Goal: Task Accomplishment & Management: Manage account settings

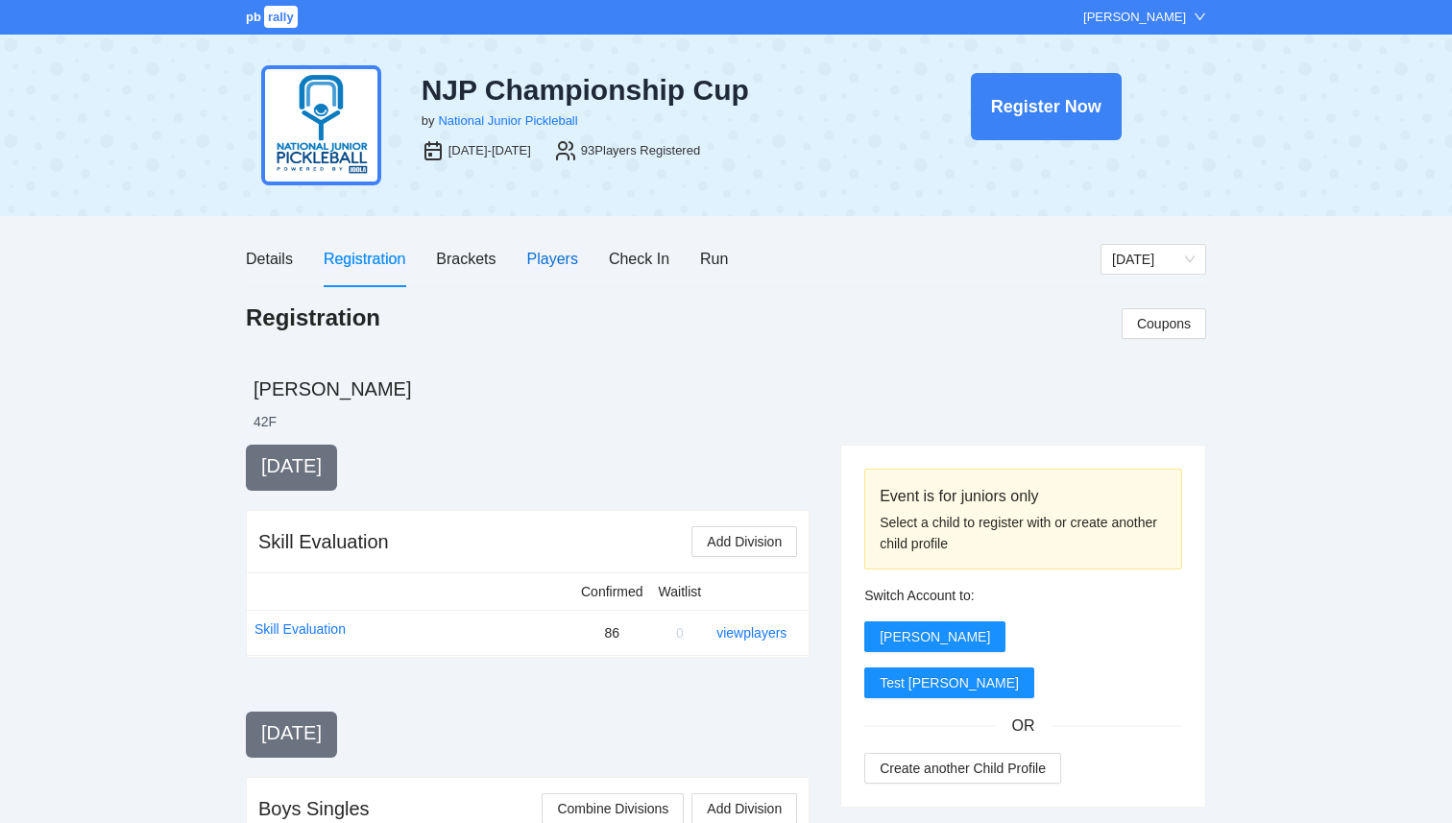
click at [546, 258] on div "Players" at bounding box center [552, 259] width 51 height 24
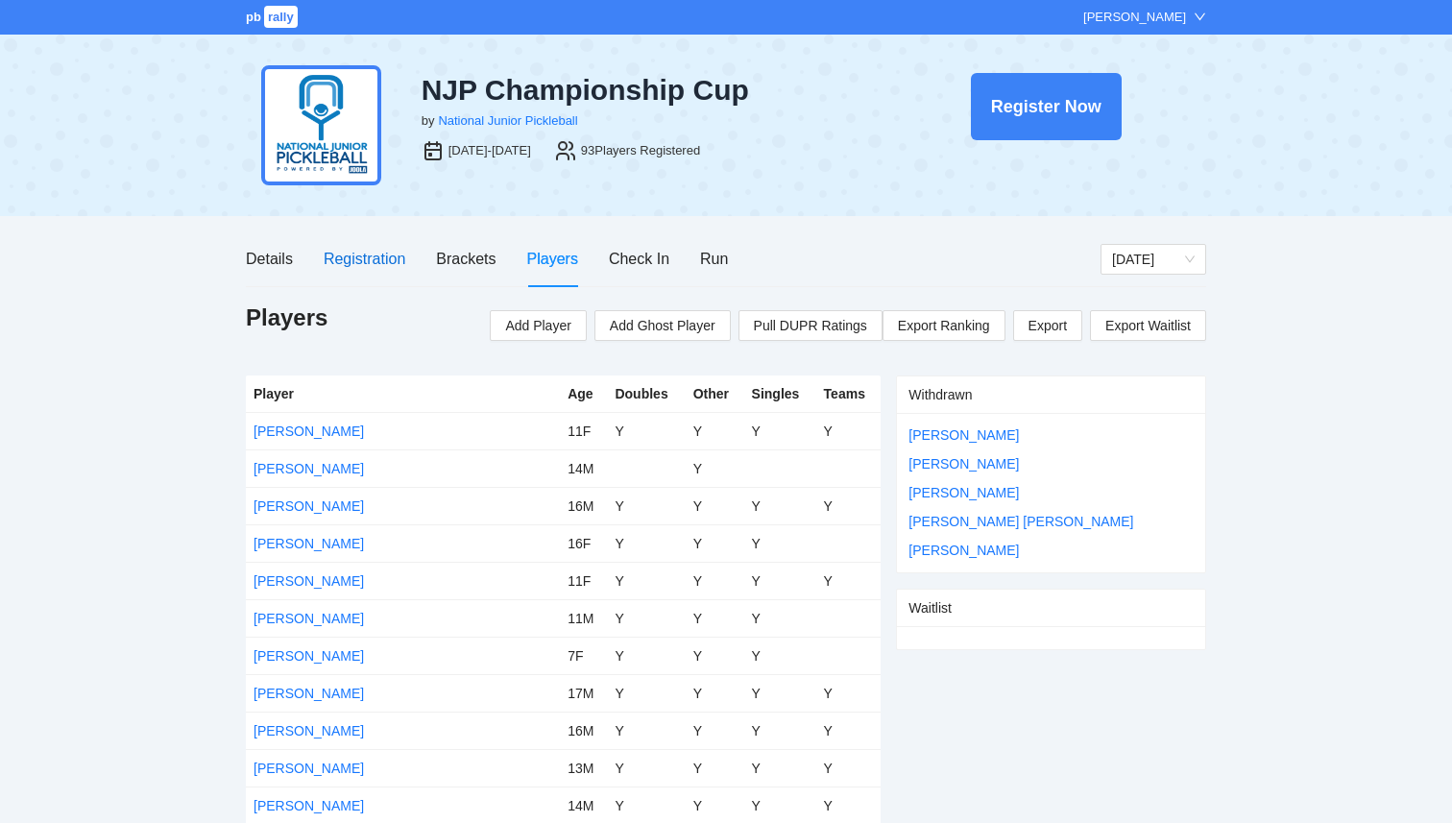
click at [370, 258] on div "Registration" at bounding box center [365, 259] width 82 height 24
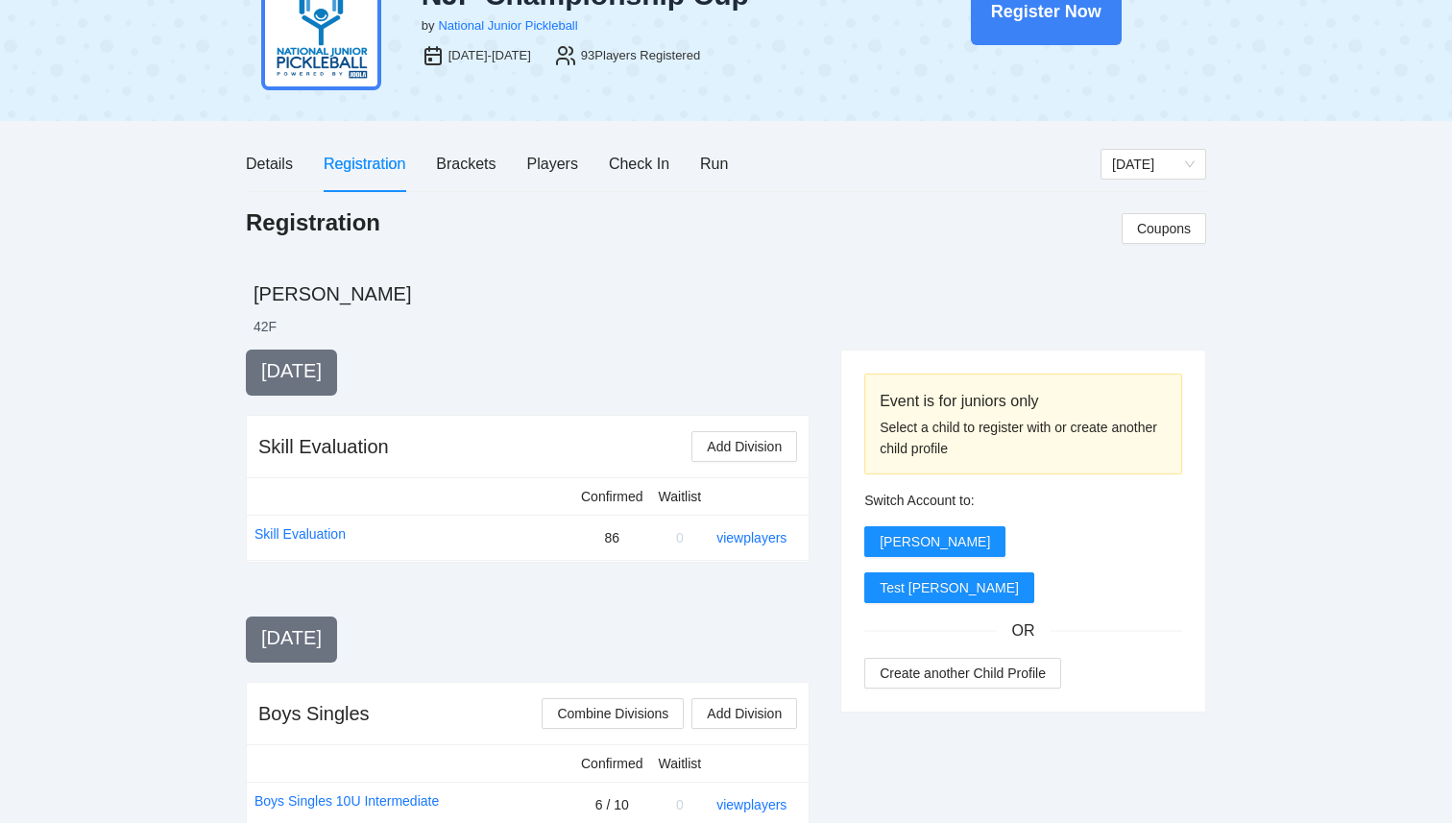
scroll to position [90, 0]
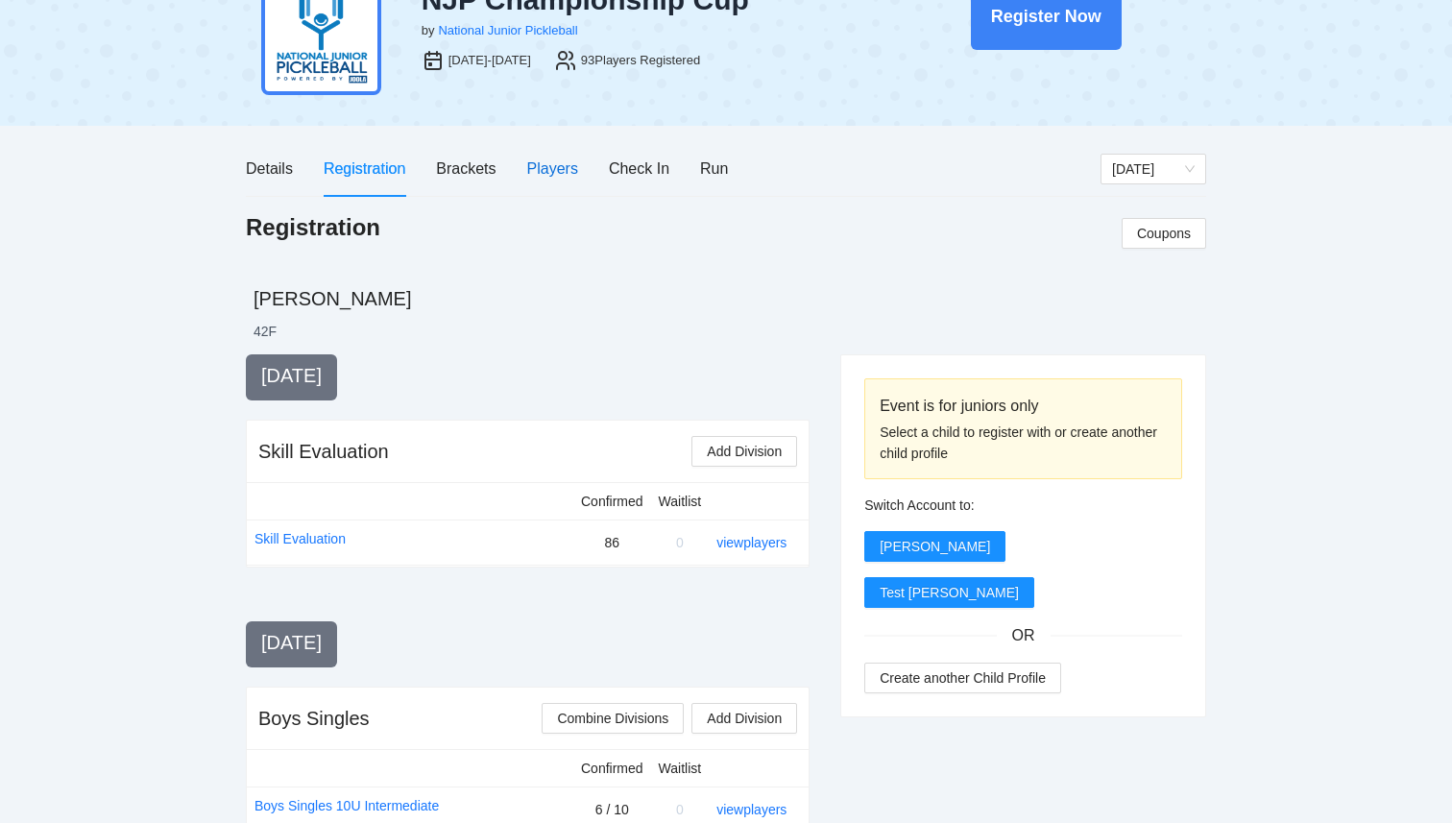
click at [550, 167] on div "Players" at bounding box center [552, 169] width 51 height 24
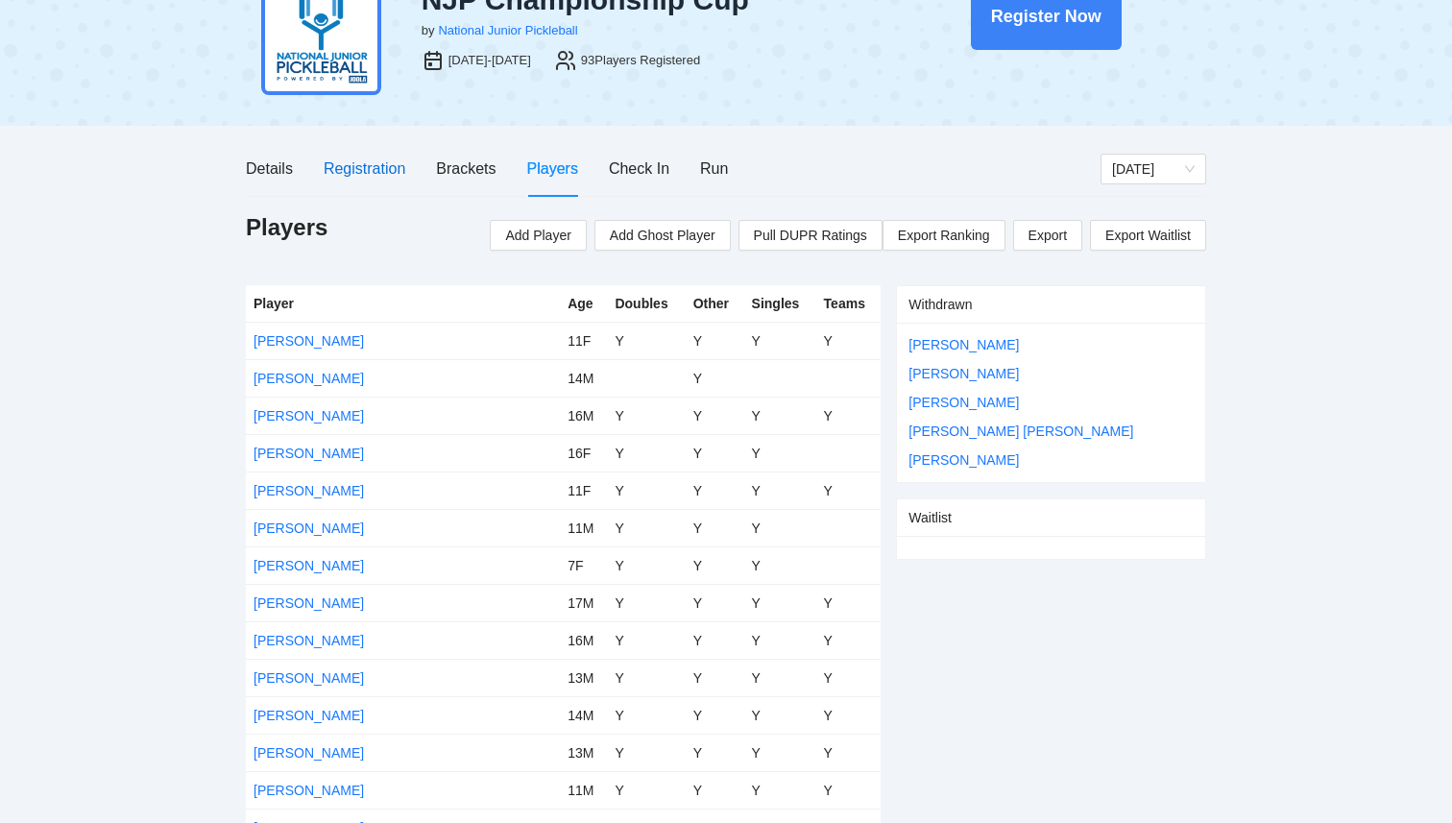
click at [373, 168] on div "Registration" at bounding box center [365, 169] width 82 height 24
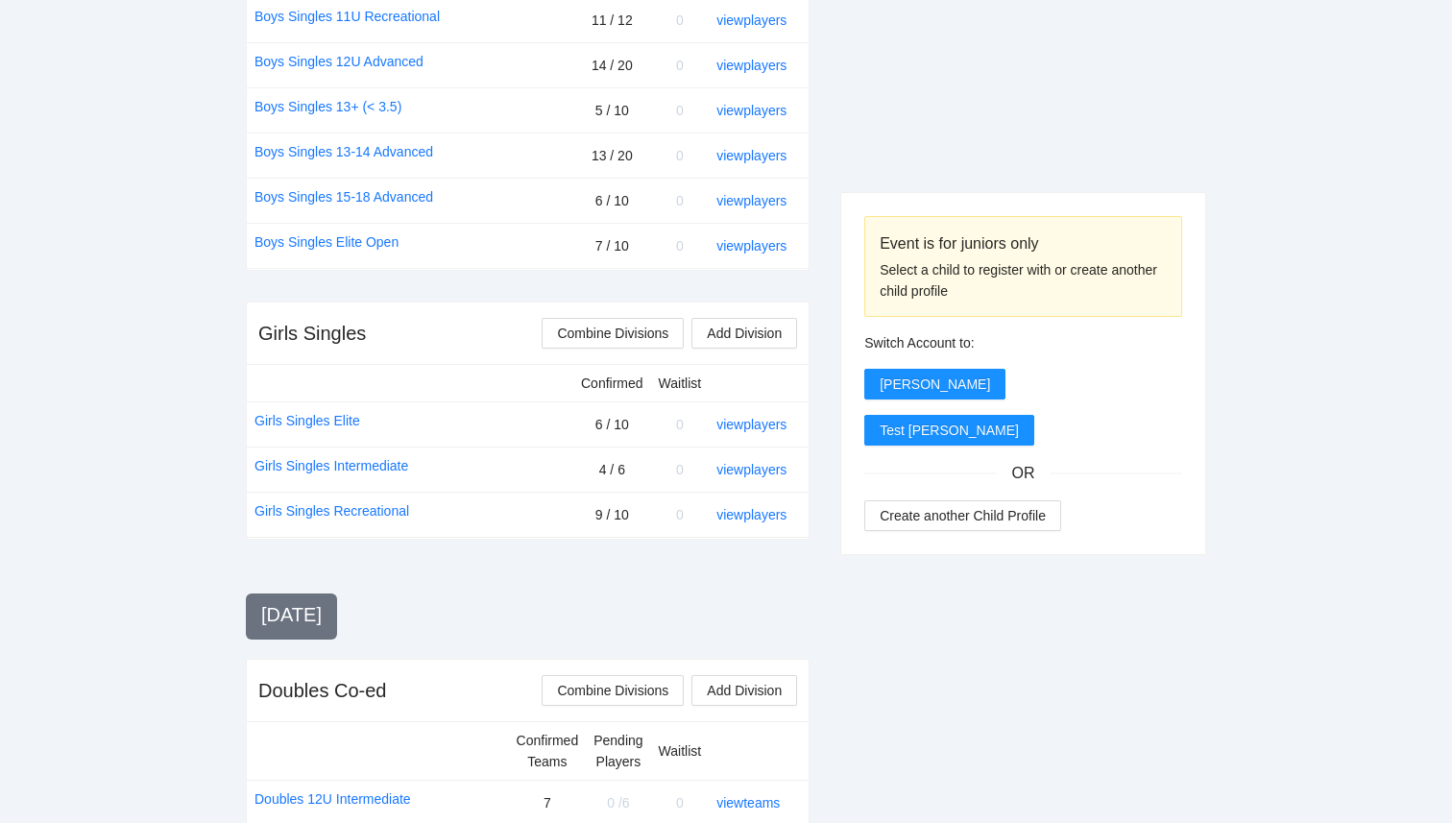
scroll to position [975, 0]
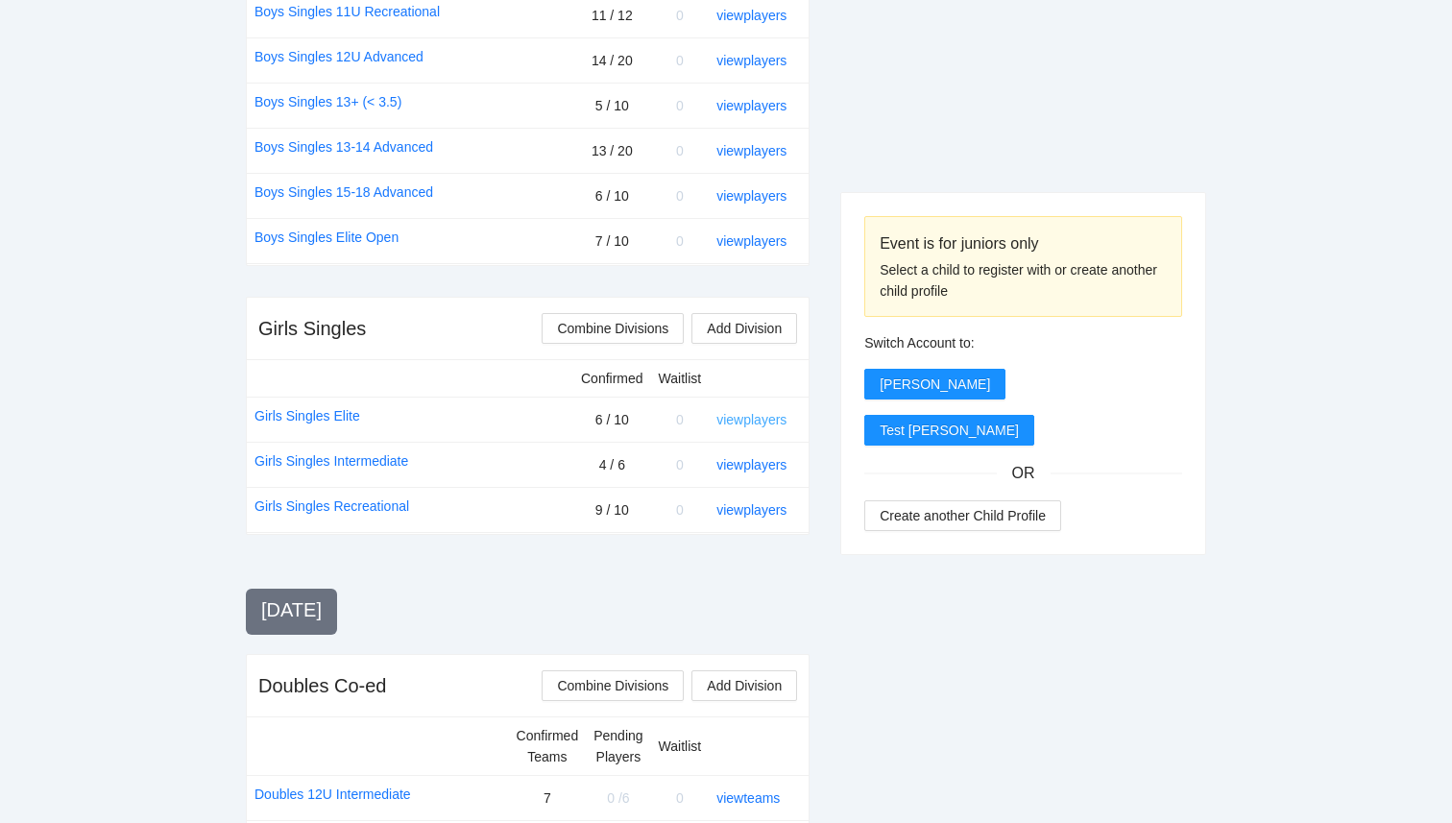
click at [751, 420] on link "view players" at bounding box center [752, 419] width 70 height 15
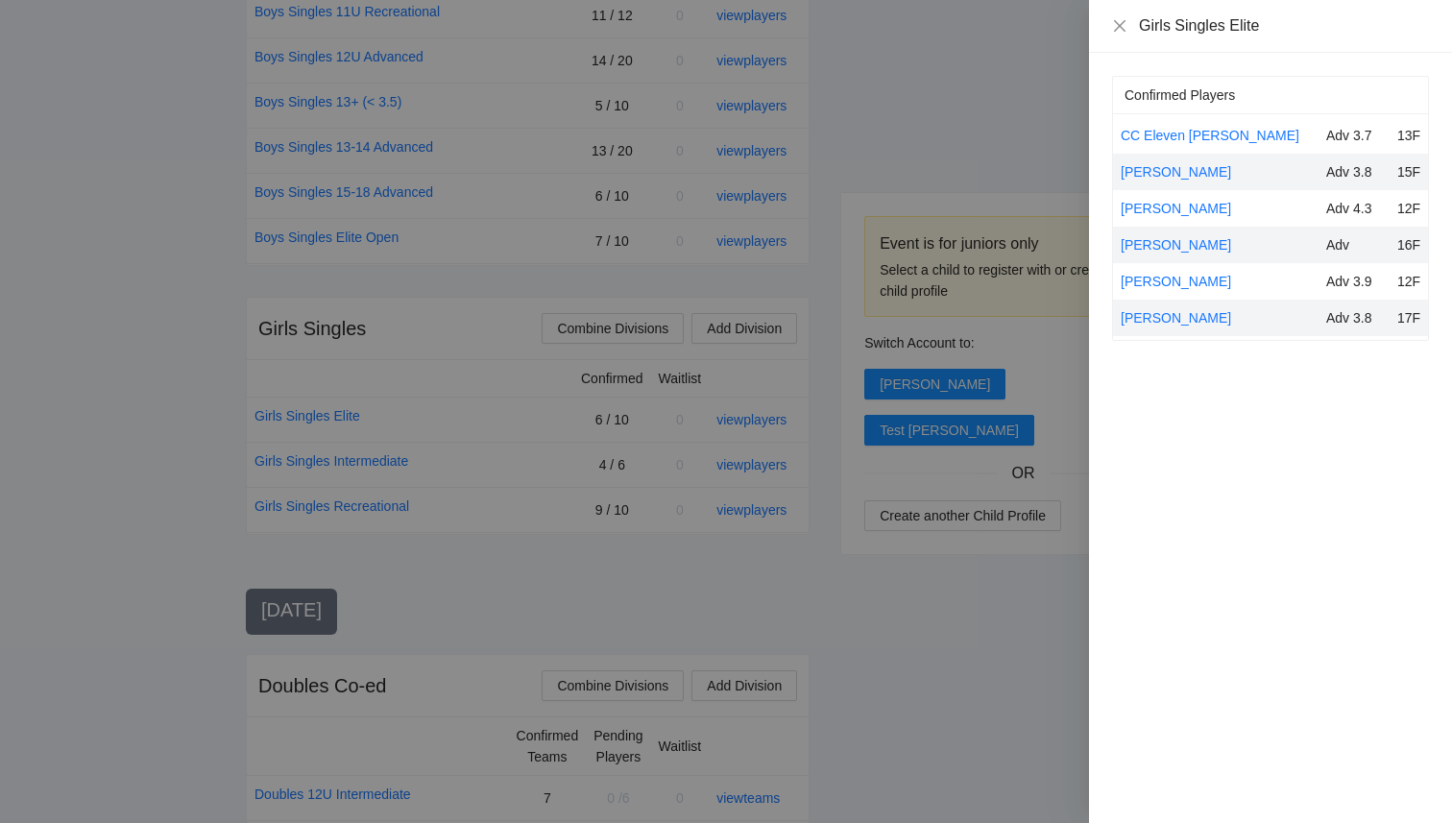
click at [1013, 101] on div at bounding box center [726, 411] width 1452 height 823
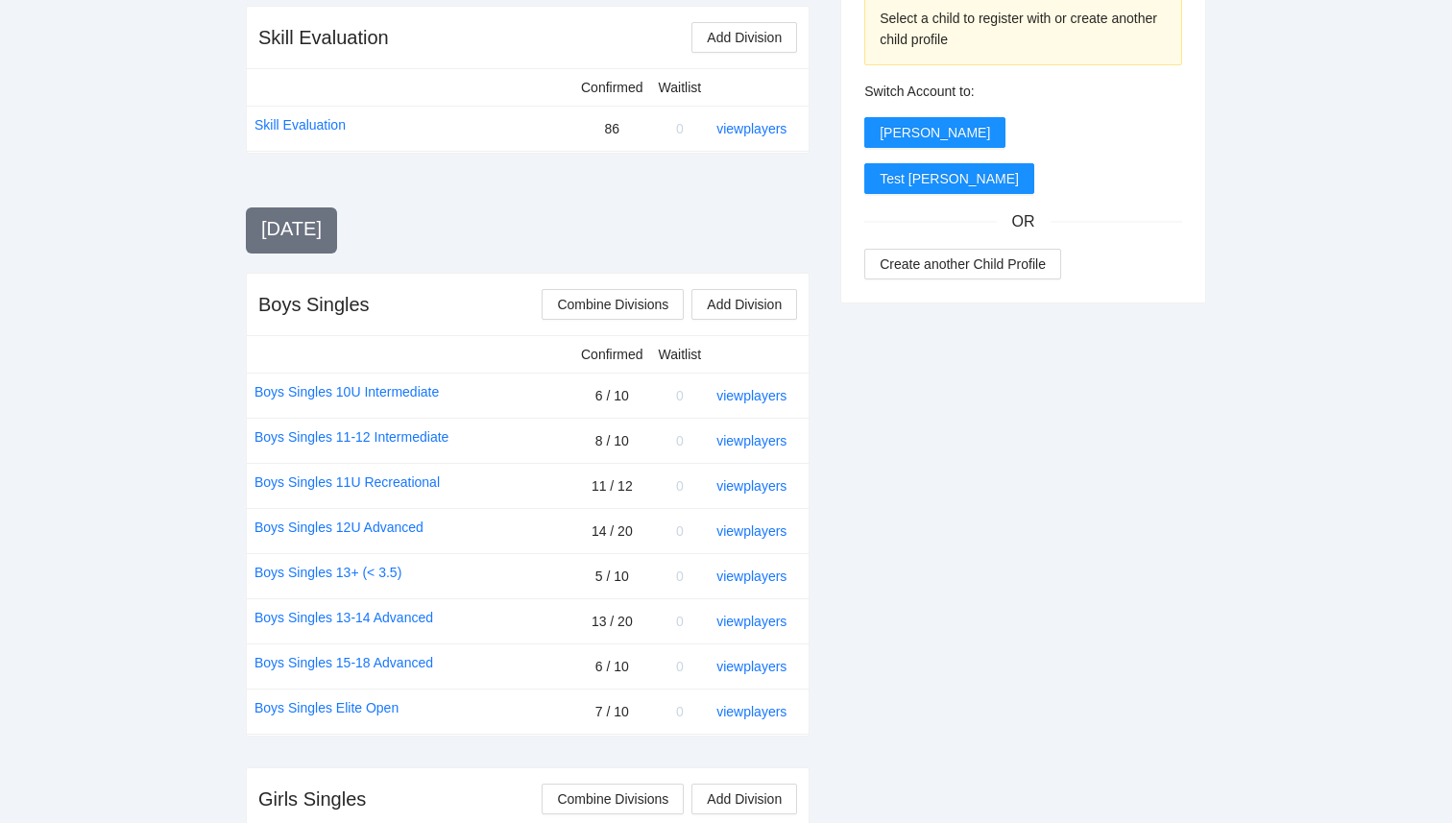
scroll to position [0, 0]
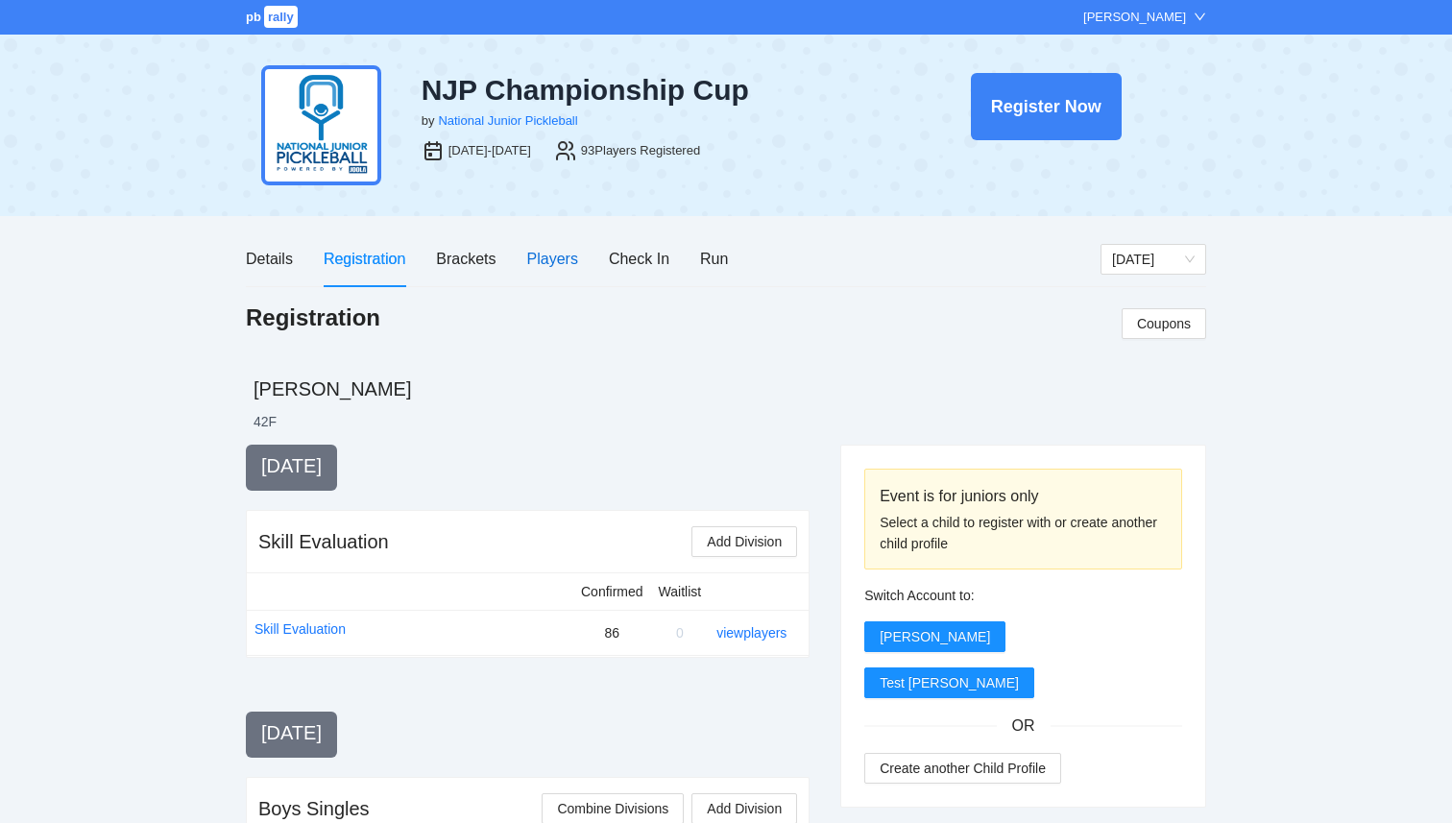
click at [540, 259] on div "Players" at bounding box center [552, 259] width 51 height 24
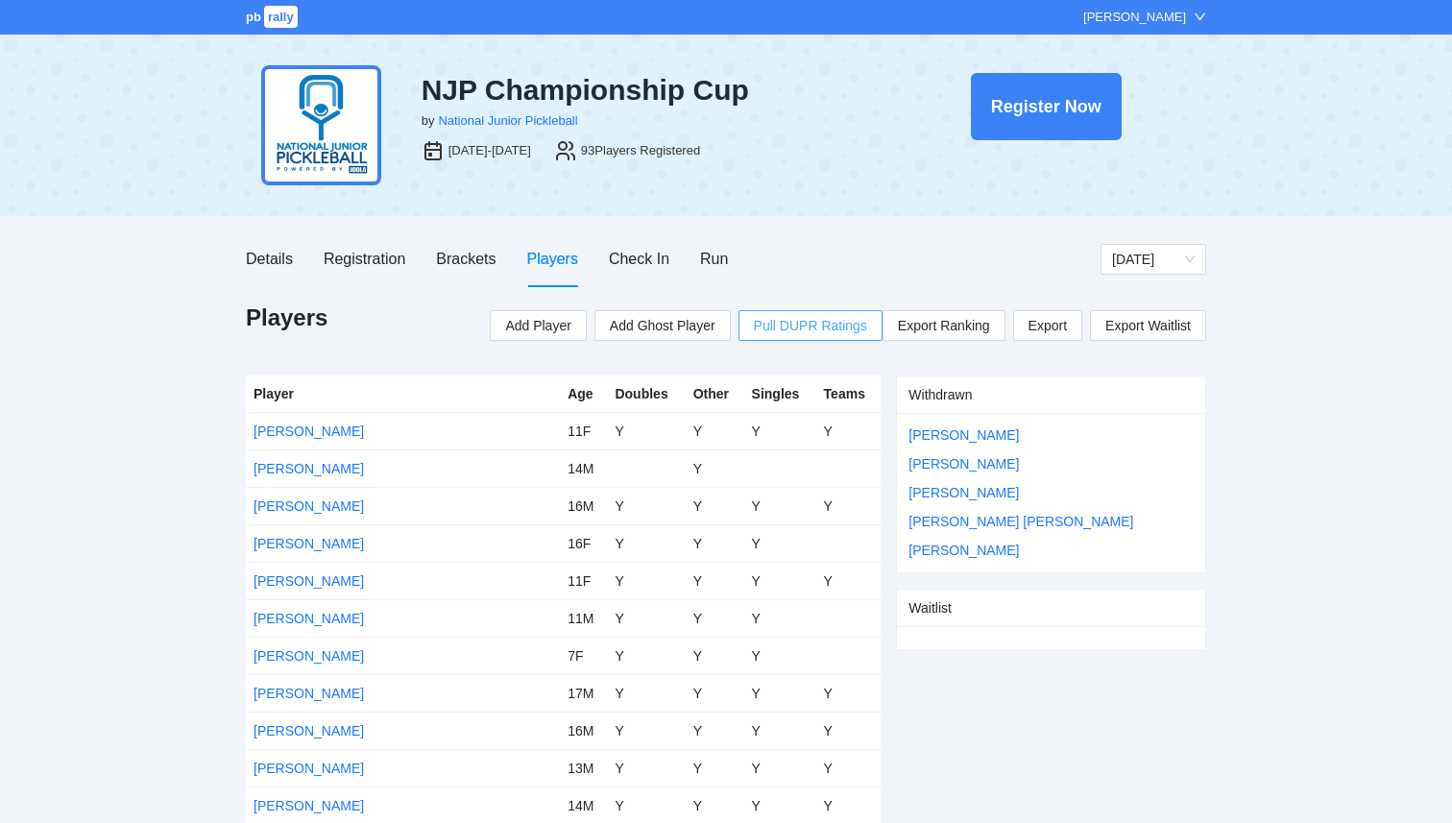
click at [823, 325] on span "Pull DUPR Ratings" at bounding box center [810, 325] width 113 height 21
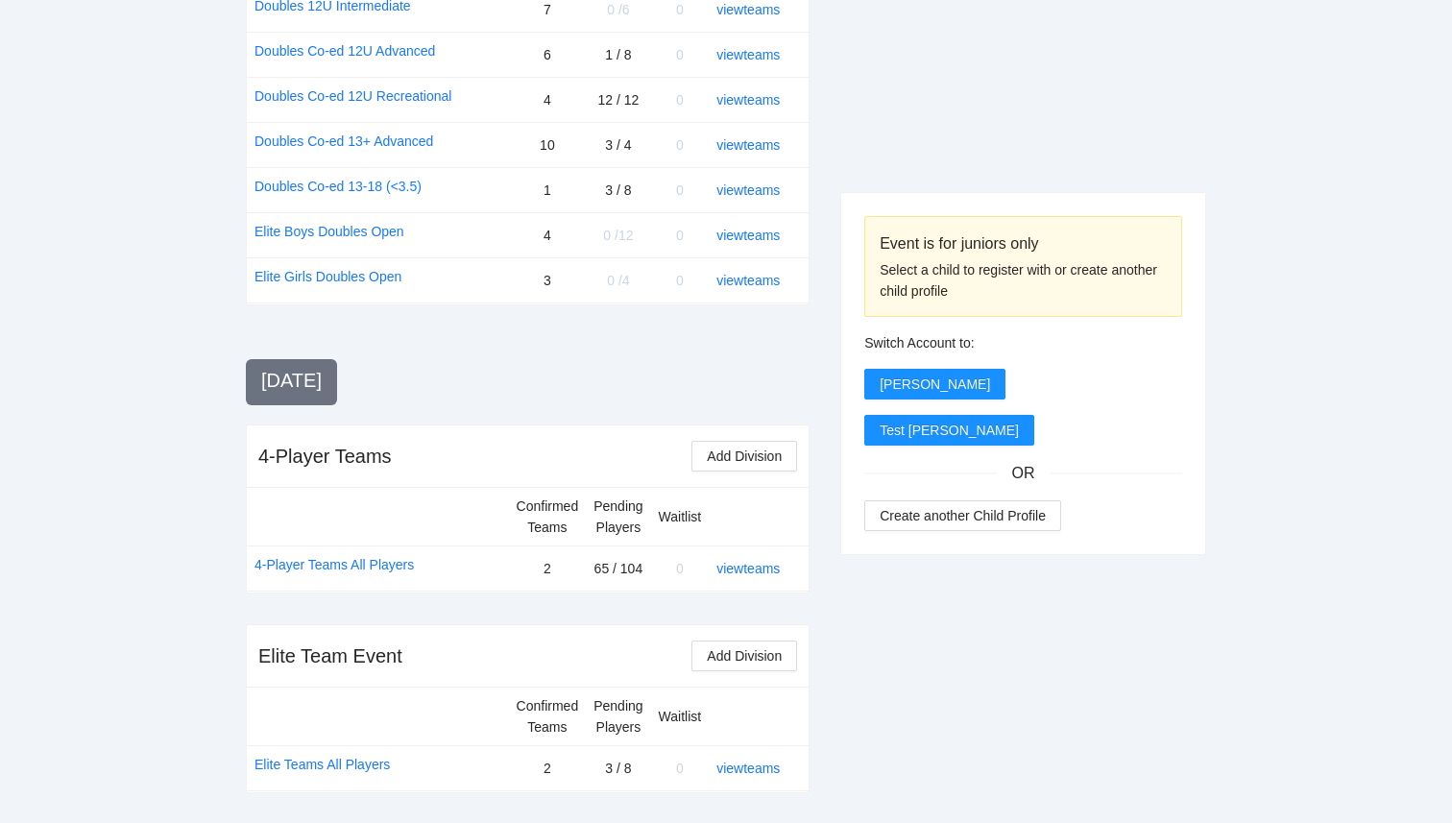
scroll to position [1758, 0]
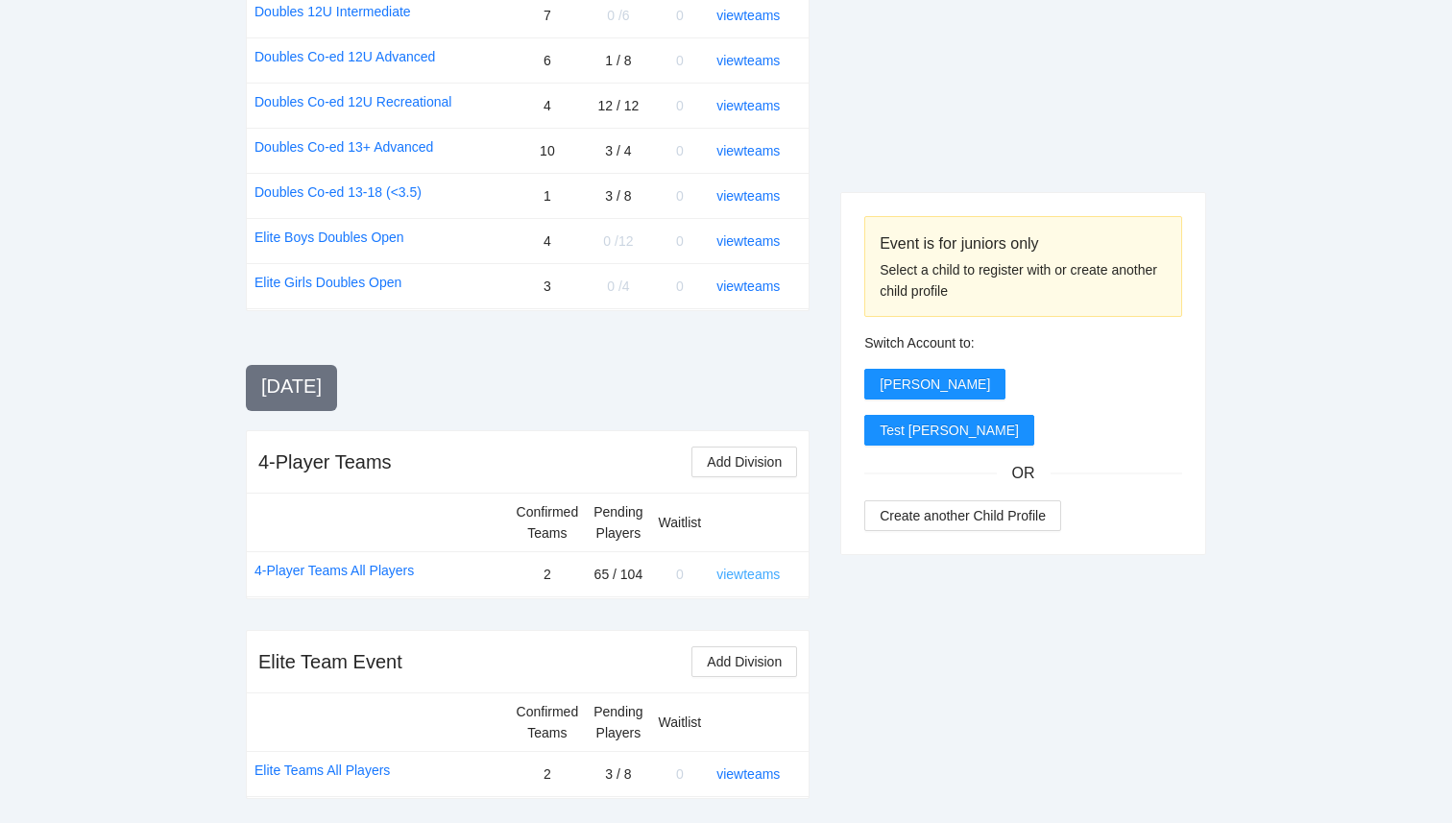
click at [755, 575] on link "view teams" at bounding box center [748, 574] width 63 height 15
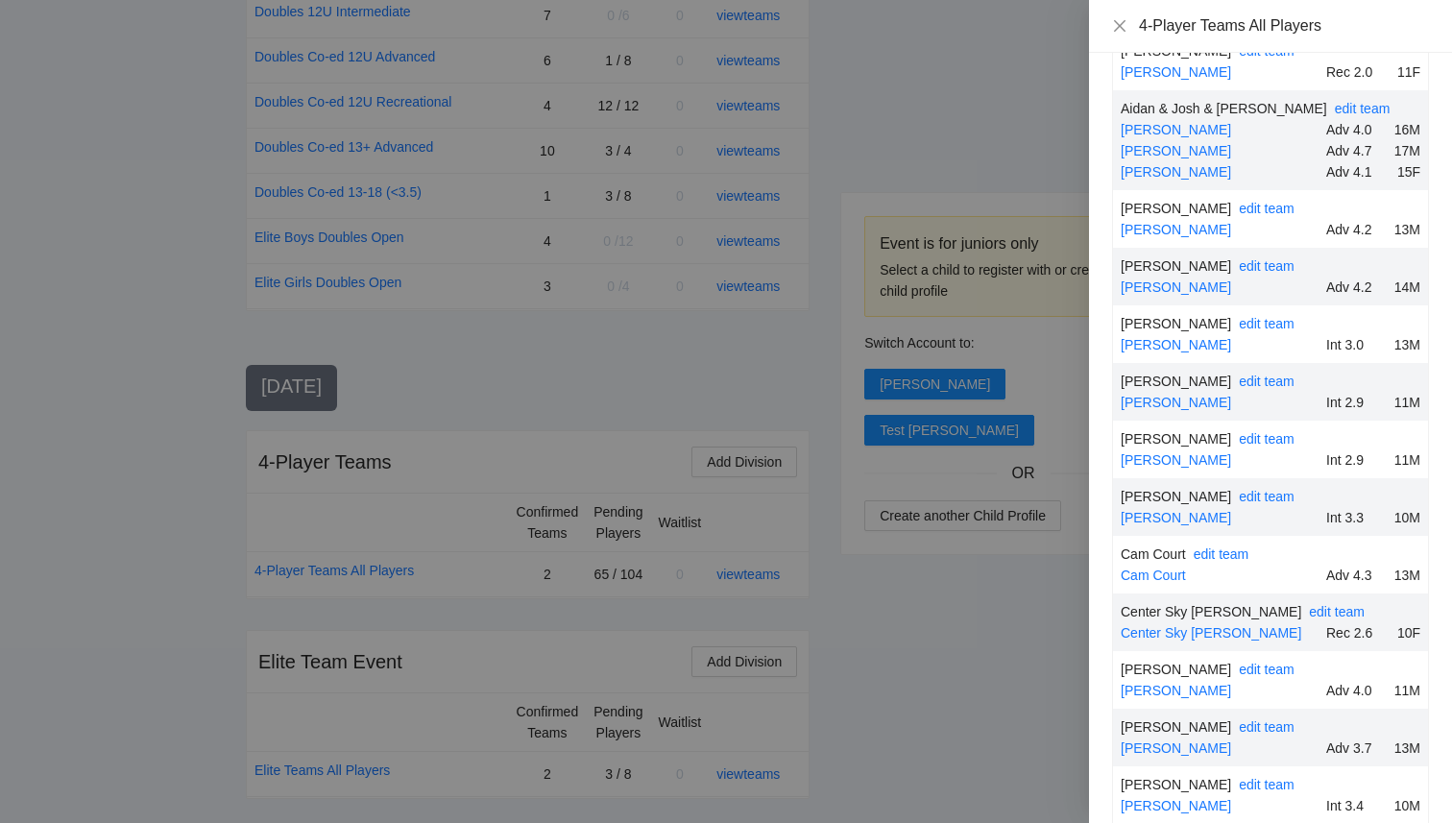
scroll to position [0, 0]
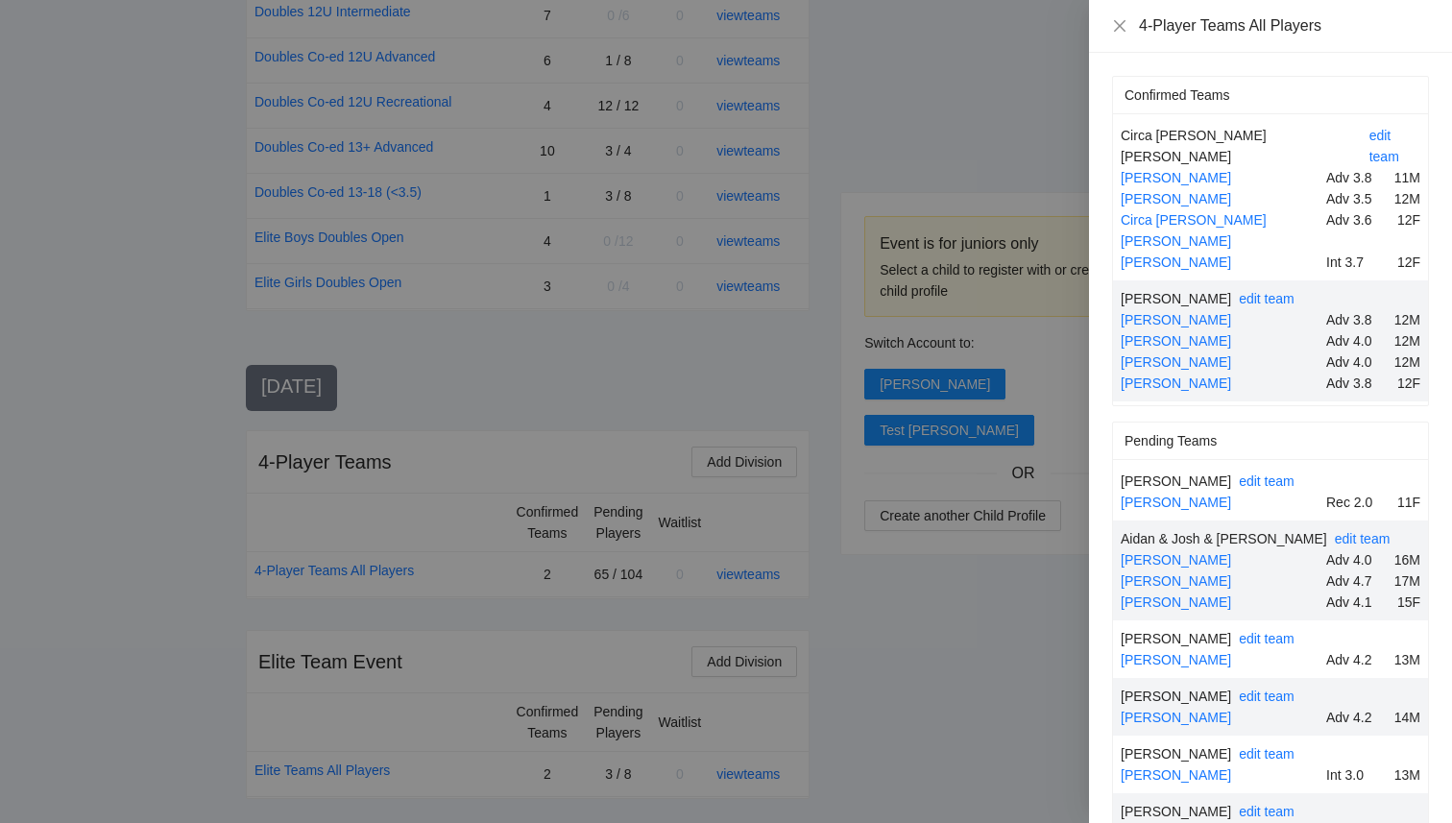
click at [931, 602] on div at bounding box center [726, 411] width 1452 height 823
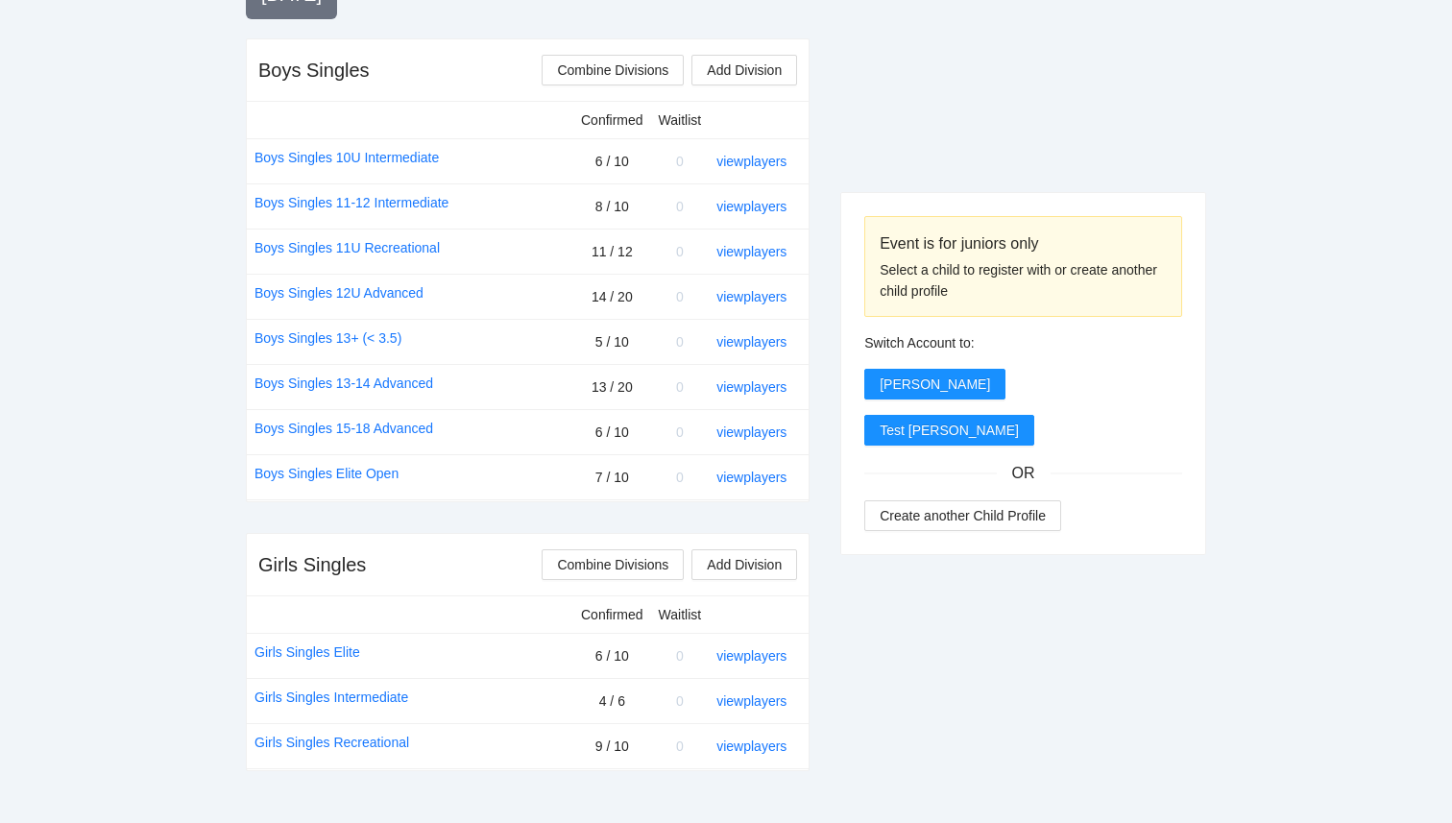
scroll to position [744, 0]
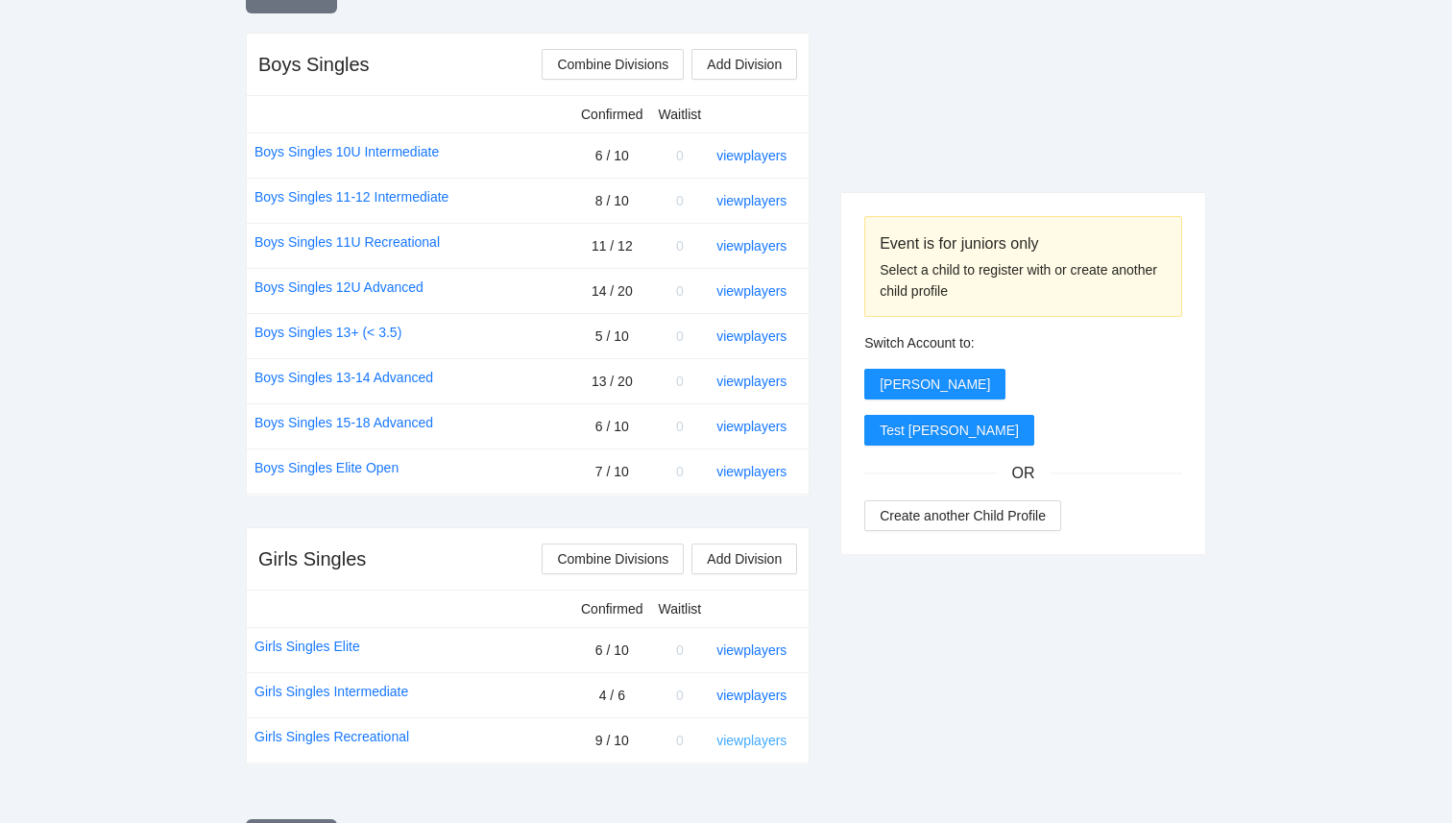
click at [769, 744] on link "view players" at bounding box center [752, 740] width 70 height 15
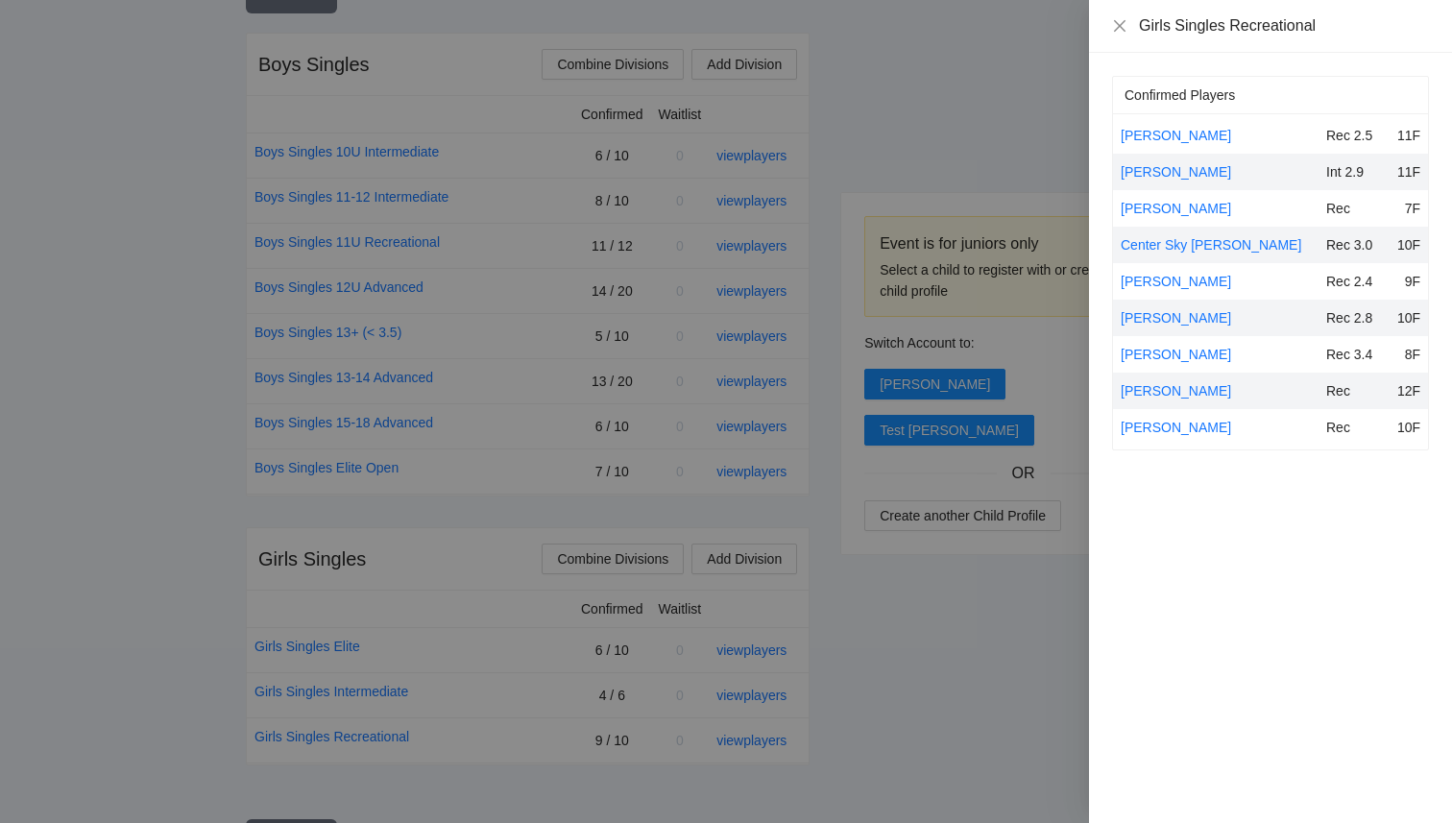
click at [1001, 682] on div at bounding box center [726, 411] width 1452 height 823
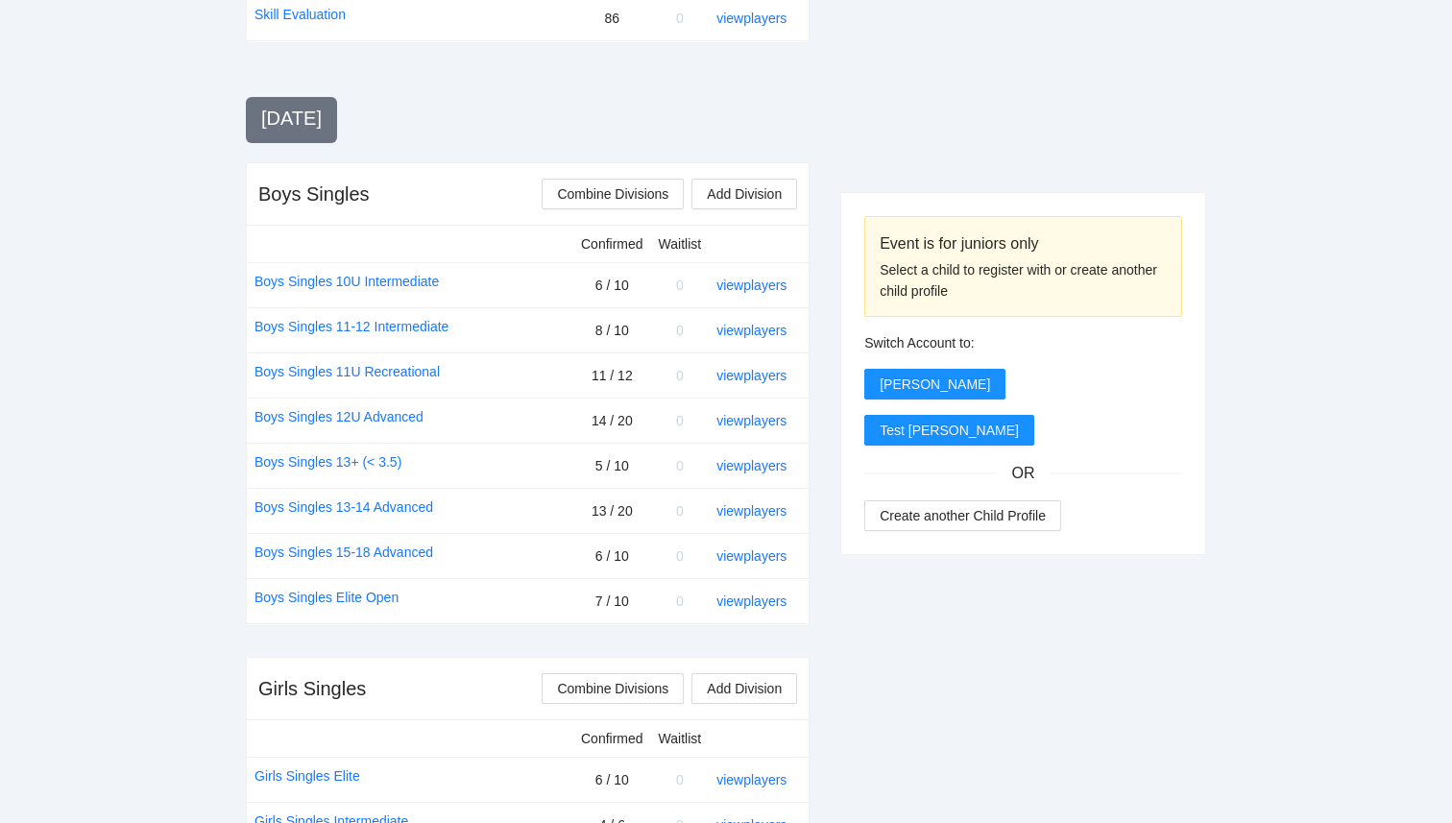
scroll to position [617, 0]
click at [768, 511] on link "view players" at bounding box center [752, 508] width 70 height 15
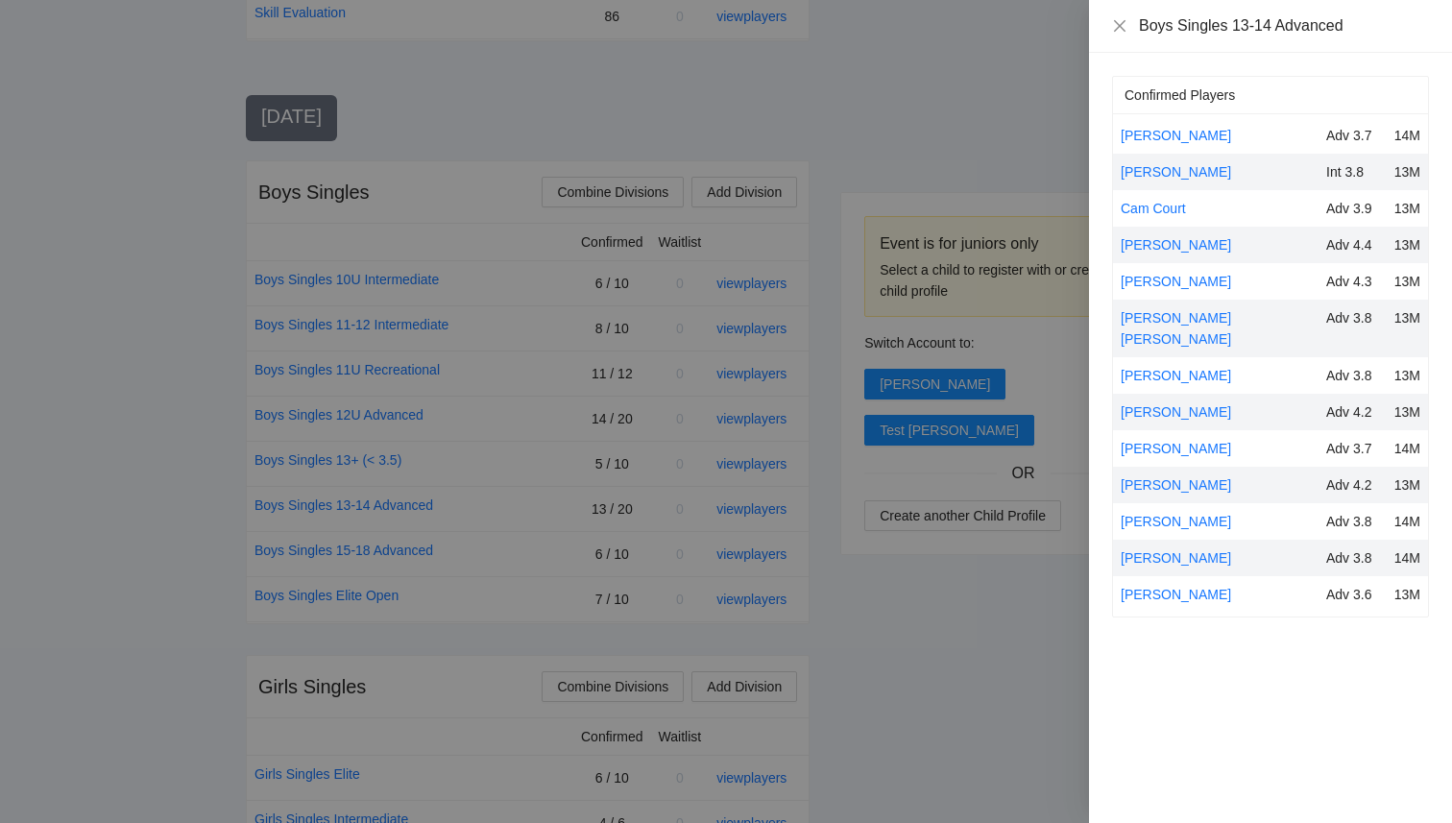
click at [887, 626] on div at bounding box center [726, 411] width 1452 height 823
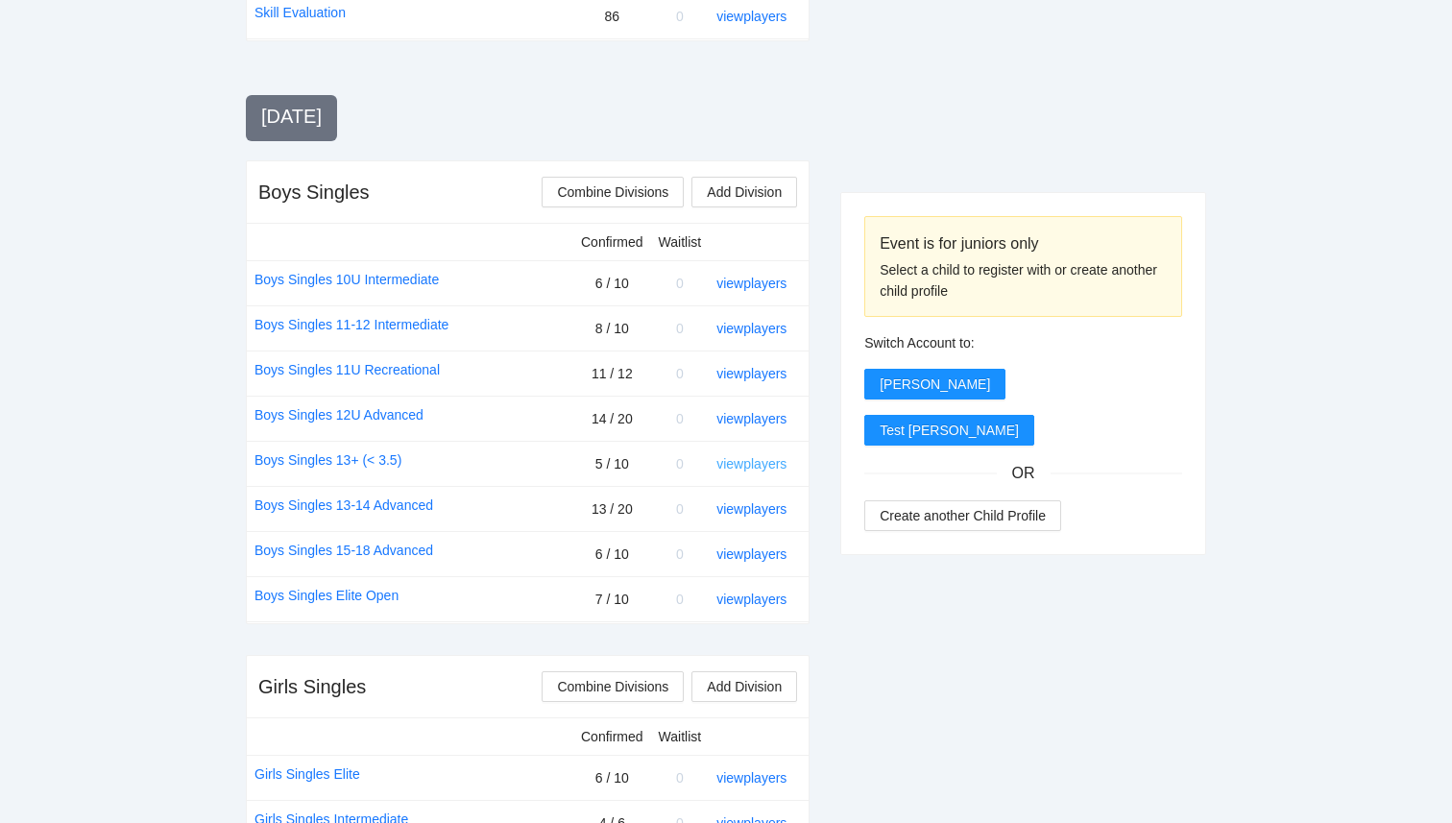
click at [757, 463] on link "view players" at bounding box center [752, 463] width 70 height 15
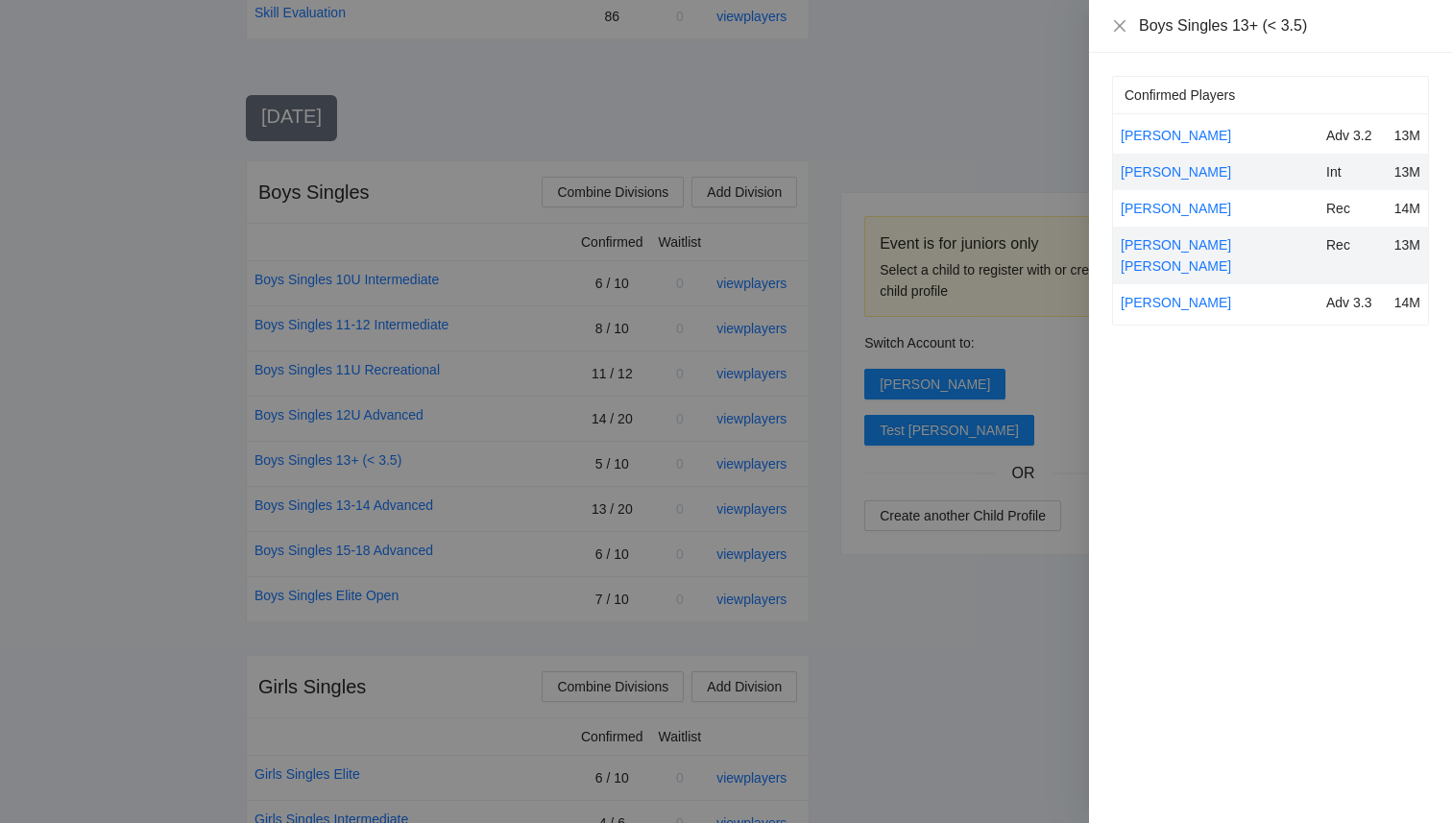
click at [894, 654] on div at bounding box center [726, 411] width 1452 height 823
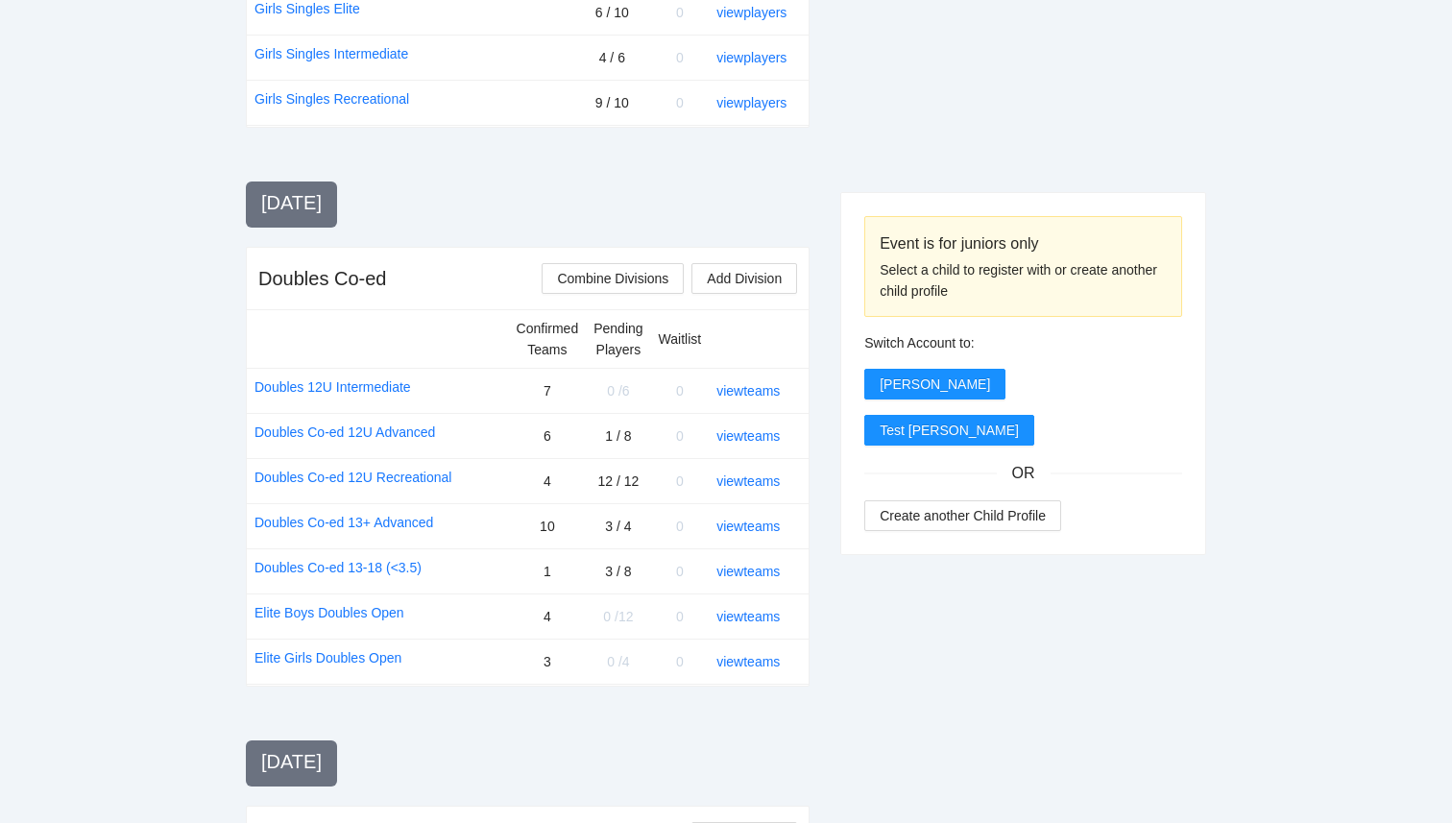
scroll to position [1381, 0]
click at [759, 574] on link "view teams" at bounding box center [748, 572] width 63 height 15
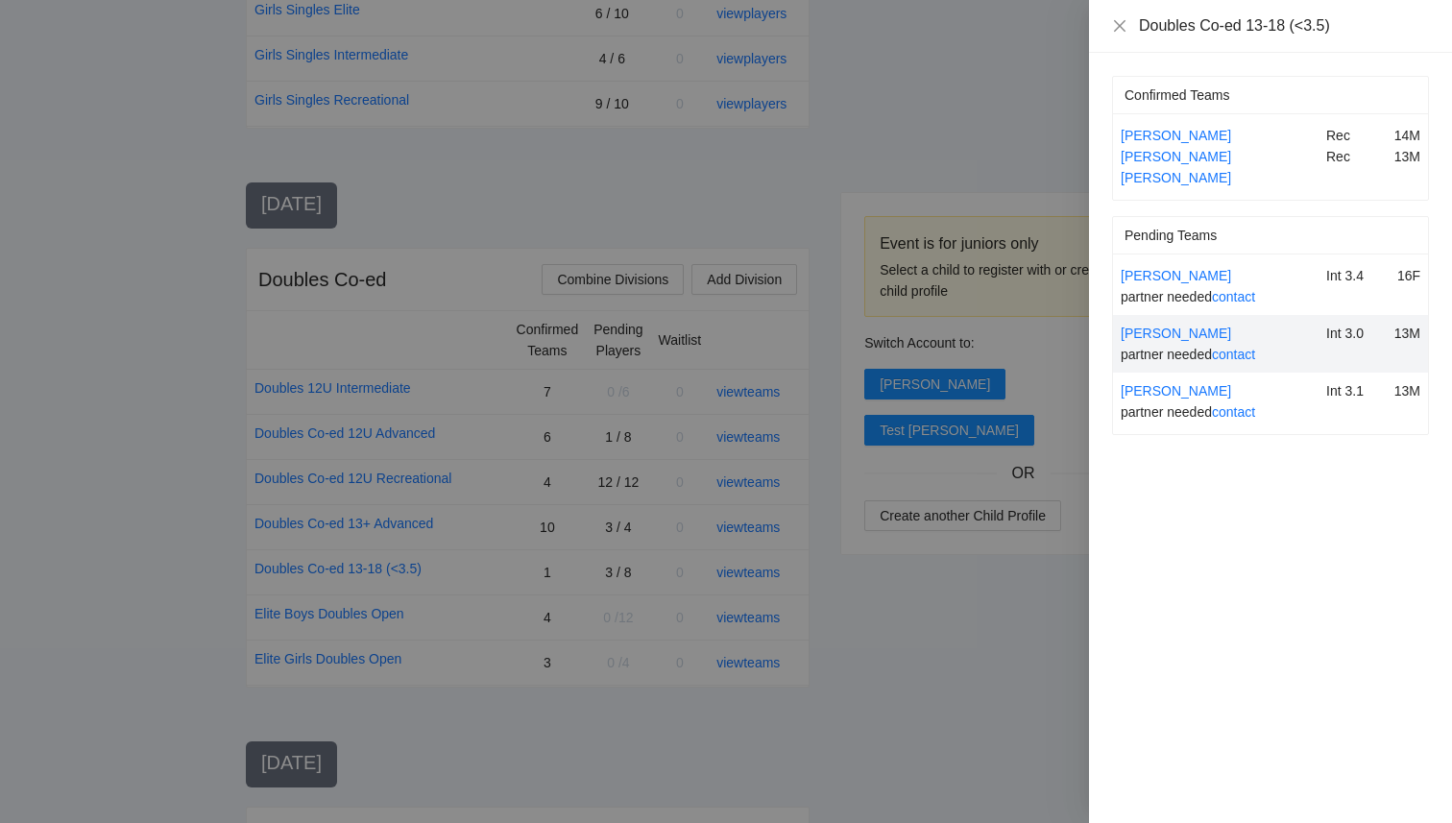
click at [910, 662] on div at bounding box center [726, 411] width 1452 height 823
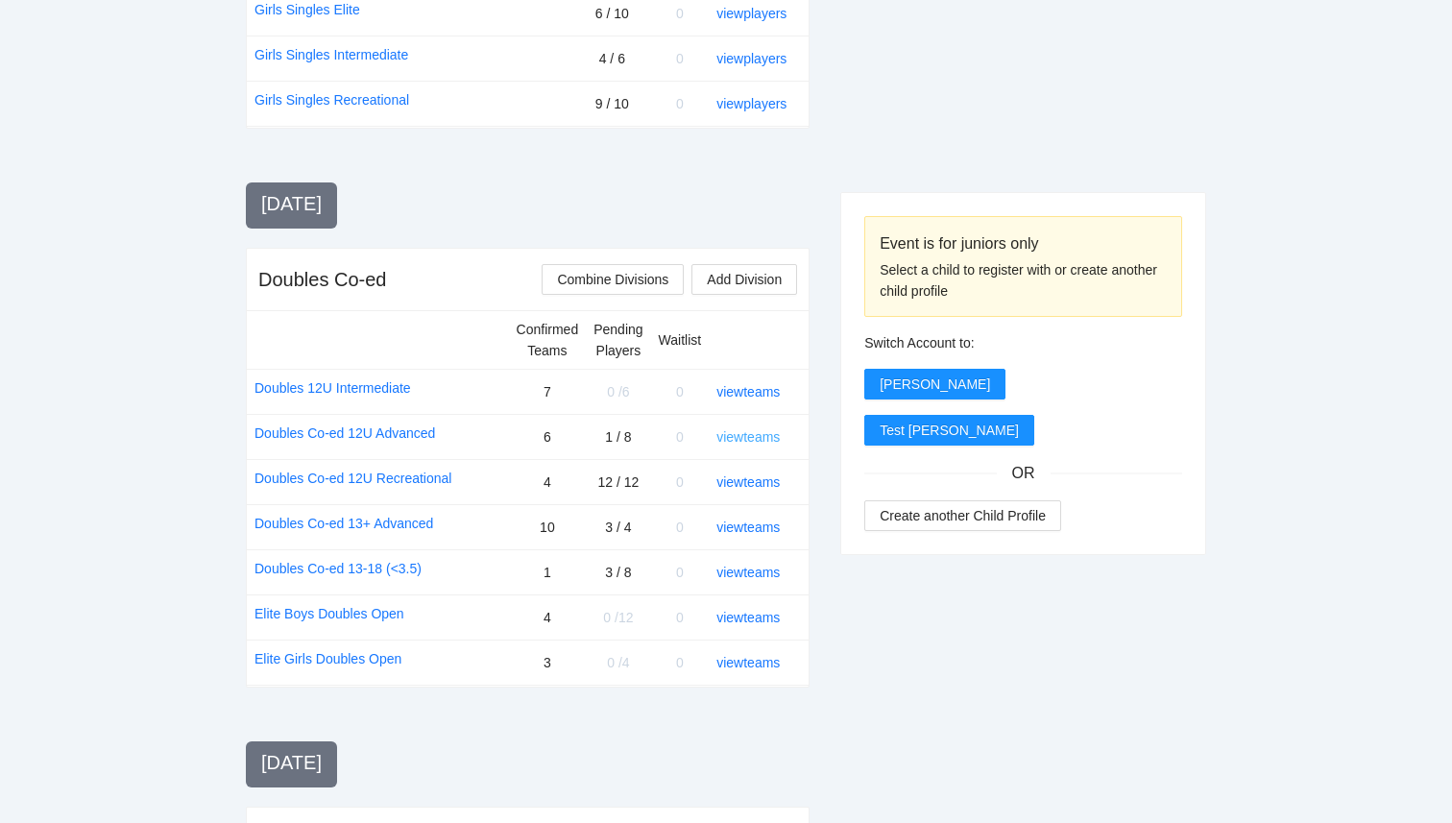
click at [769, 435] on link "view teams" at bounding box center [748, 436] width 63 height 15
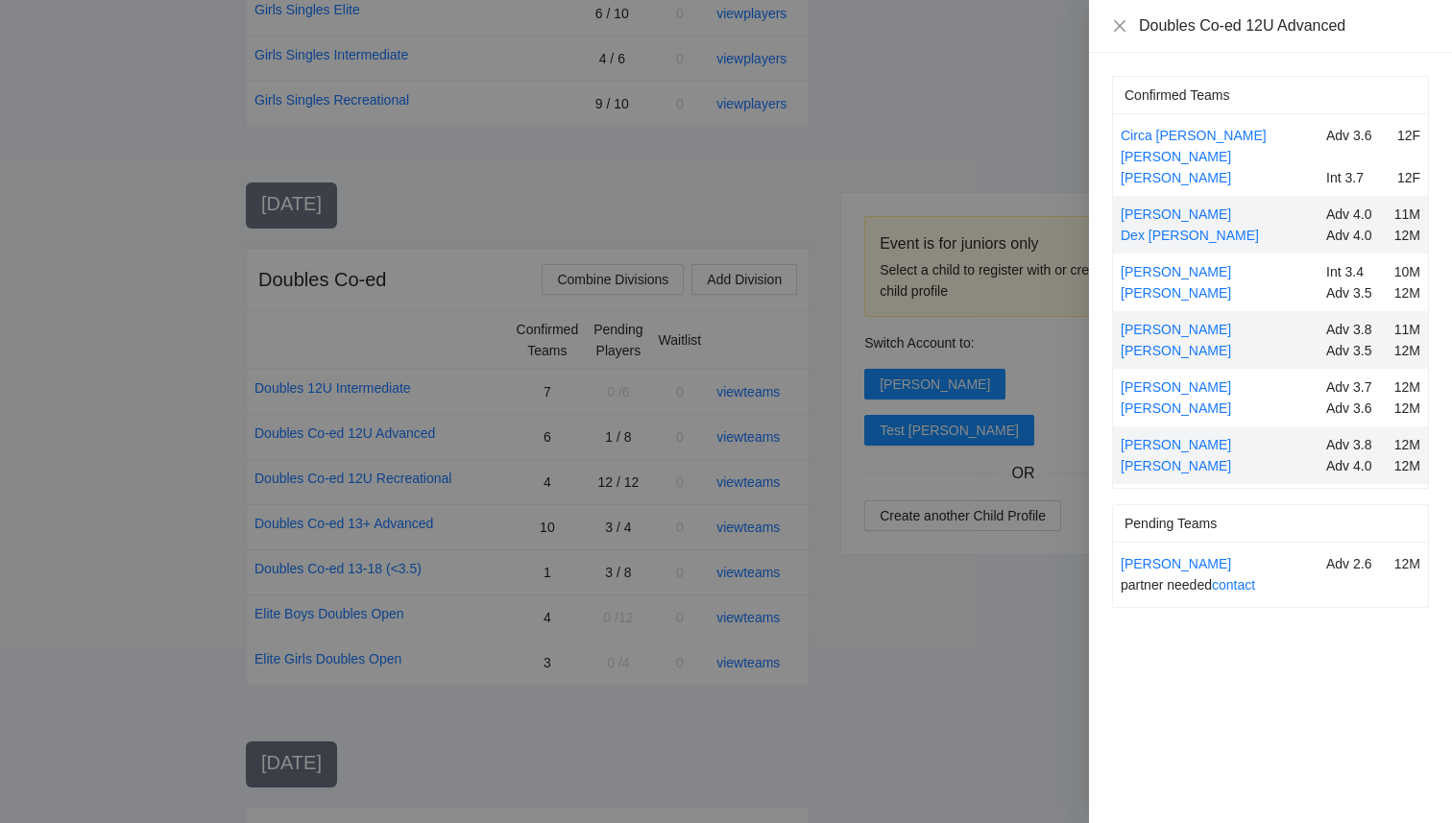
click at [936, 599] on div at bounding box center [726, 411] width 1452 height 823
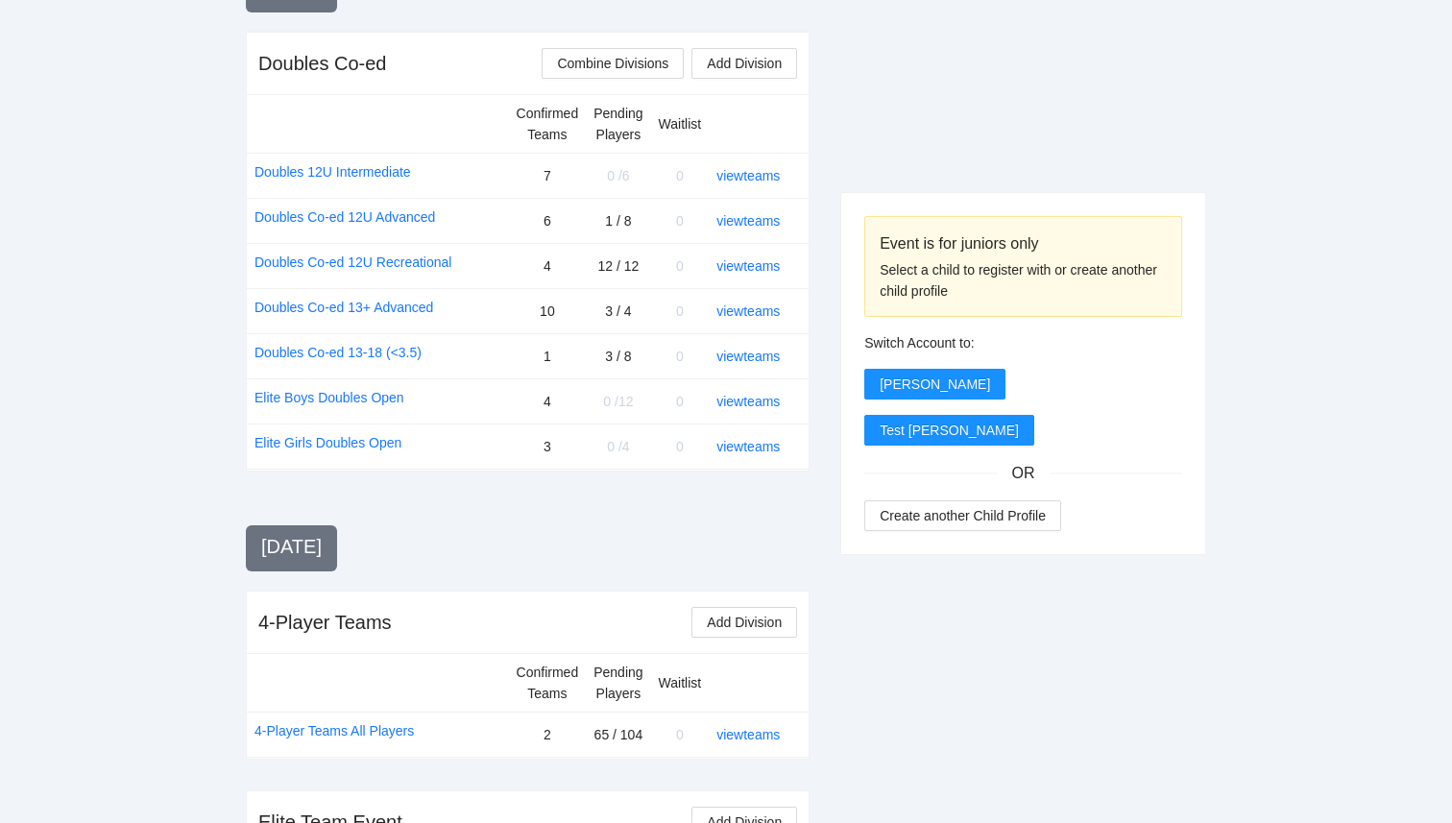
scroll to position [1599, 0]
click at [680, 444] on span "0" at bounding box center [680, 444] width 8 height 15
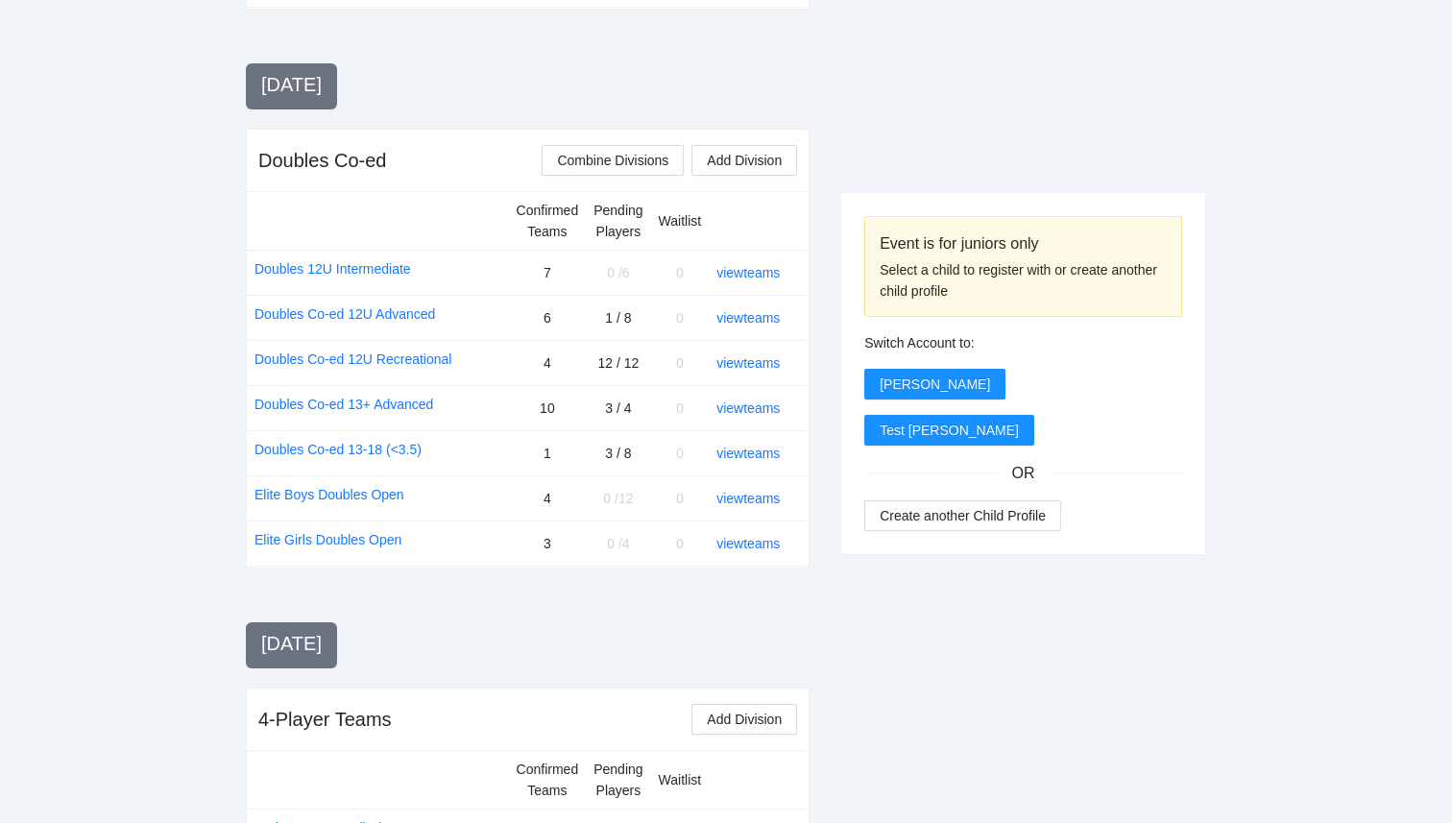
scroll to position [1498, 0]
drag, startPoint x: 734, startPoint y: 450, endPoint x: 629, endPoint y: 510, distance: 120.9
click at [629, 511] on tbody "Confirmed Teams Pending Players Waitlist Doubles 12U Intermediate 7 0 / 6 0 vie…" at bounding box center [528, 381] width 562 height 375
click at [629, 510] on td "0 / 12" at bounding box center [618, 499] width 64 height 45
click at [671, 523] on td "0" at bounding box center [680, 545] width 59 height 45
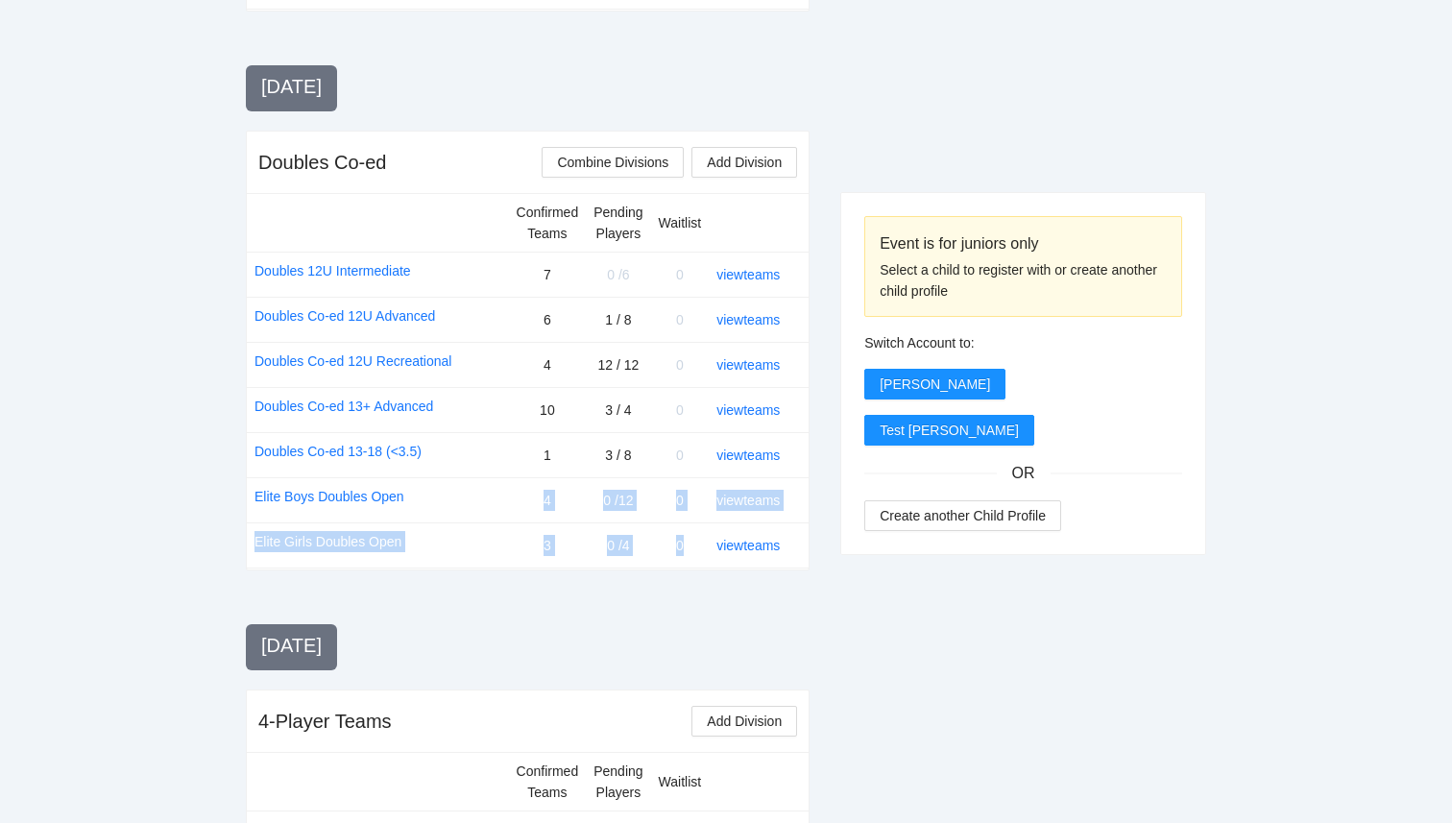
drag, startPoint x: 693, startPoint y: 553, endPoint x: 523, endPoint y: 501, distance: 176.8
click at [523, 501] on tbody "Confirmed Teams Pending Players Waitlist Doubles 12U Intermediate 7 0 / 6 0 vie…" at bounding box center [528, 381] width 562 height 375
click at [613, 583] on div "Thursday, Oct 16 Skill Evaluation Add Division Confirmed Waitlist Skill Evaluat…" at bounding box center [528, 17] width 564 height 2143
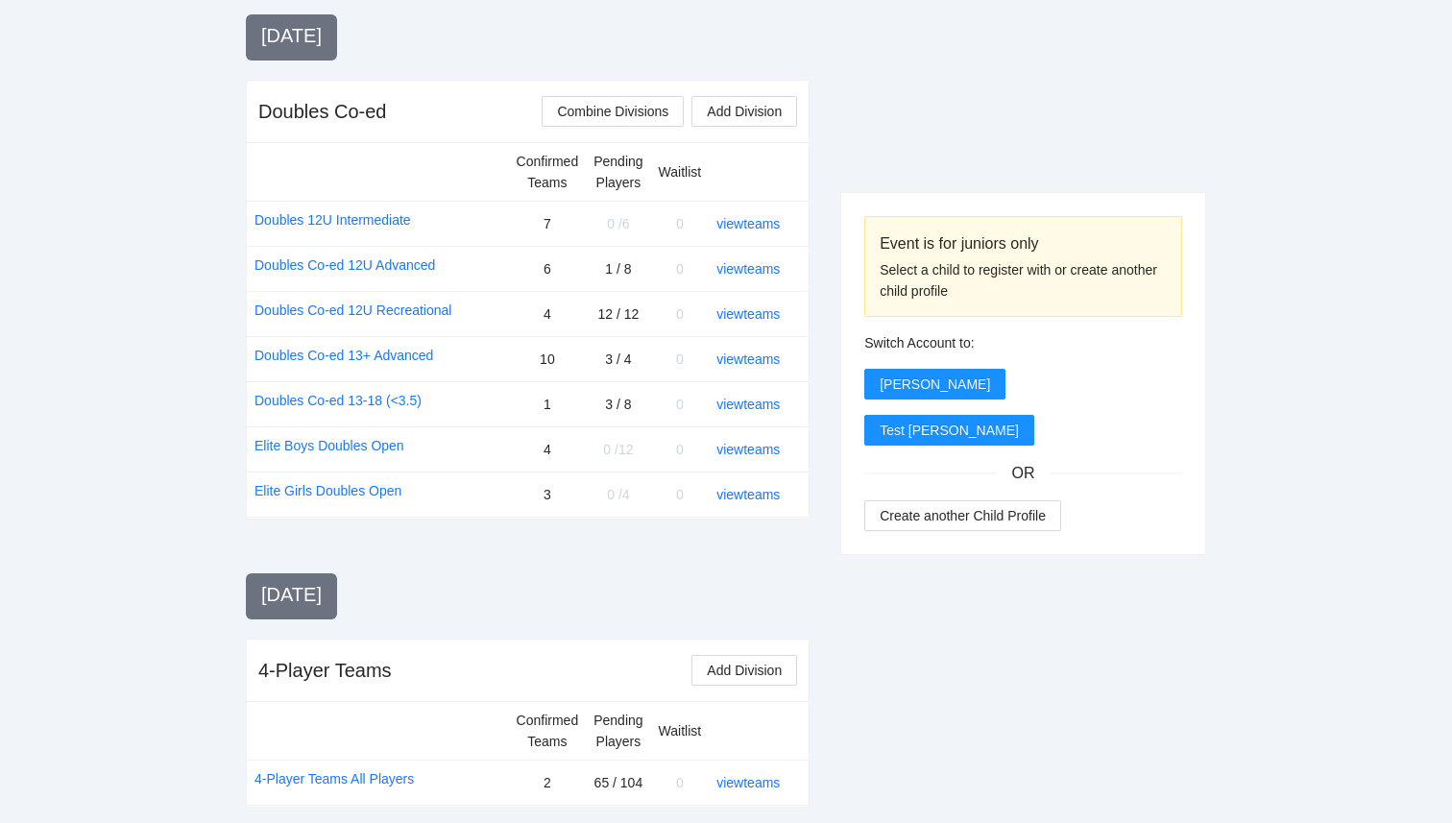
scroll to position [1564, 0]
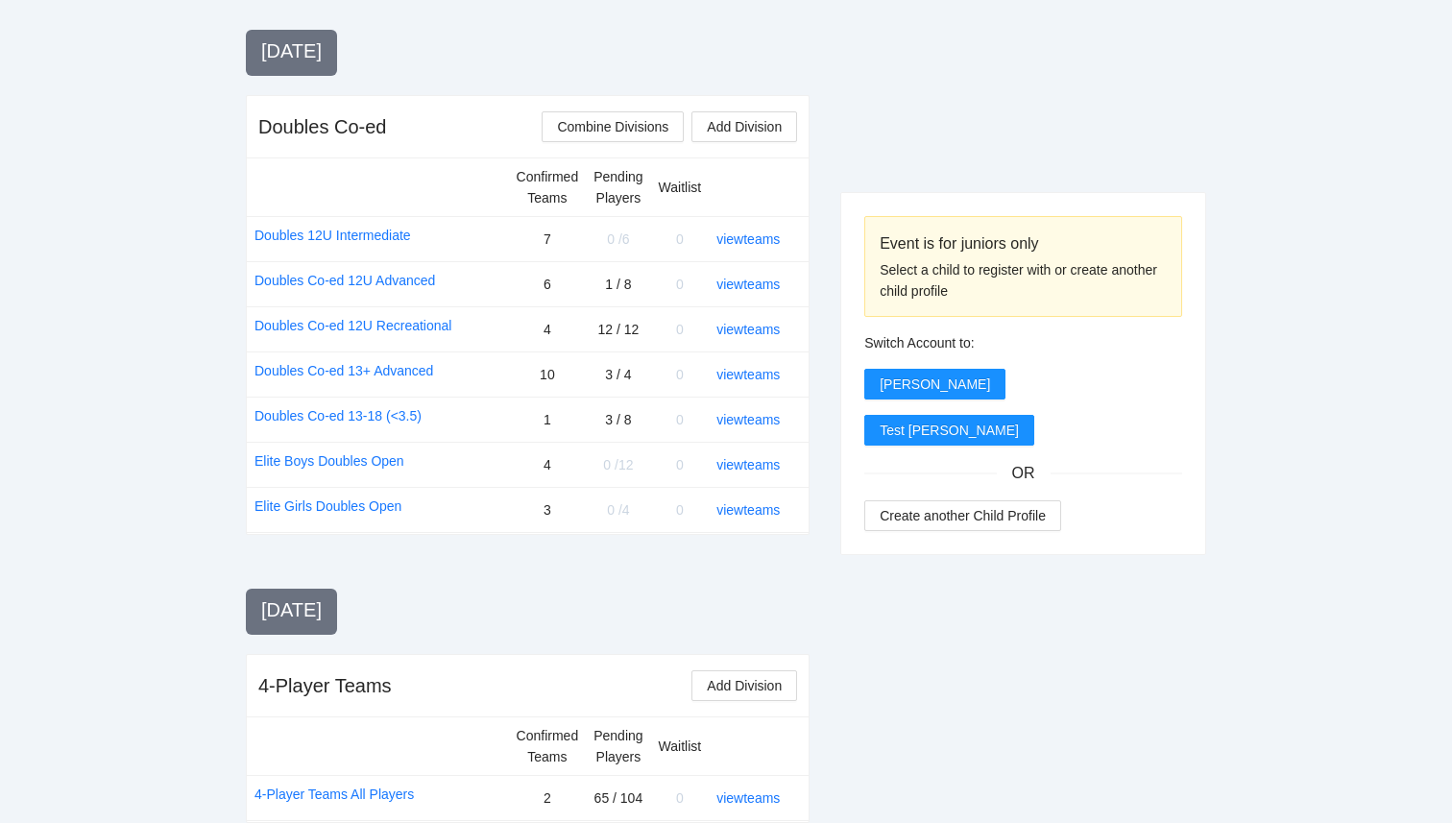
scroll to position [1535, 0]
click at [746, 466] on link "view teams" at bounding box center [748, 463] width 63 height 15
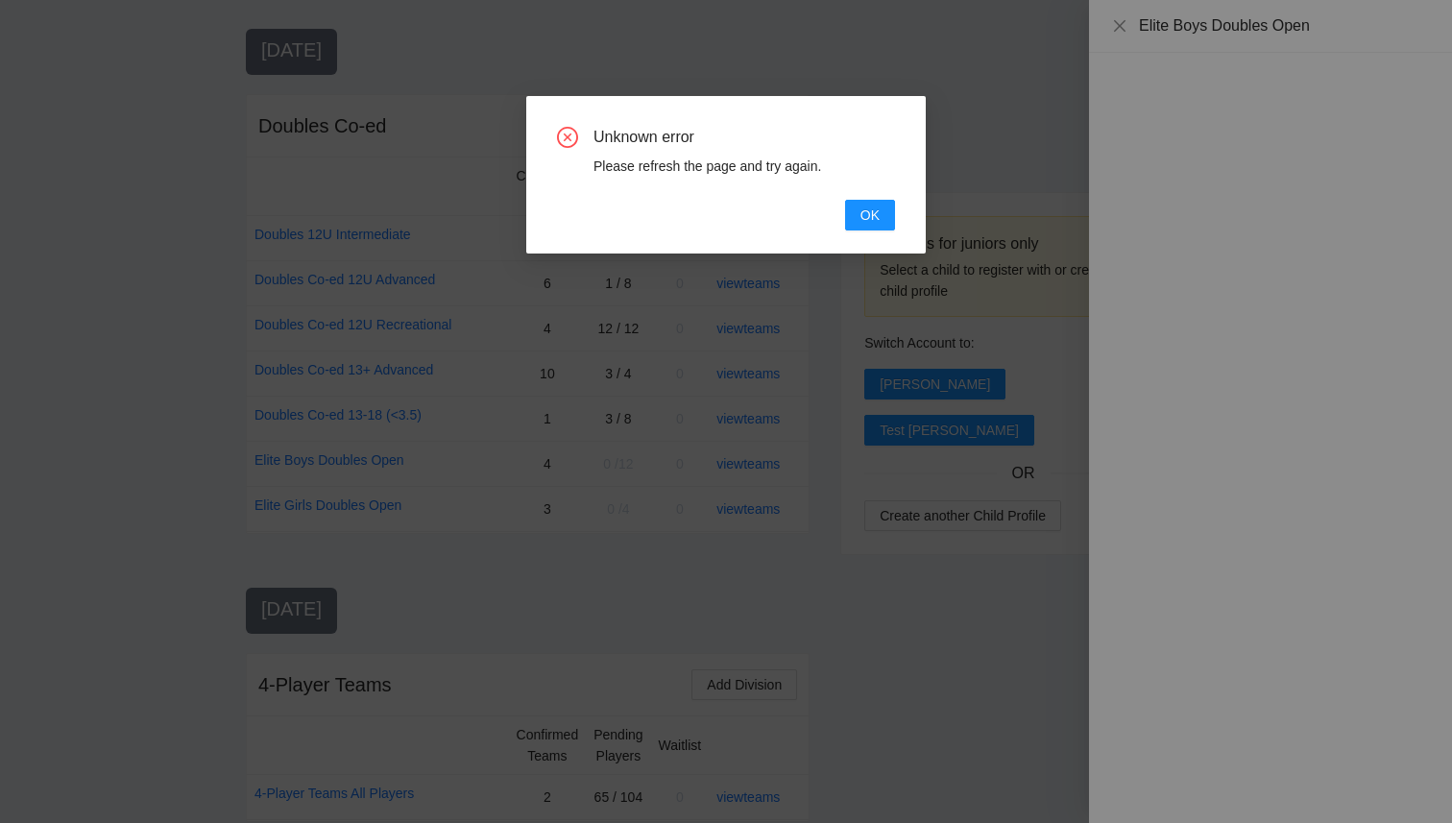
click at [861, 233] on div "Unknown error Please refresh the page and try again. OK" at bounding box center [726, 175] width 400 height 158
click at [865, 227] on button "OK" at bounding box center [870, 215] width 50 height 31
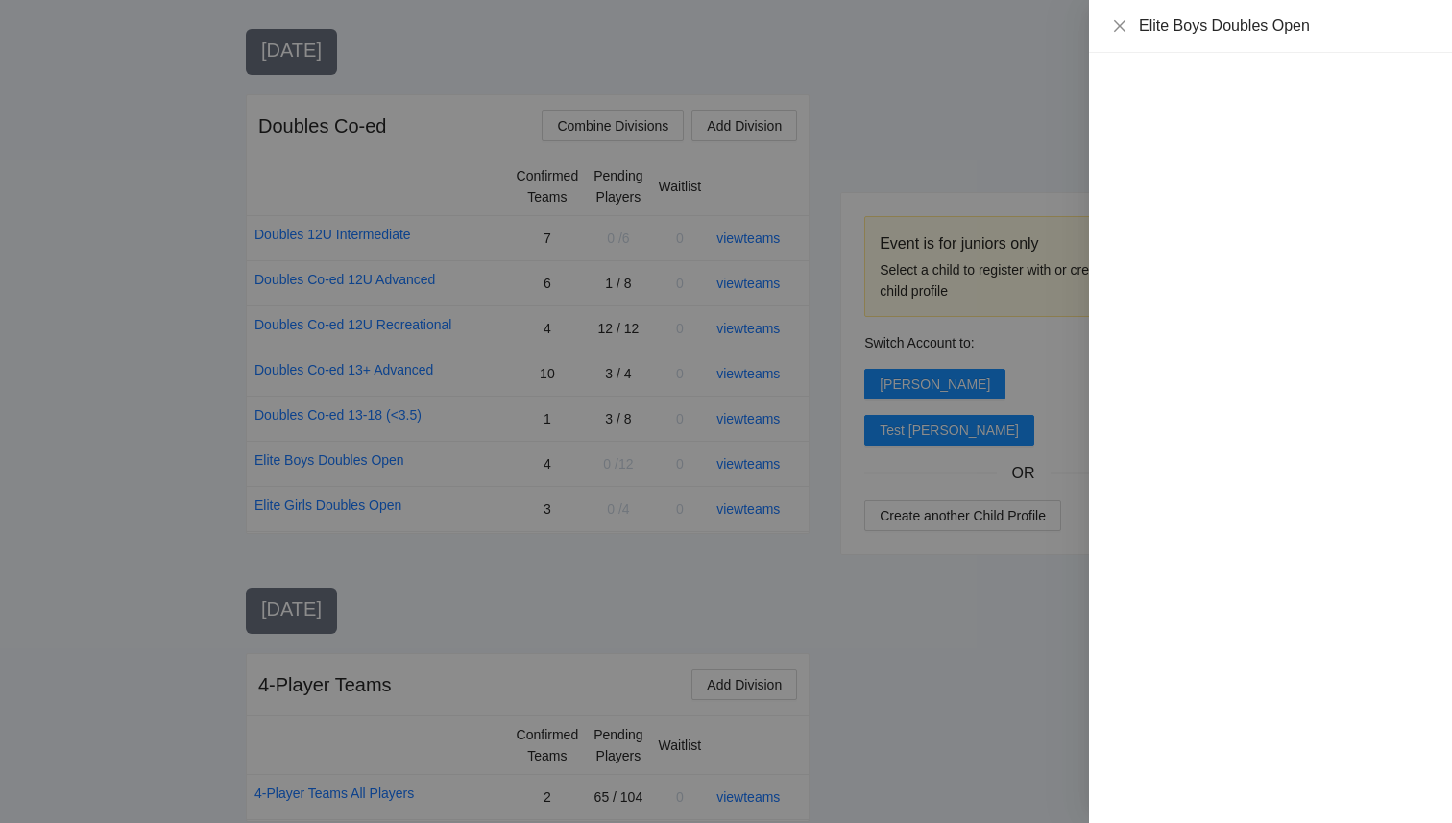
click at [786, 114] on div at bounding box center [726, 411] width 1452 height 823
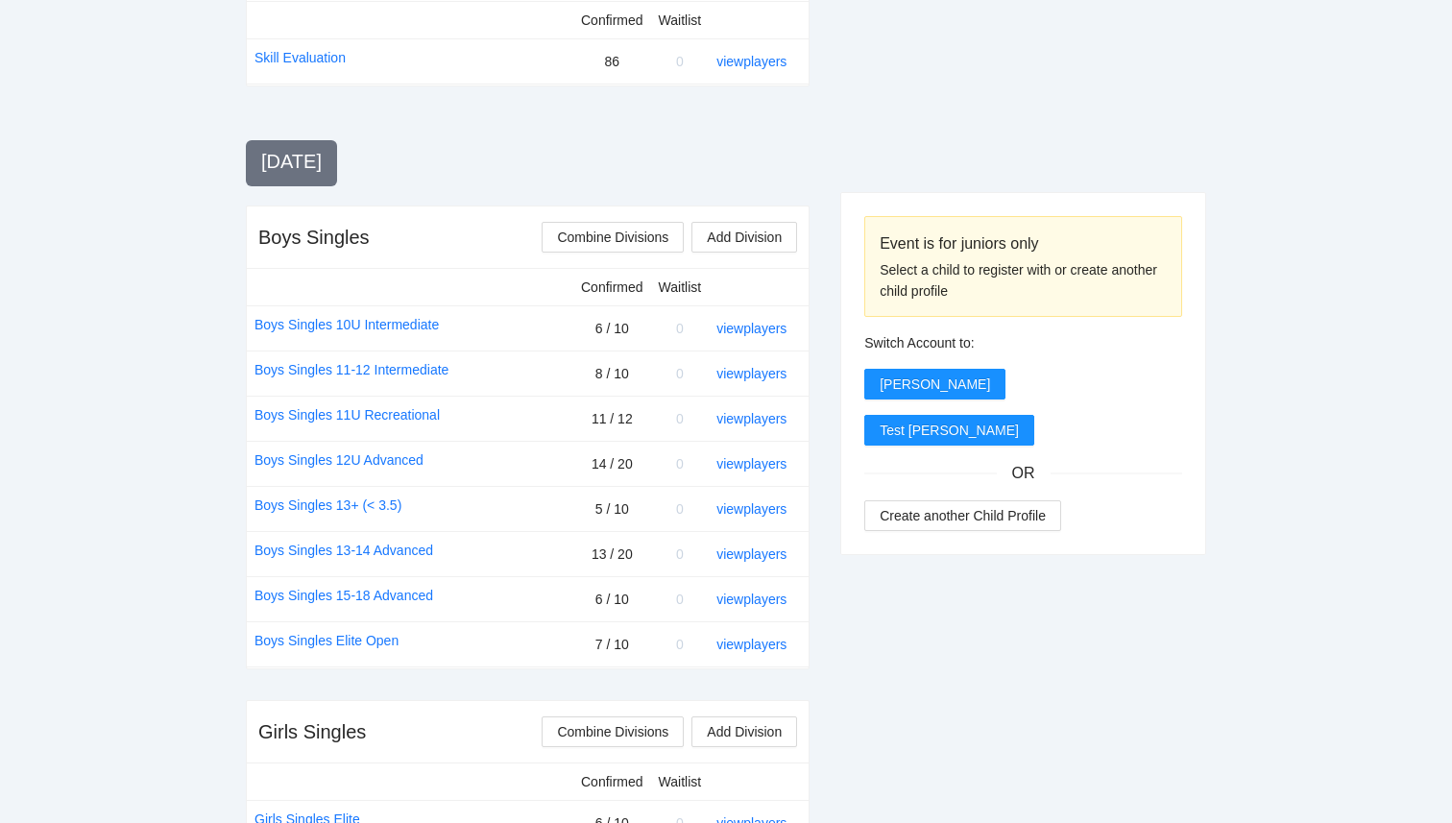
scroll to position [0, 0]
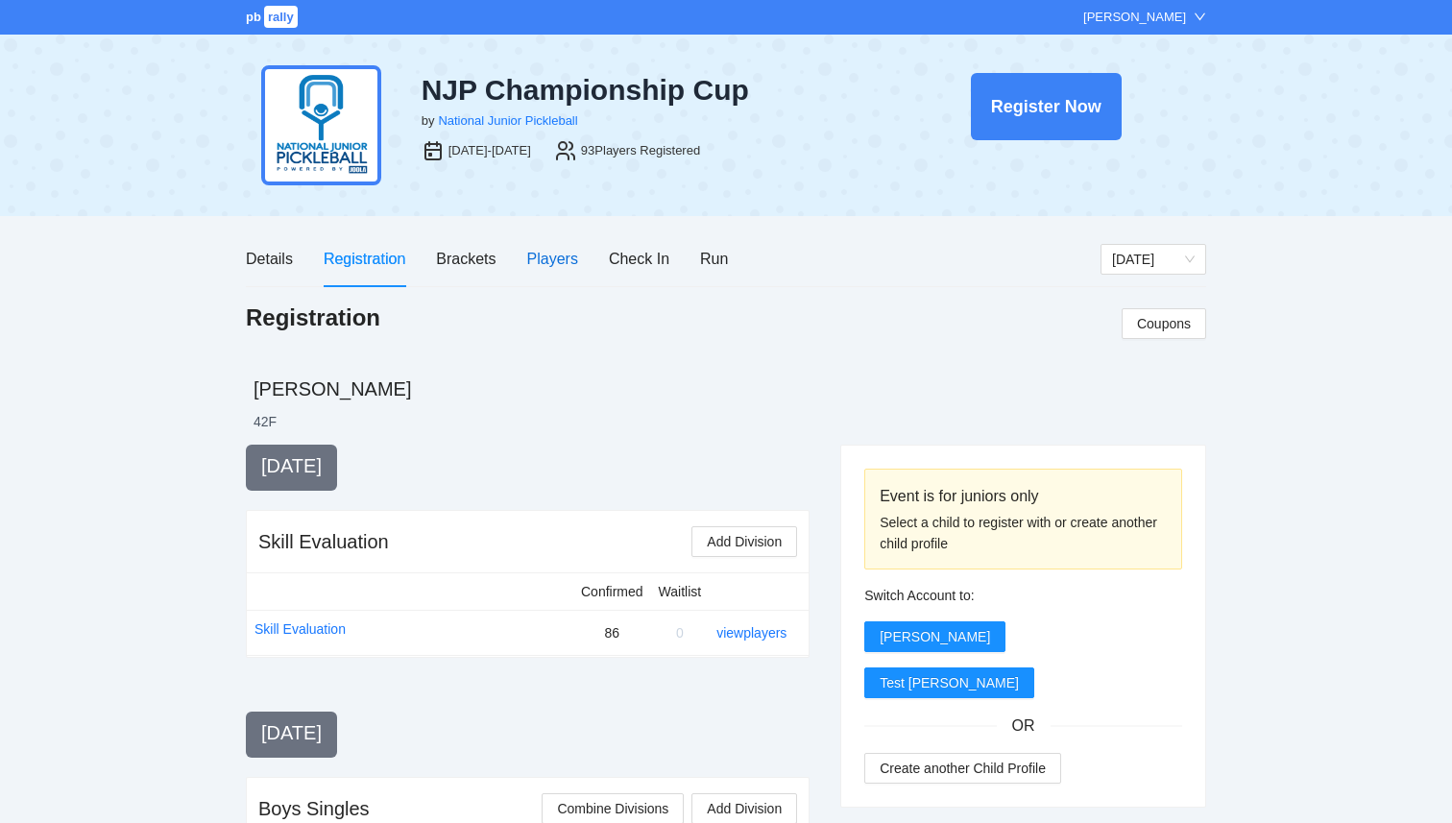
click at [547, 256] on div "Players" at bounding box center [552, 259] width 51 height 24
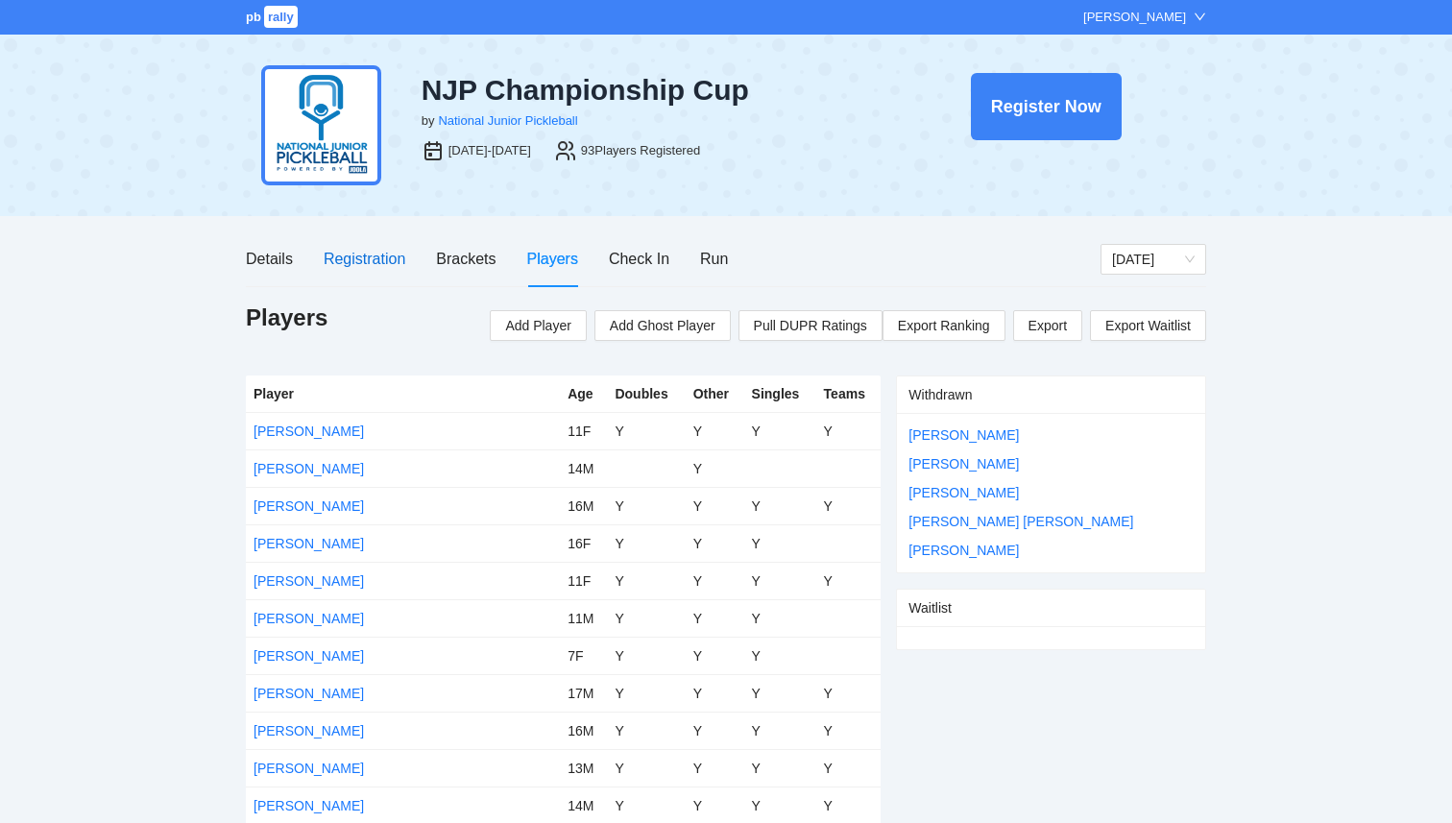
click at [369, 257] on div "Registration" at bounding box center [365, 259] width 82 height 24
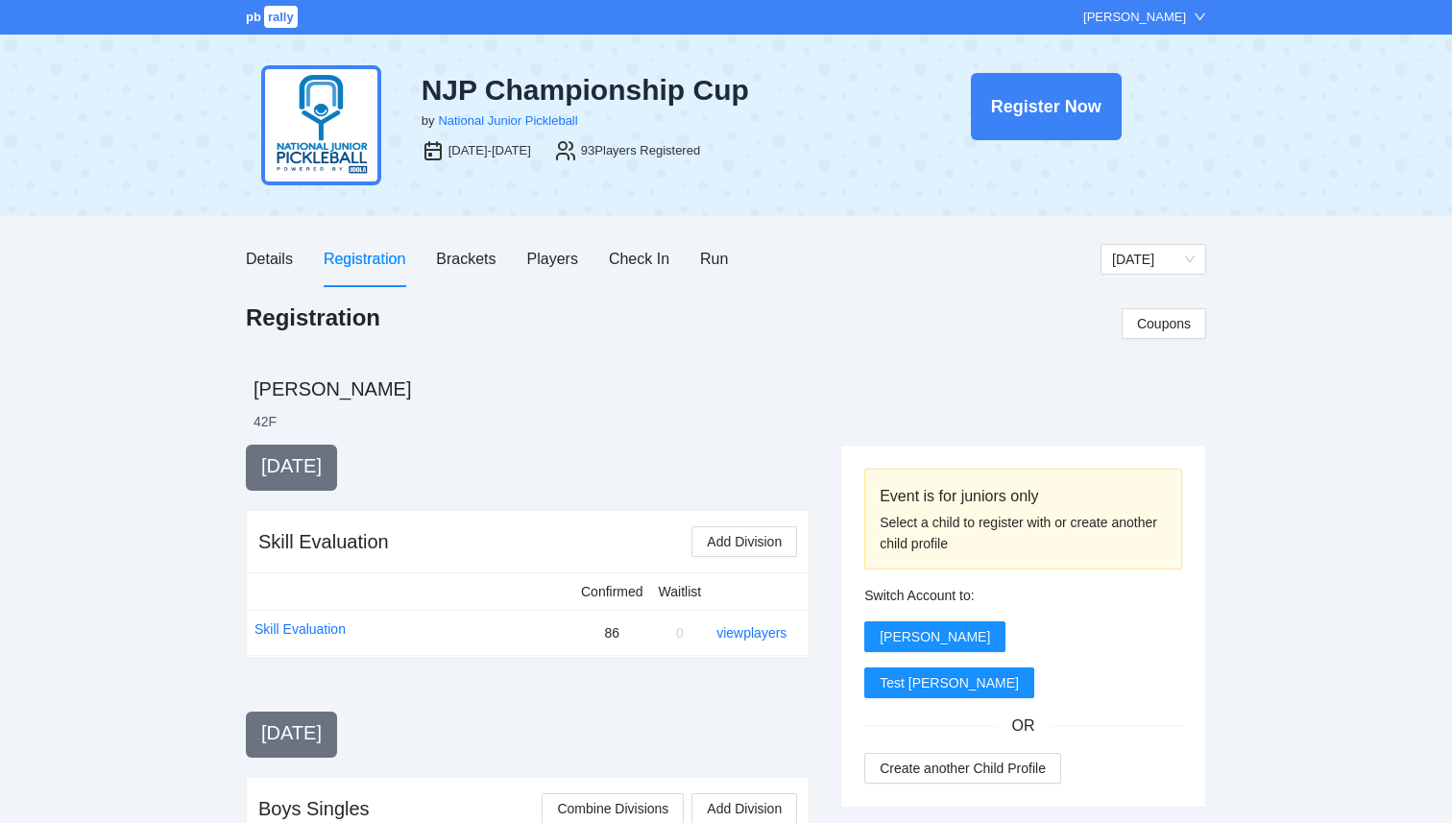
click at [275, 15] on span "rally" at bounding box center [281, 17] width 34 height 22
click at [133, 210] on div "NJP Championship Cup by National Junior Pickleball [DATE]-[DATE] 93 Players Reg…" at bounding box center [726, 126] width 1452 height 182
click at [570, 255] on div "Players" at bounding box center [552, 259] width 51 height 24
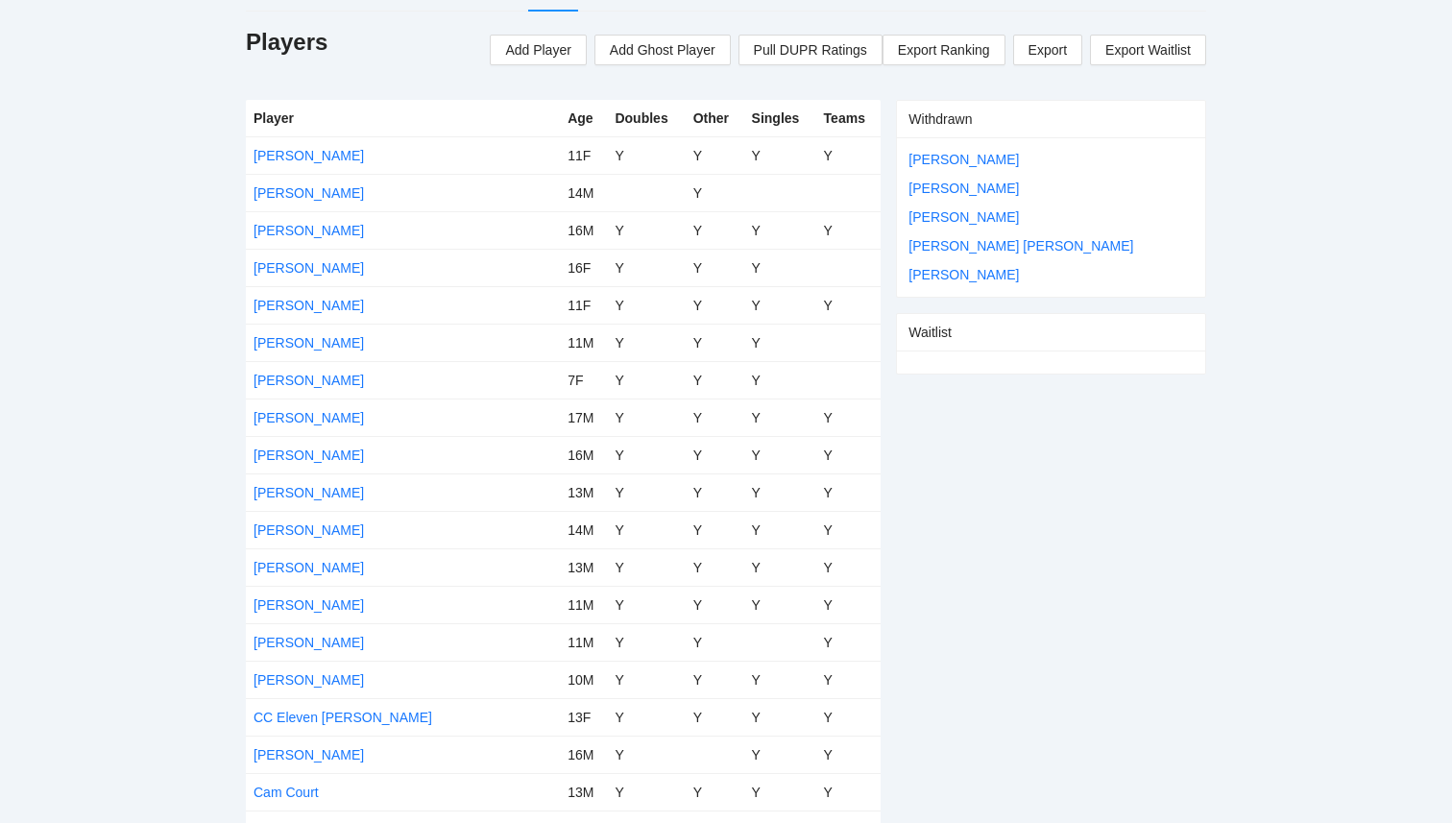
scroll to position [319, 0]
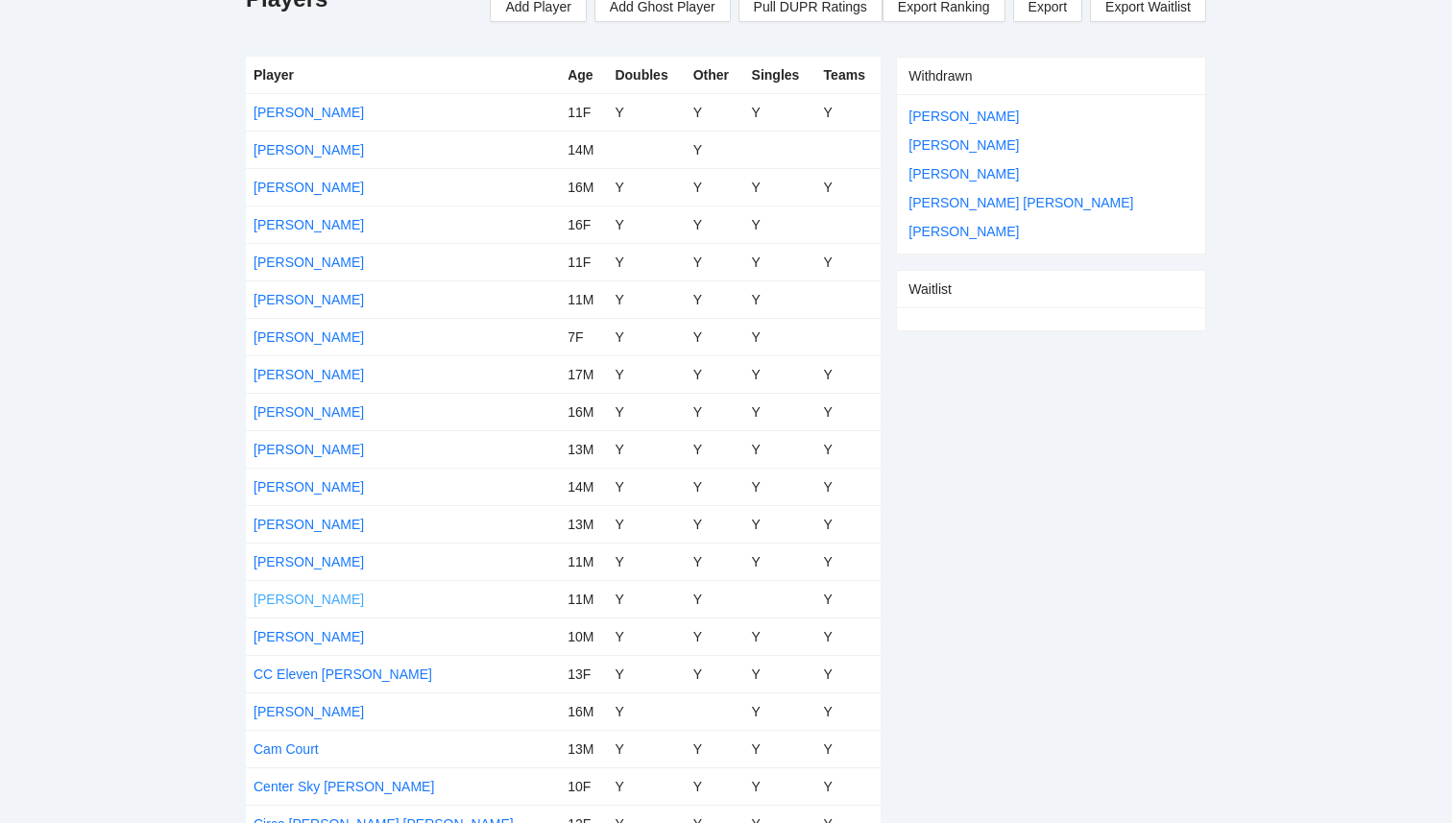
click at [276, 603] on link "[PERSON_NAME]" at bounding box center [309, 599] width 110 height 15
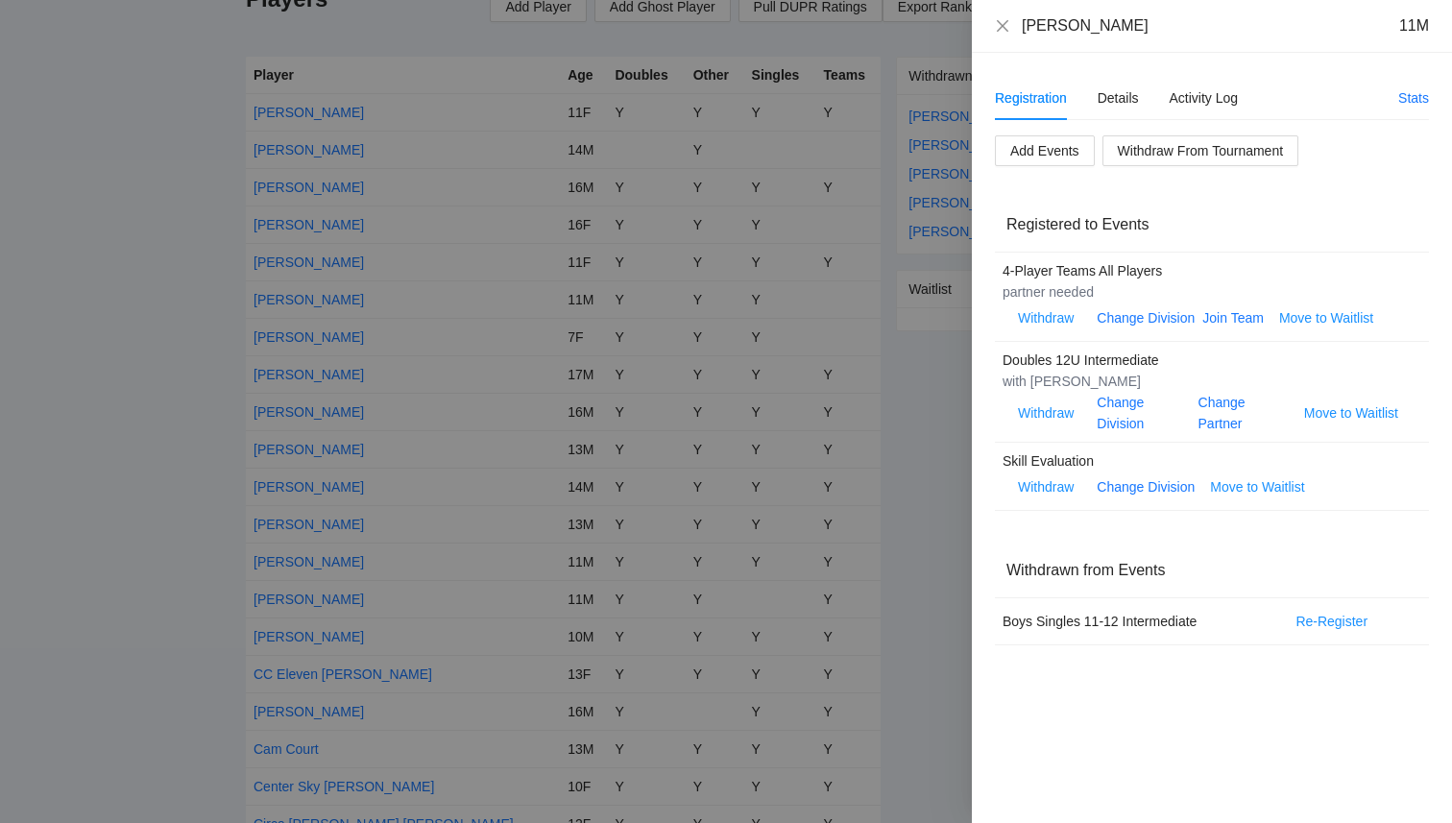
click at [937, 631] on div at bounding box center [726, 411] width 1452 height 823
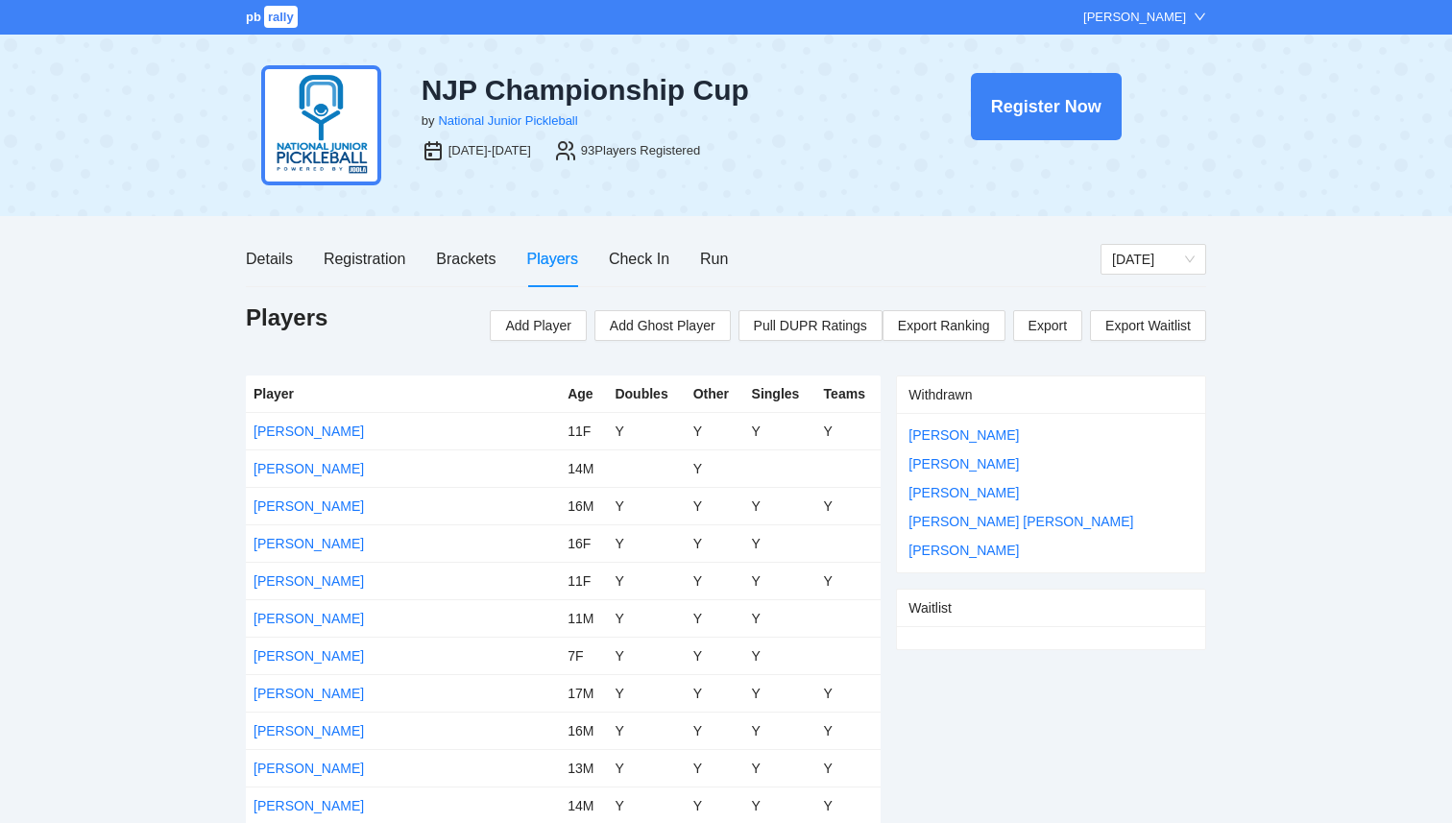
click at [366, 258] on div "Registration" at bounding box center [365, 259] width 82 height 24
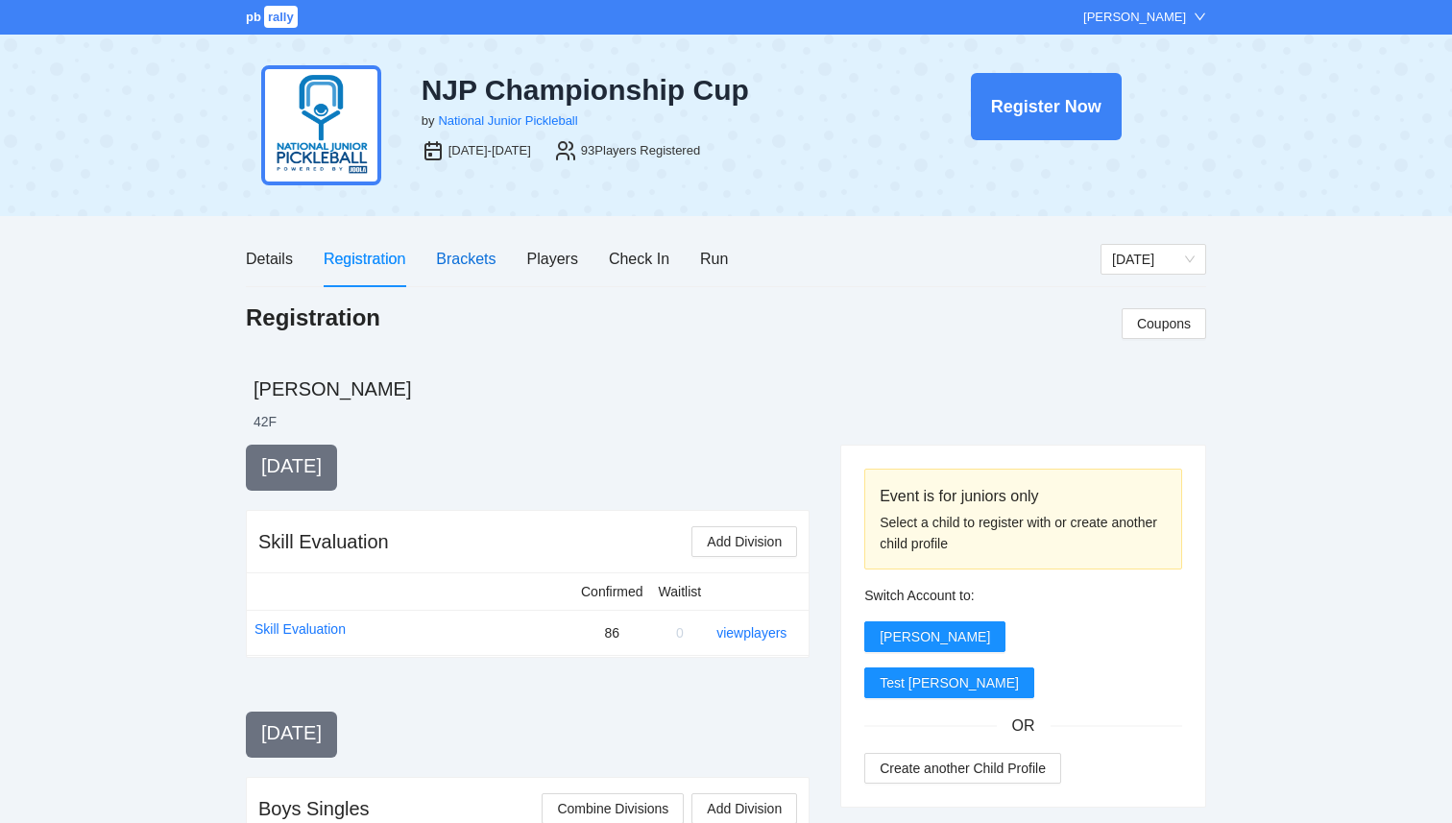
click at [458, 256] on div "Brackets" at bounding box center [466, 259] width 60 height 24
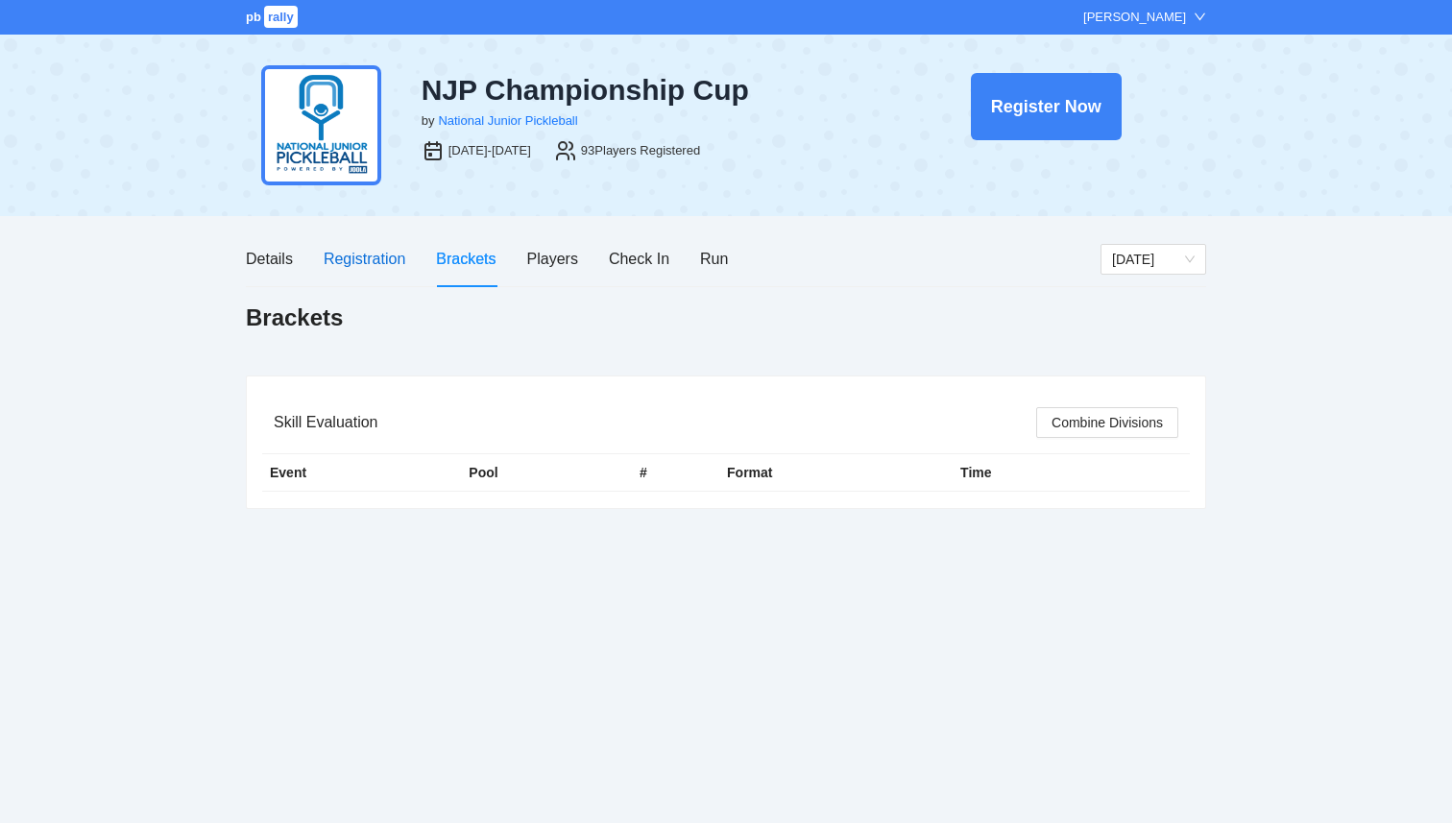
click at [337, 257] on div "Registration" at bounding box center [365, 259] width 82 height 24
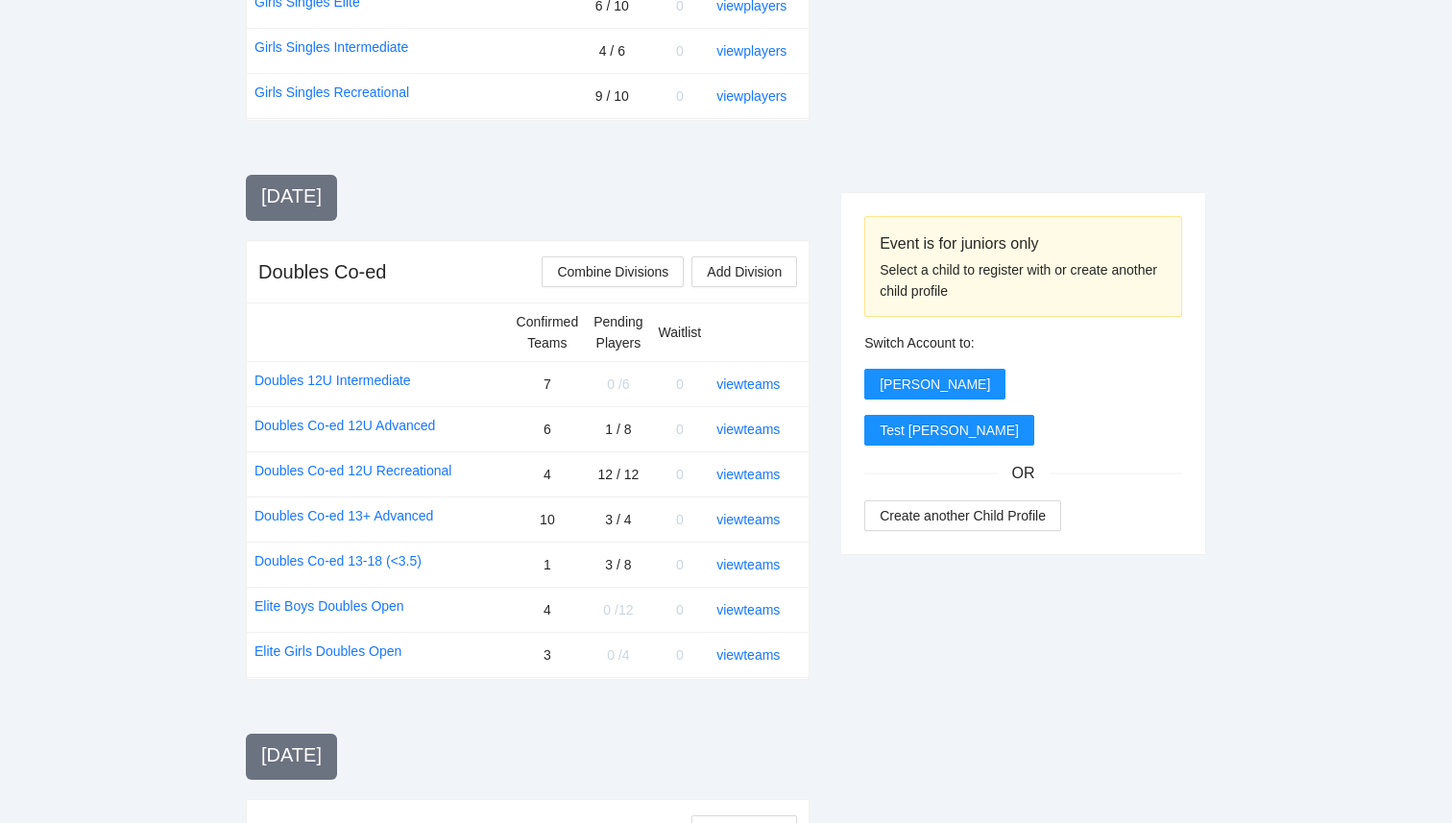
scroll to position [1398, 0]
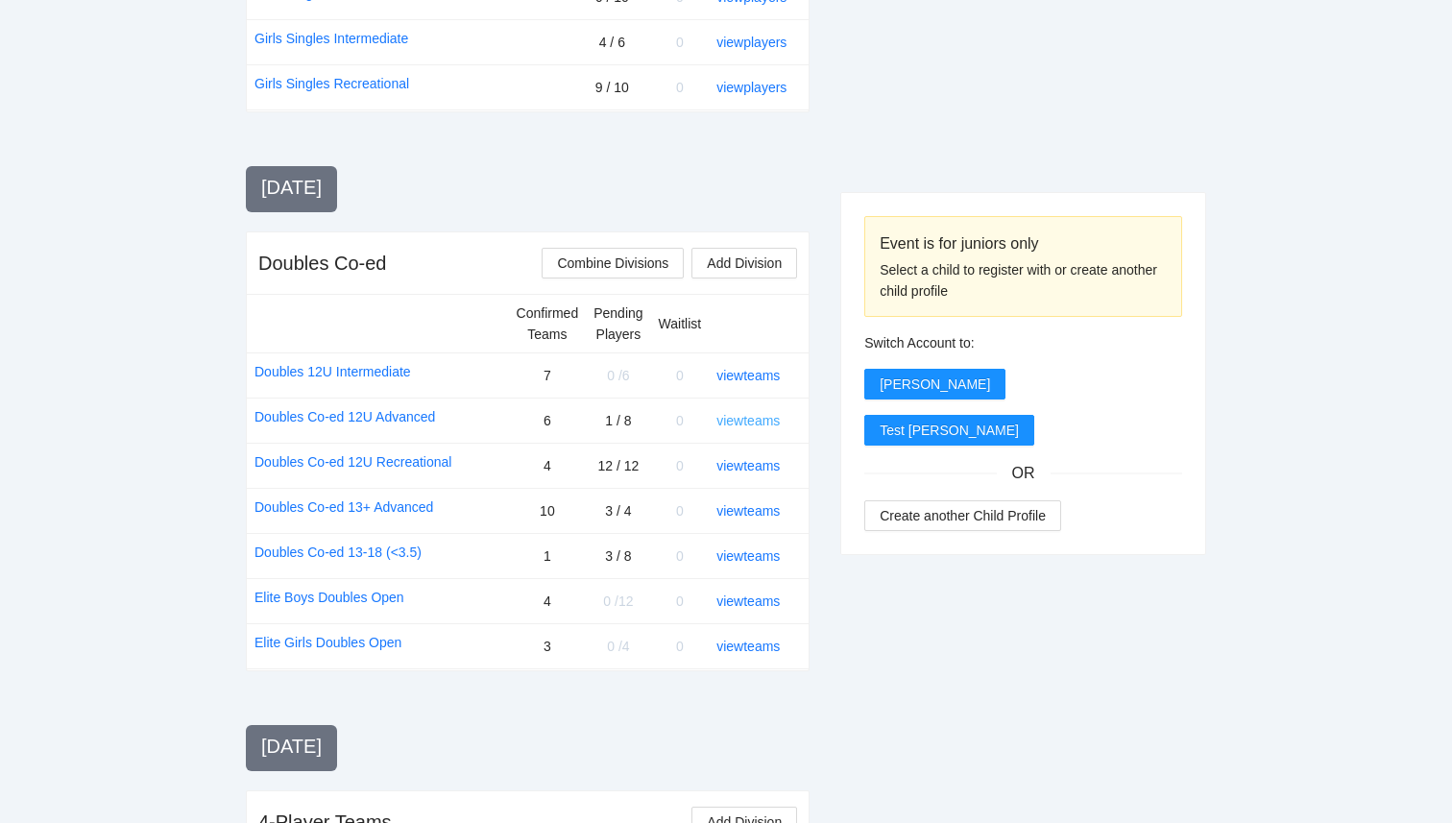
click at [758, 416] on link "view teams" at bounding box center [748, 420] width 63 height 15
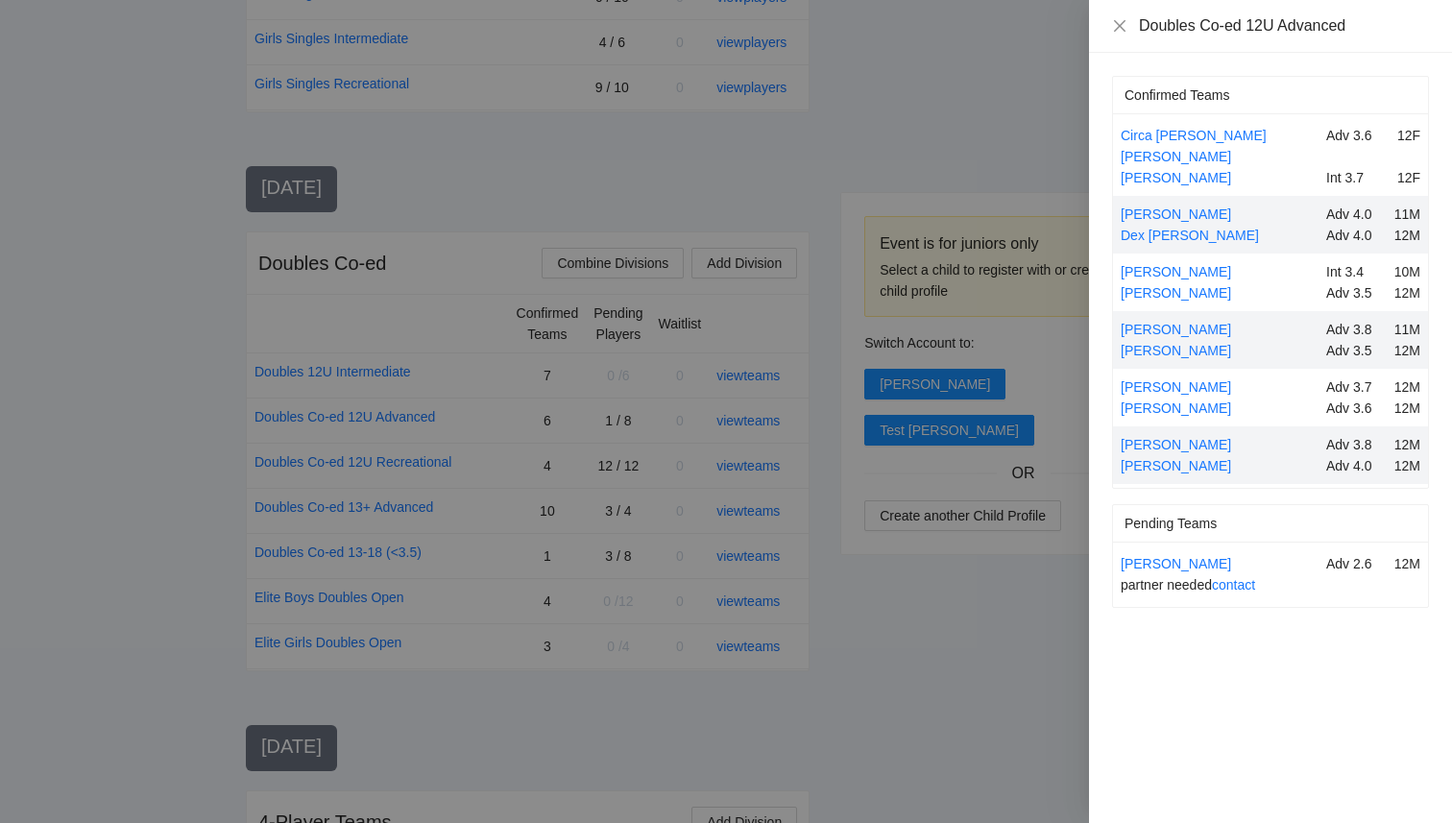
click at [917, 648] on div at bounding box center [726, 411] width 1452 height 823
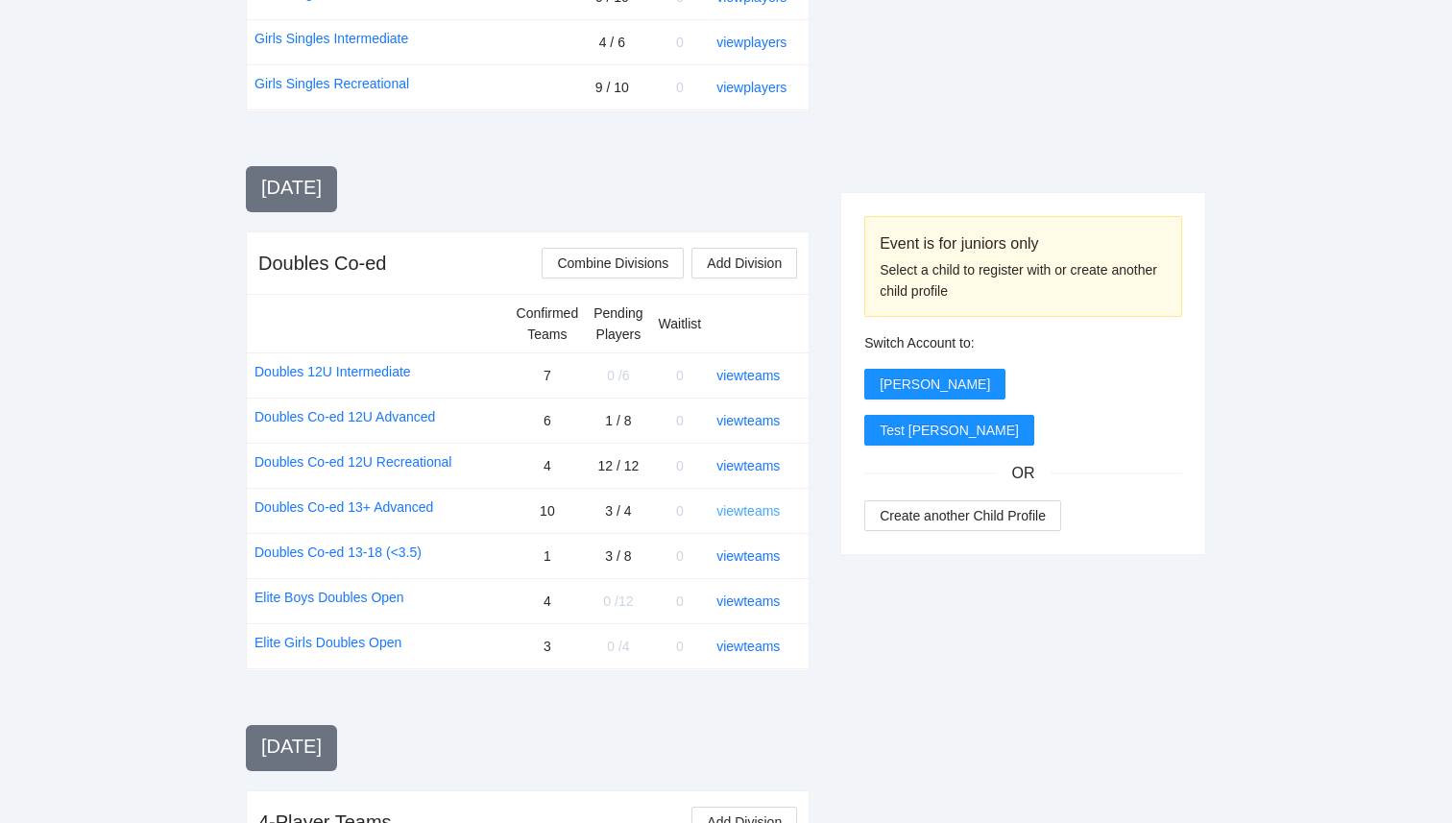
click at [742, 511] on link "view teams" at bounding box center [748, 510] width 63 height 15
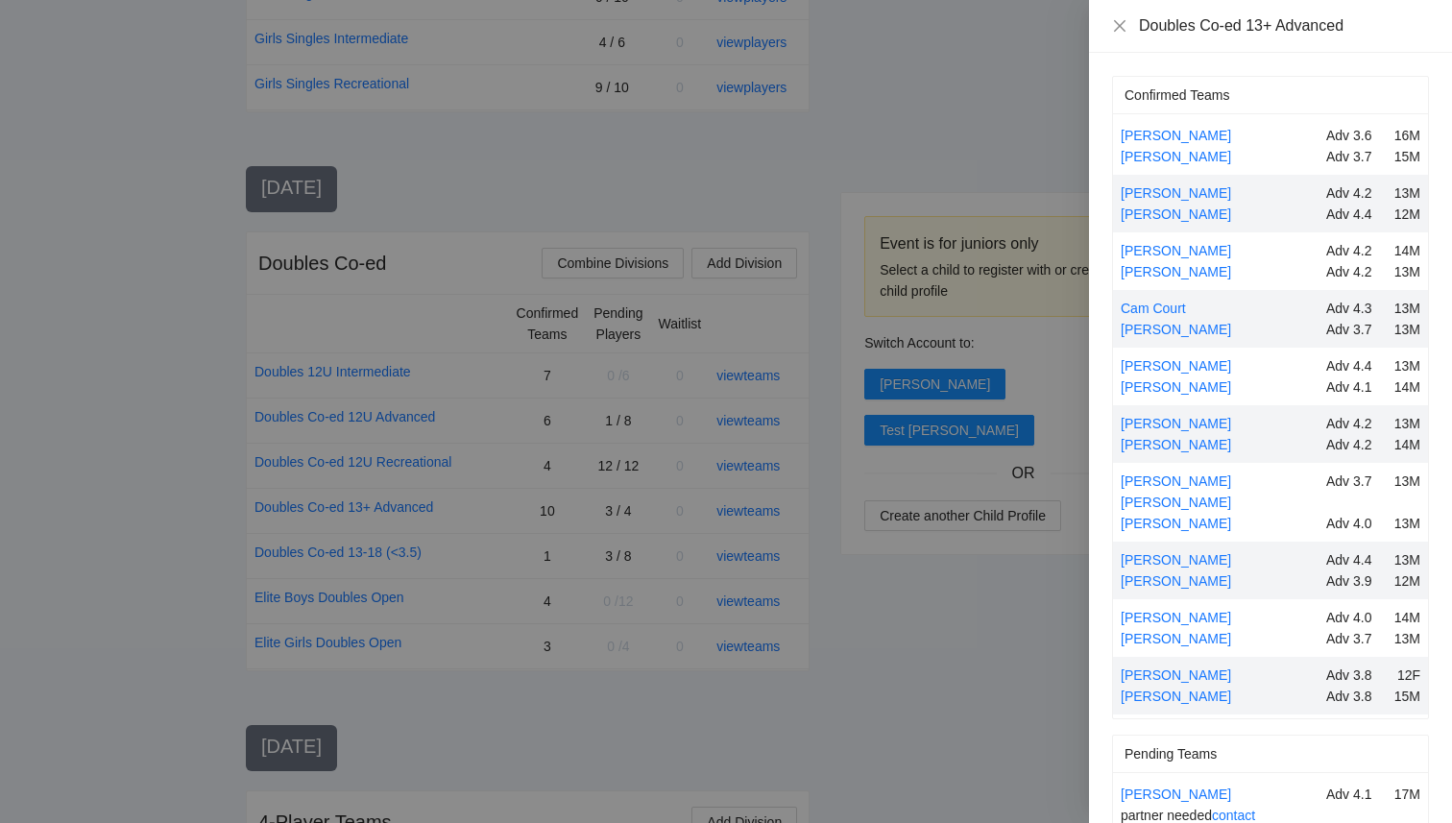
click at [980, 605] on div at bounding box center [726, 411] width 1452 height 823
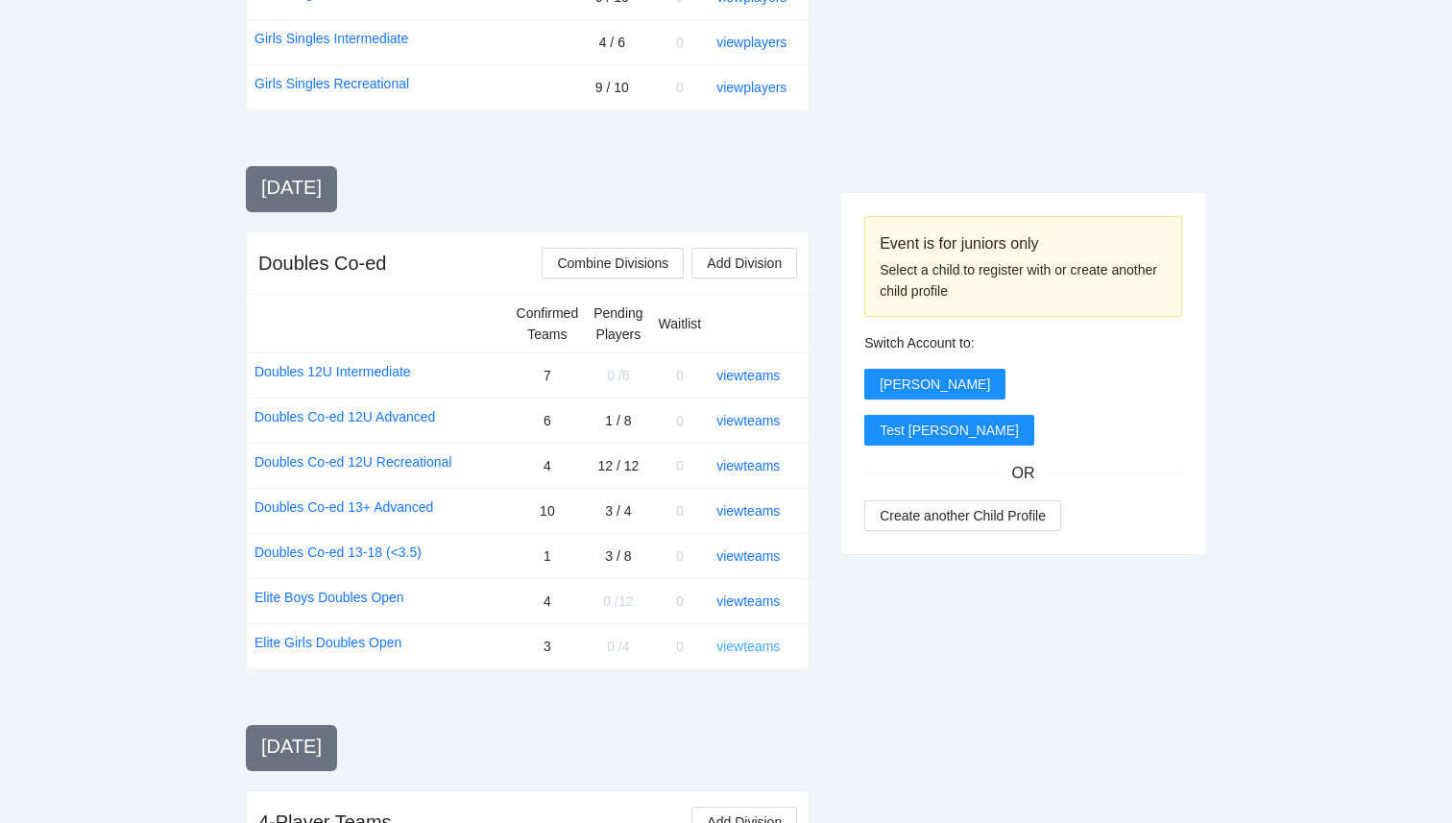
click at [759, 649] on link "view teams" at bounding box center [748, 646] width 63 height 15
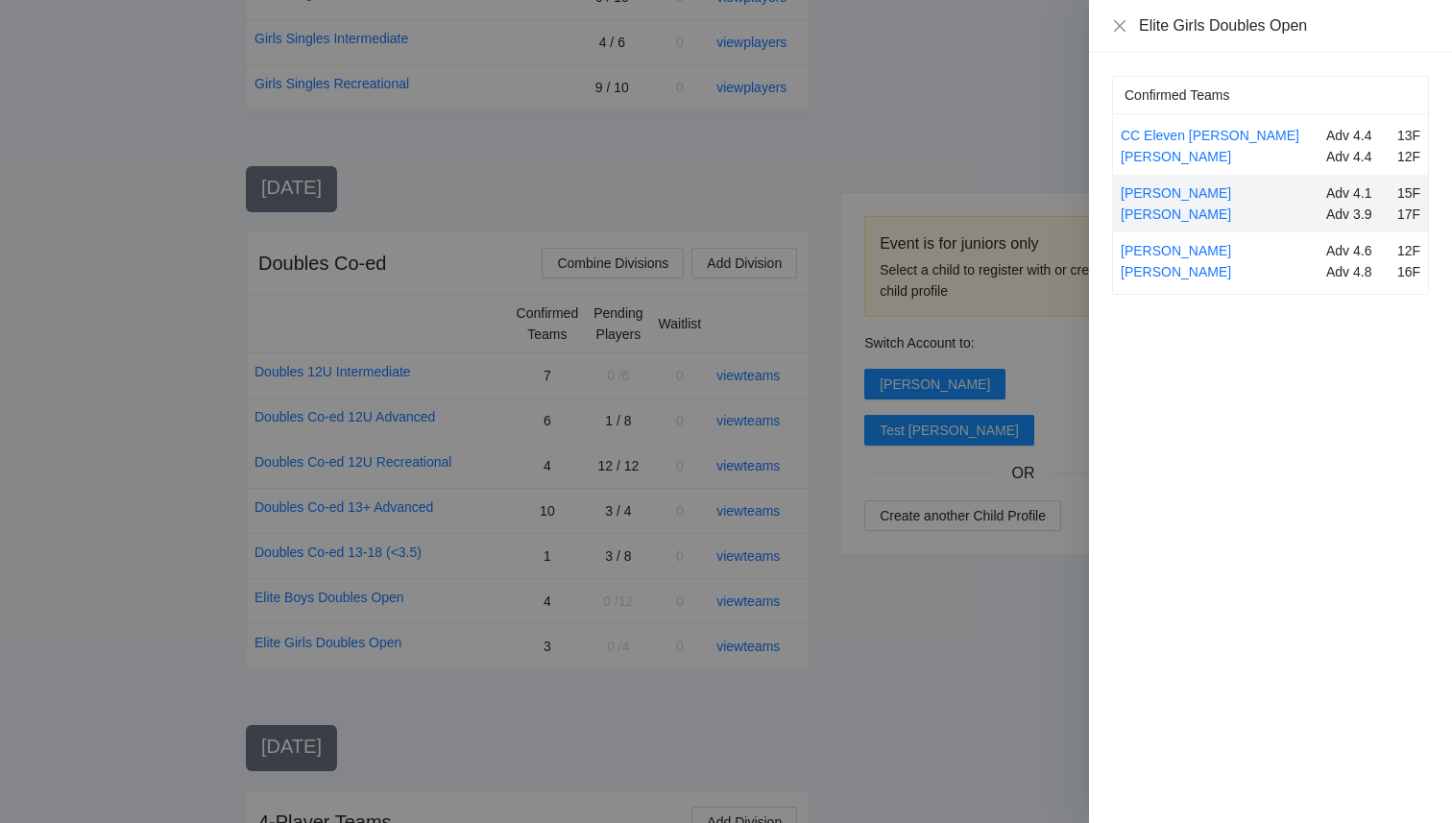
click at [1011, 576] on div at bounding box center [726, 411] width 1452 height 823
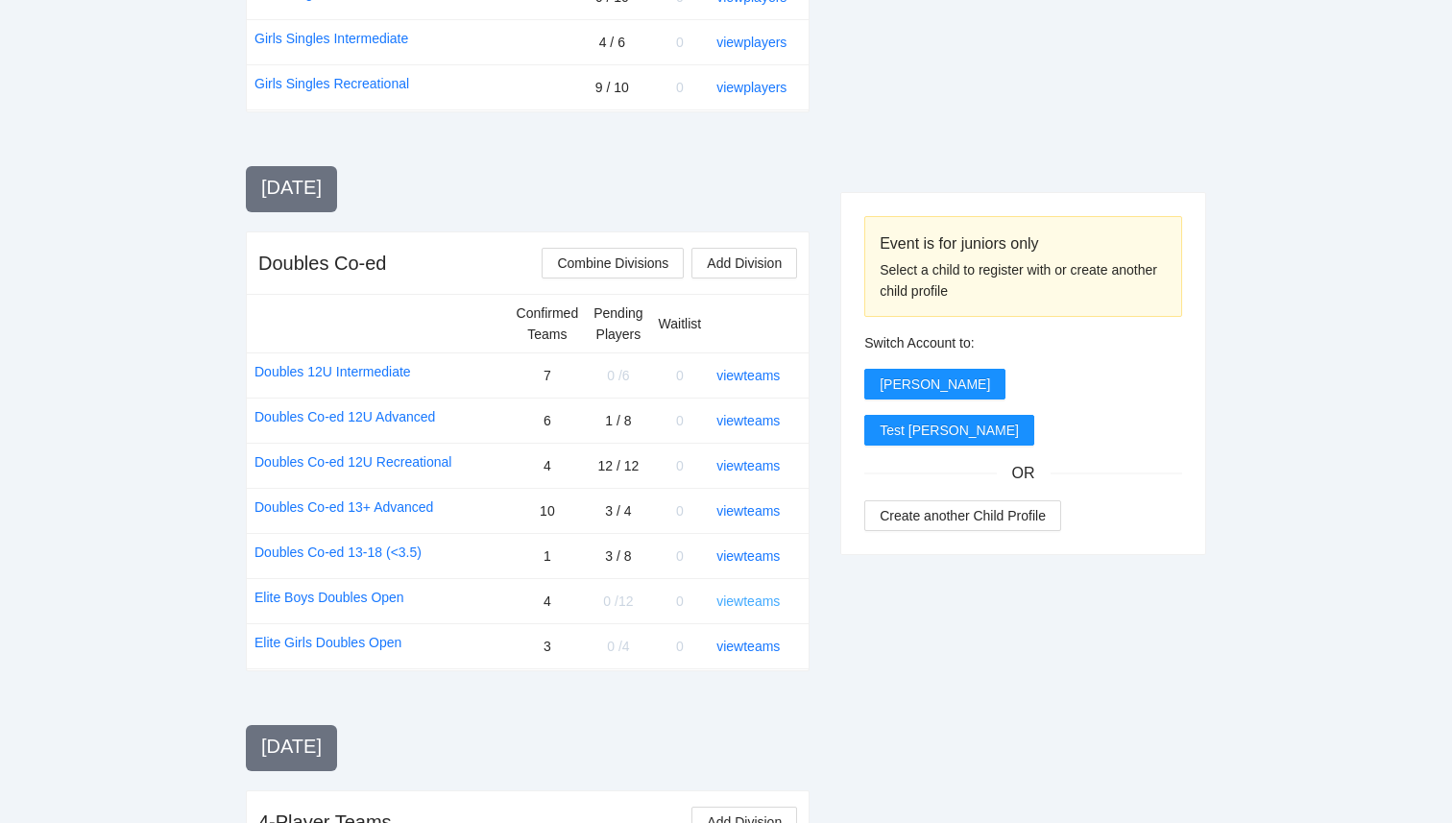
click at [757, 604] on link "view teams" at bounding box center [748, 601] width 63 height 15
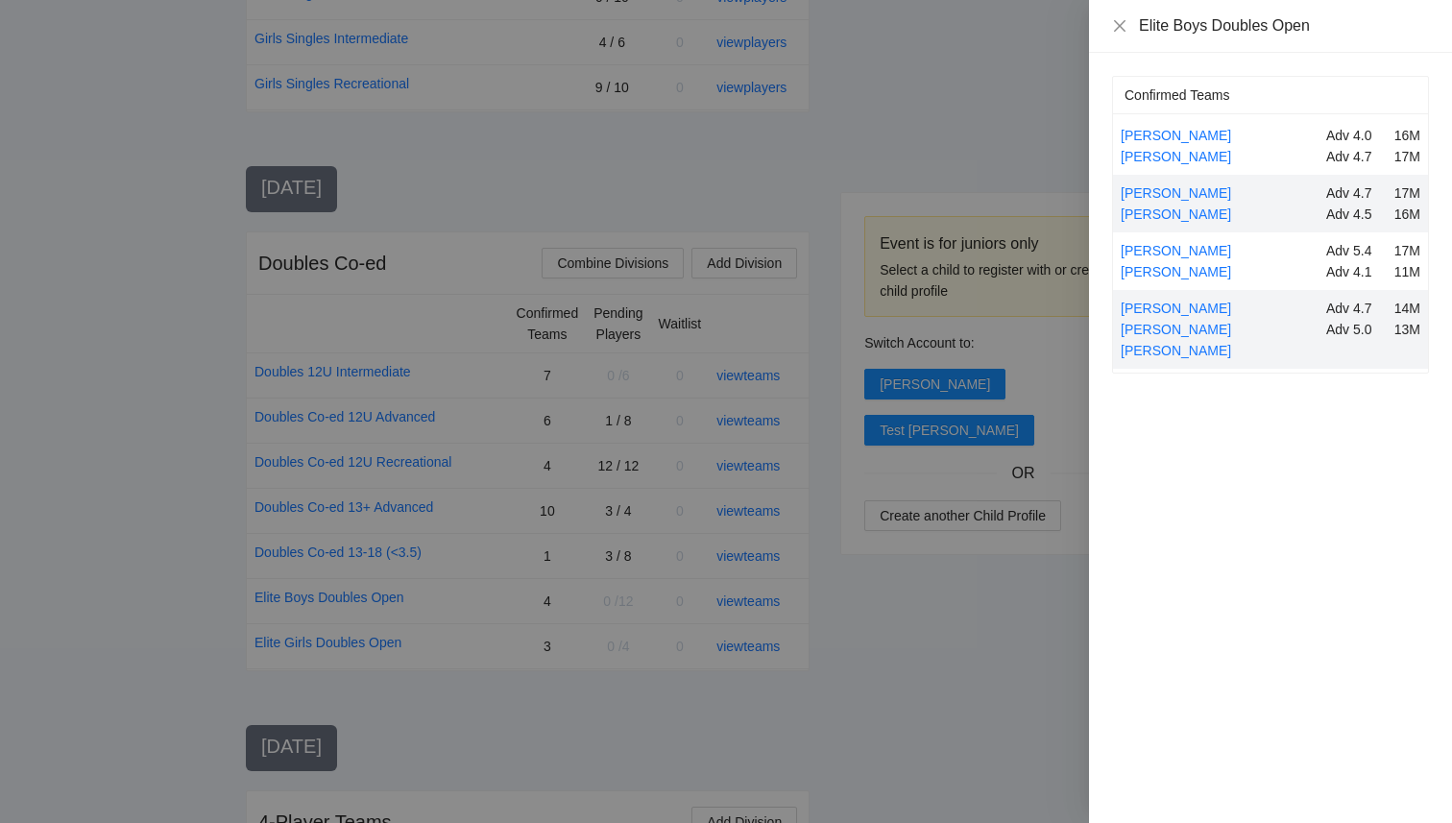
click at [885, 654] on div at bounding box center [726, 411] width 1452 height 823
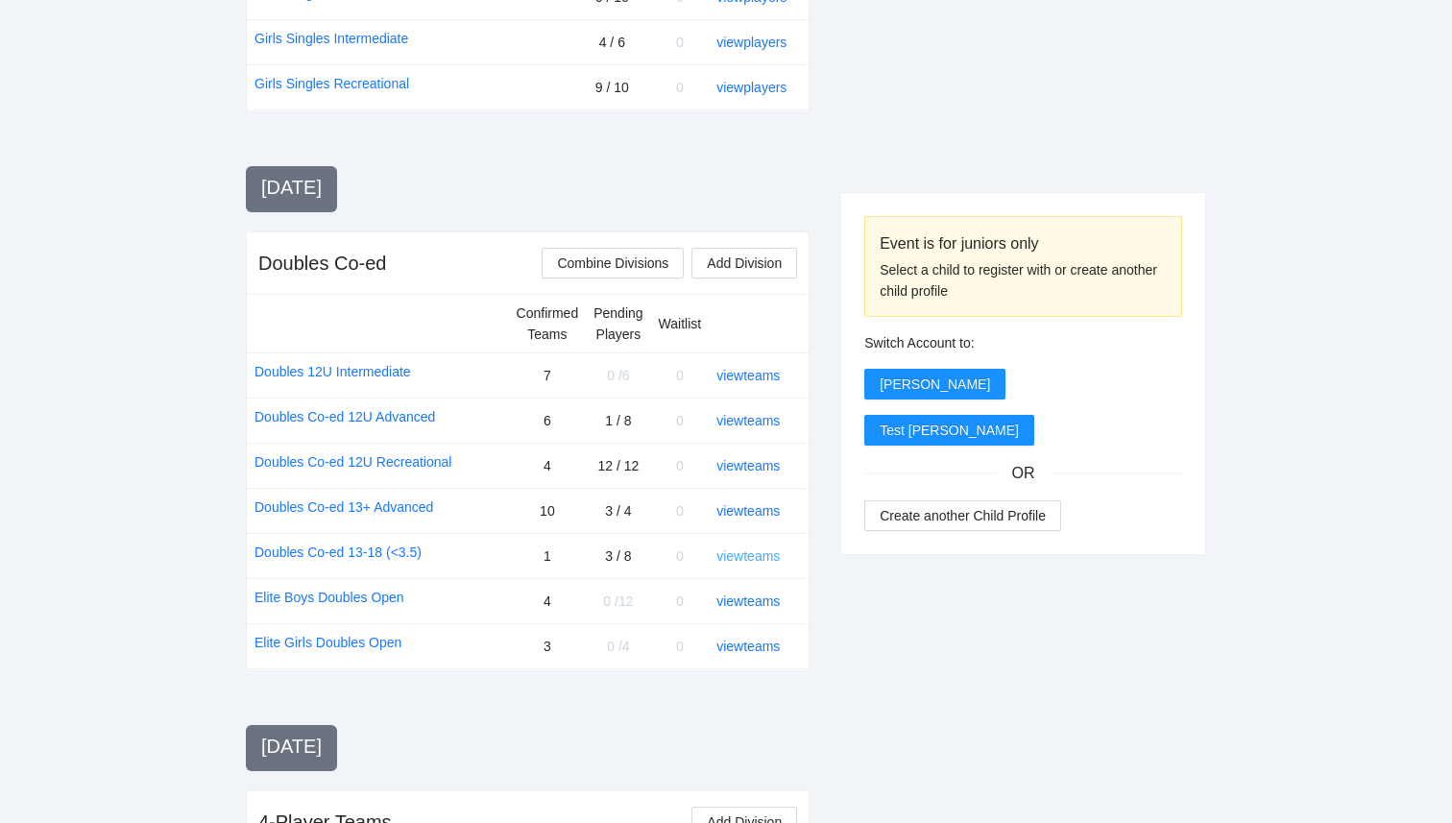
click at [771, 555] on link "view teams" at bounding box center [748, 555] width 63 height 15
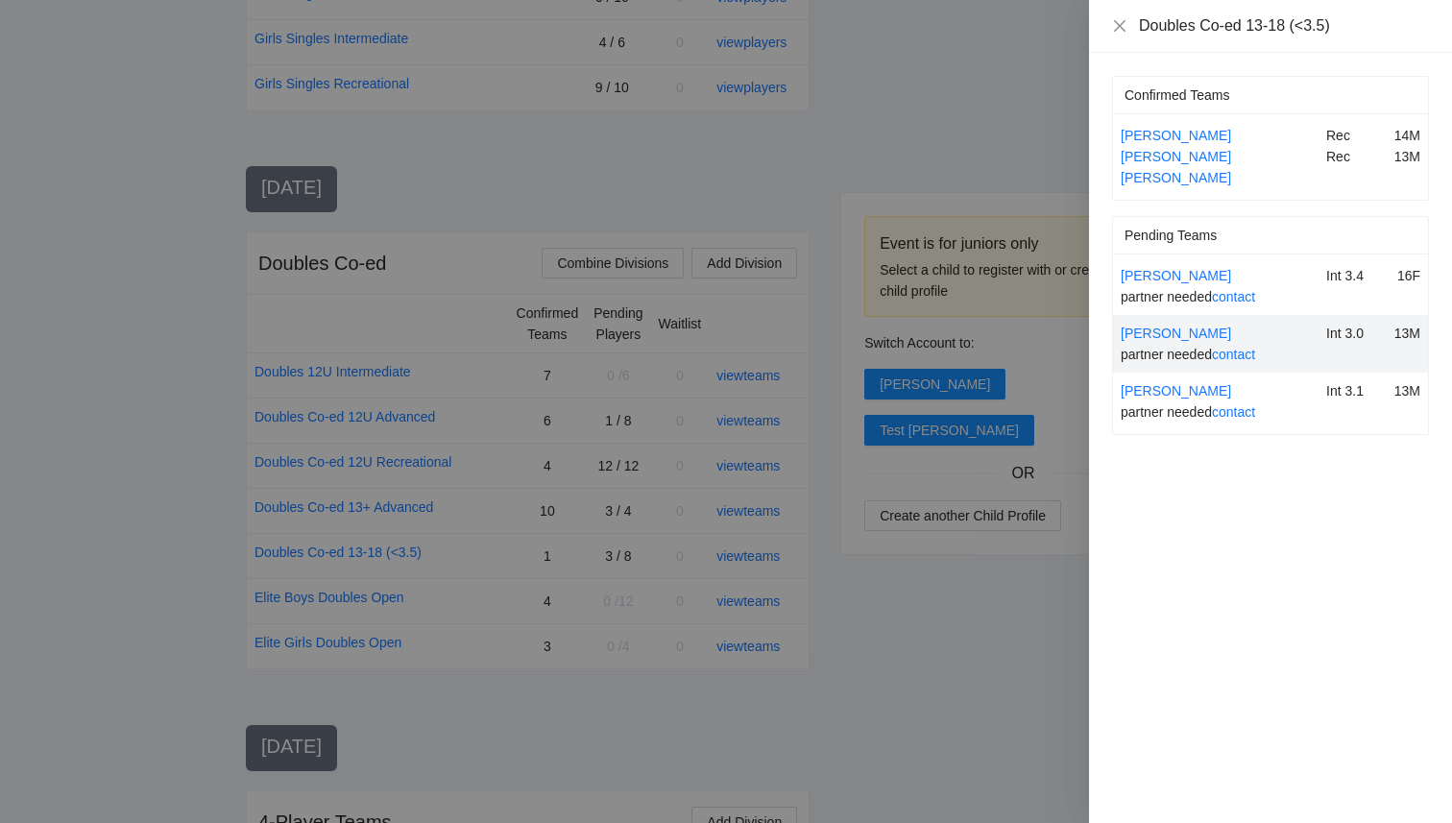
click at [921, 607] on div at bounding box center [726, 411] width 1452 height 823
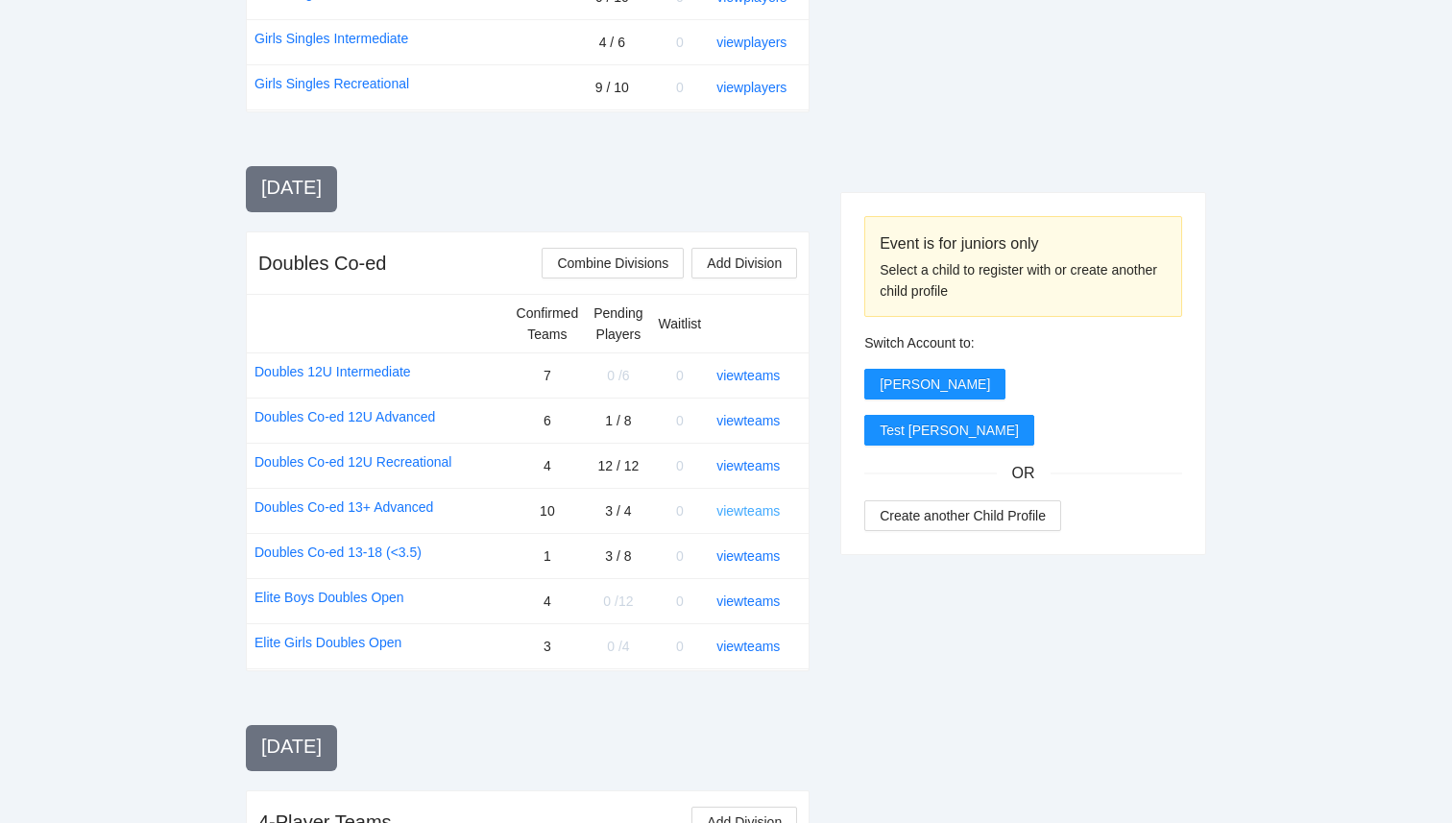
click at [726, 512] on link "view teams" at bounding box center [748, 510] width 63 height 15
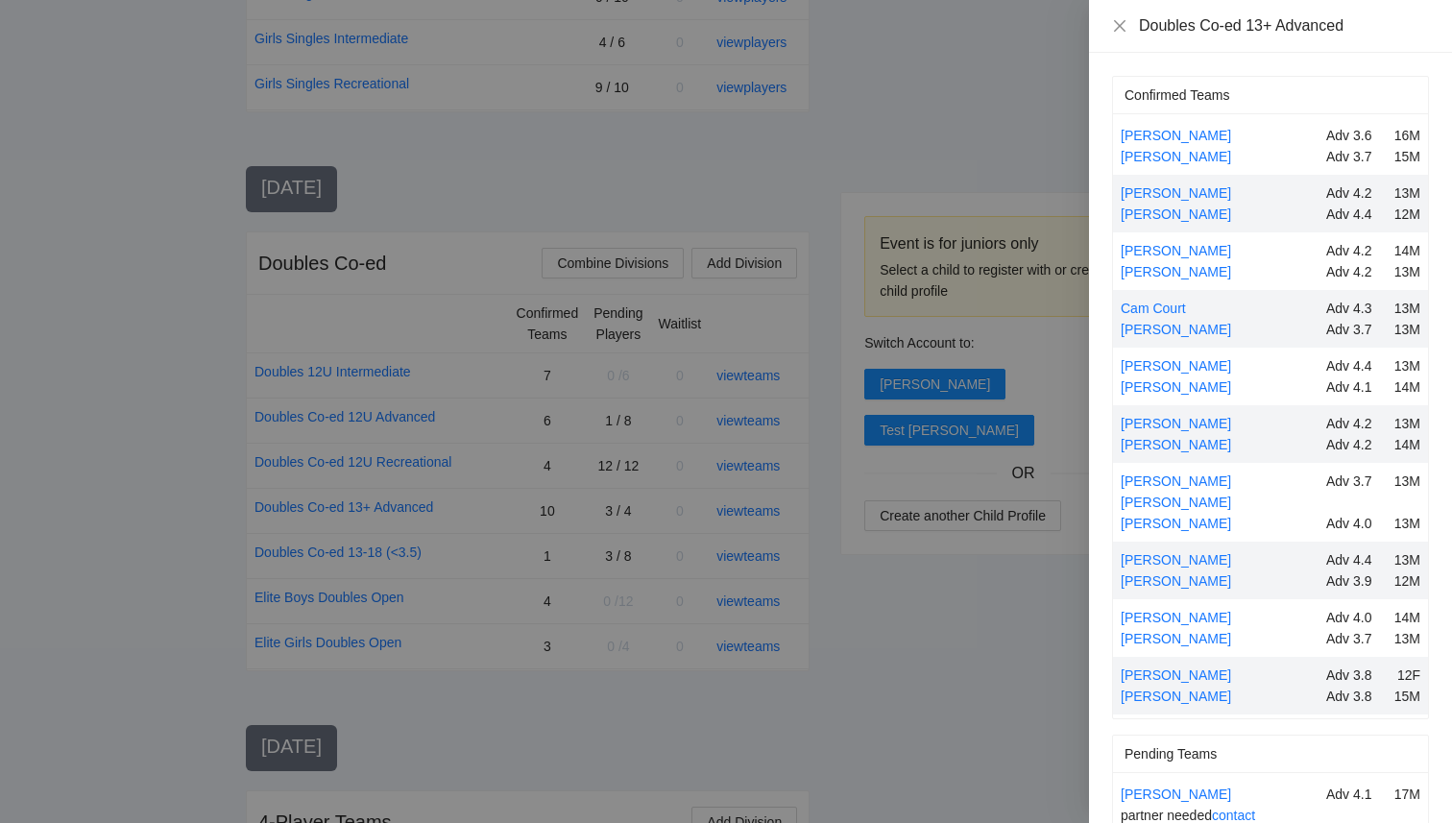
click at [908, 665] on div at bounding box center [726, 411] width 1452 height 823
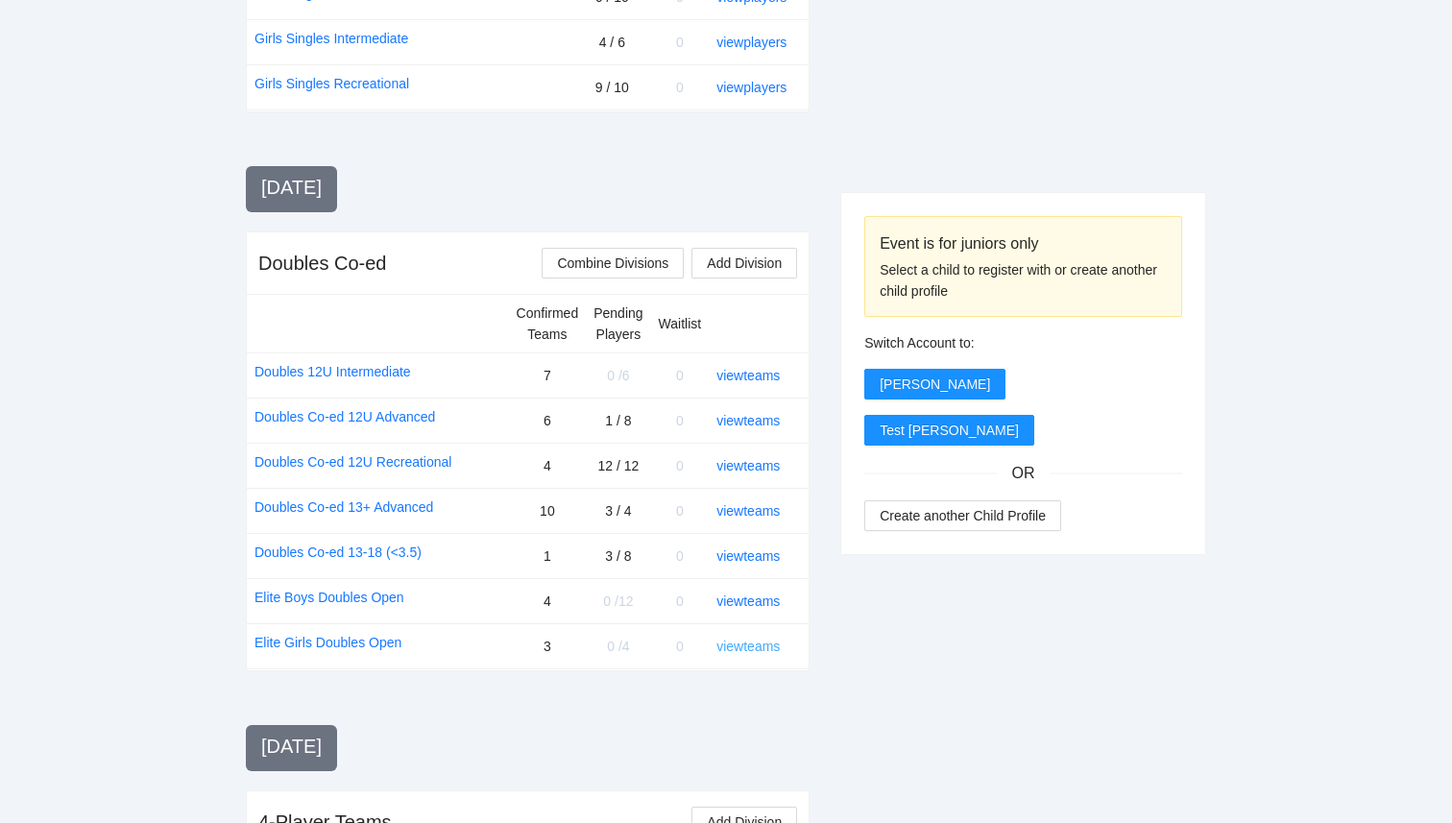
click at [761, 647] on link "view teams" at bounding box center [748, 646] width 63 height 15
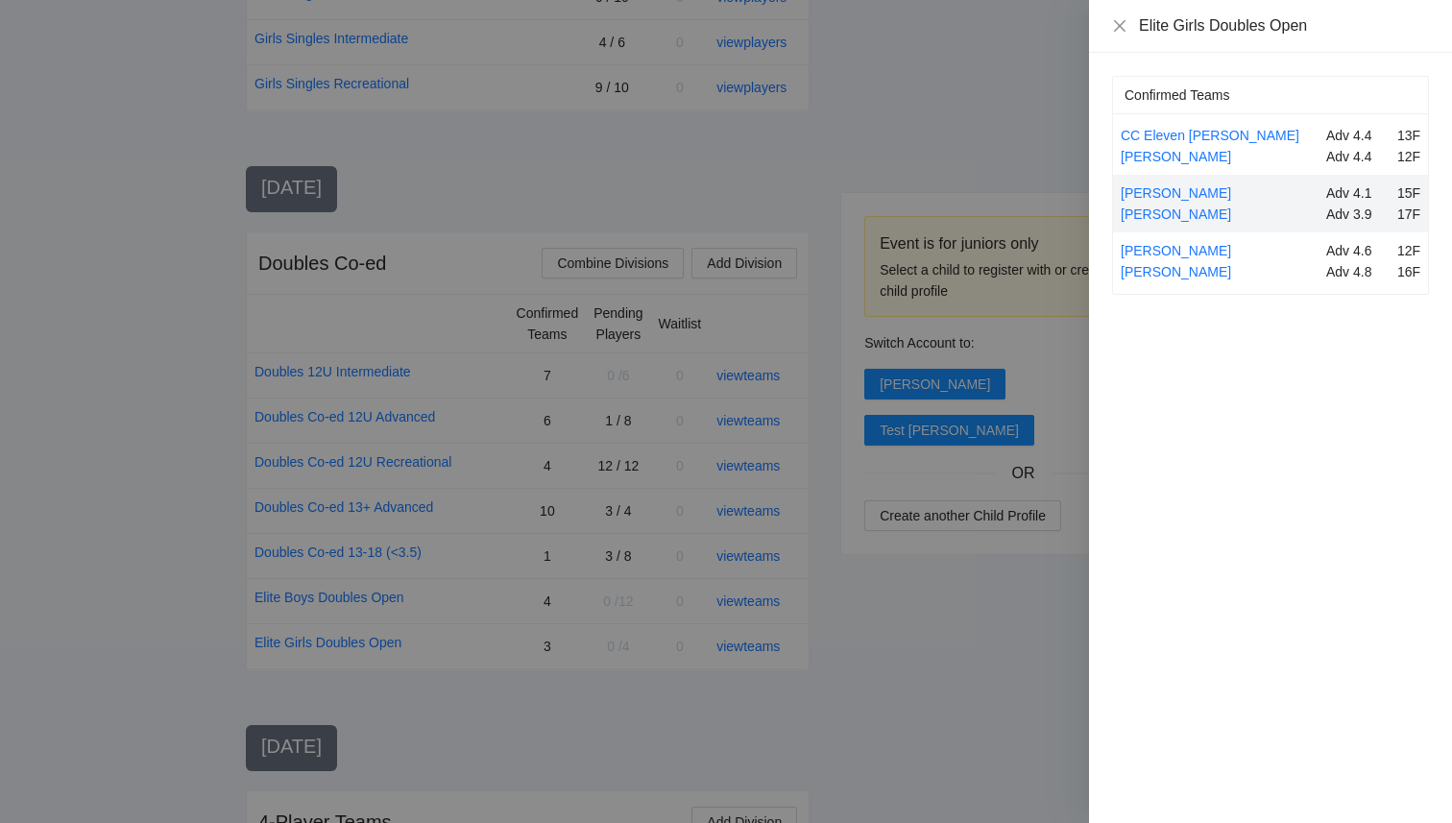
drag, startPoint x: 848, startPoint y: 645, endPoint x: 793, endPoint y: 631, distance: 56.6
click at [833, 645] on div at bounding box center [726, 411] width 1452 height 823
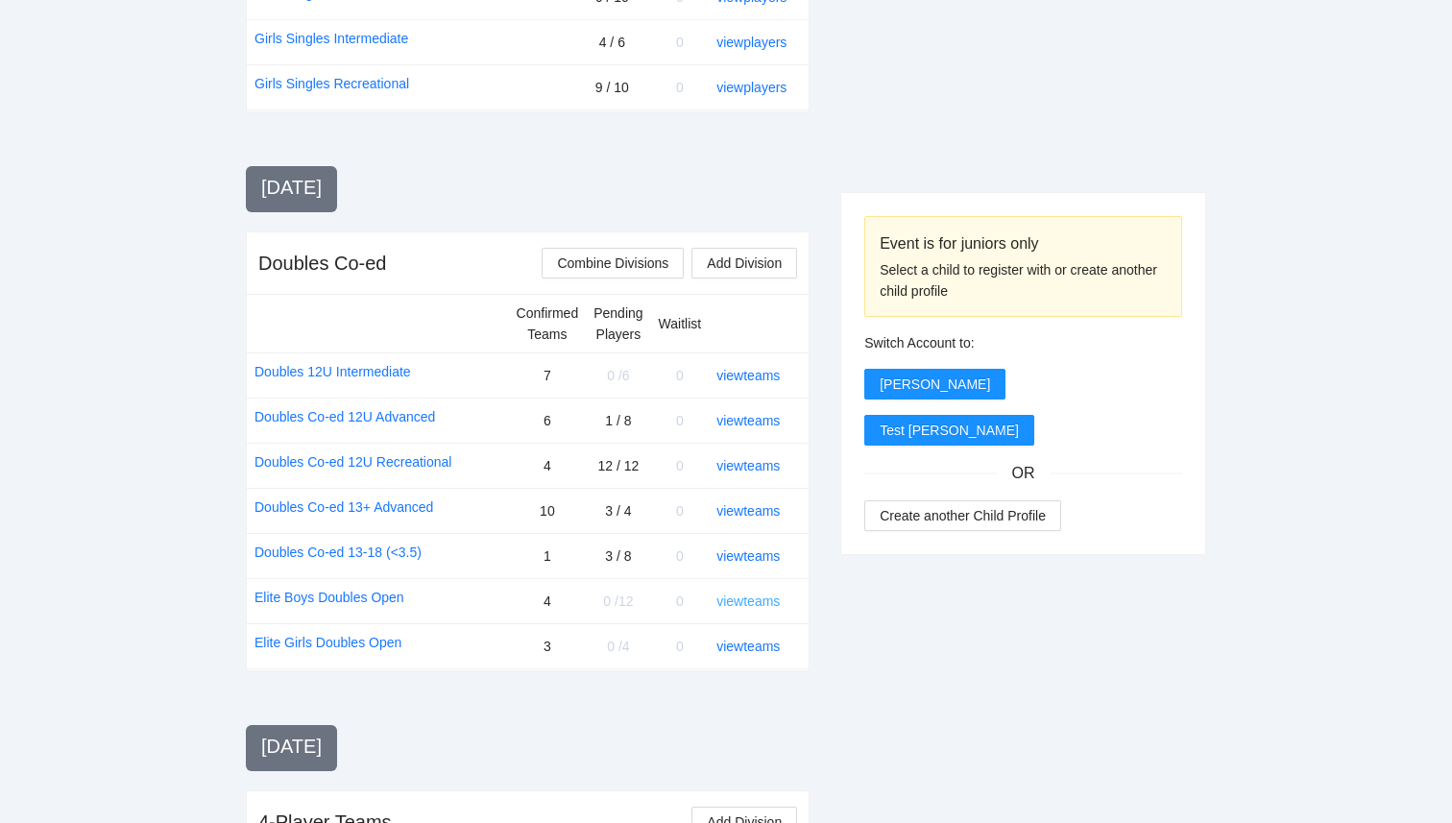
click at [775, 602] on link "view teams" at bounding box center [748, 601] width 63 height 15
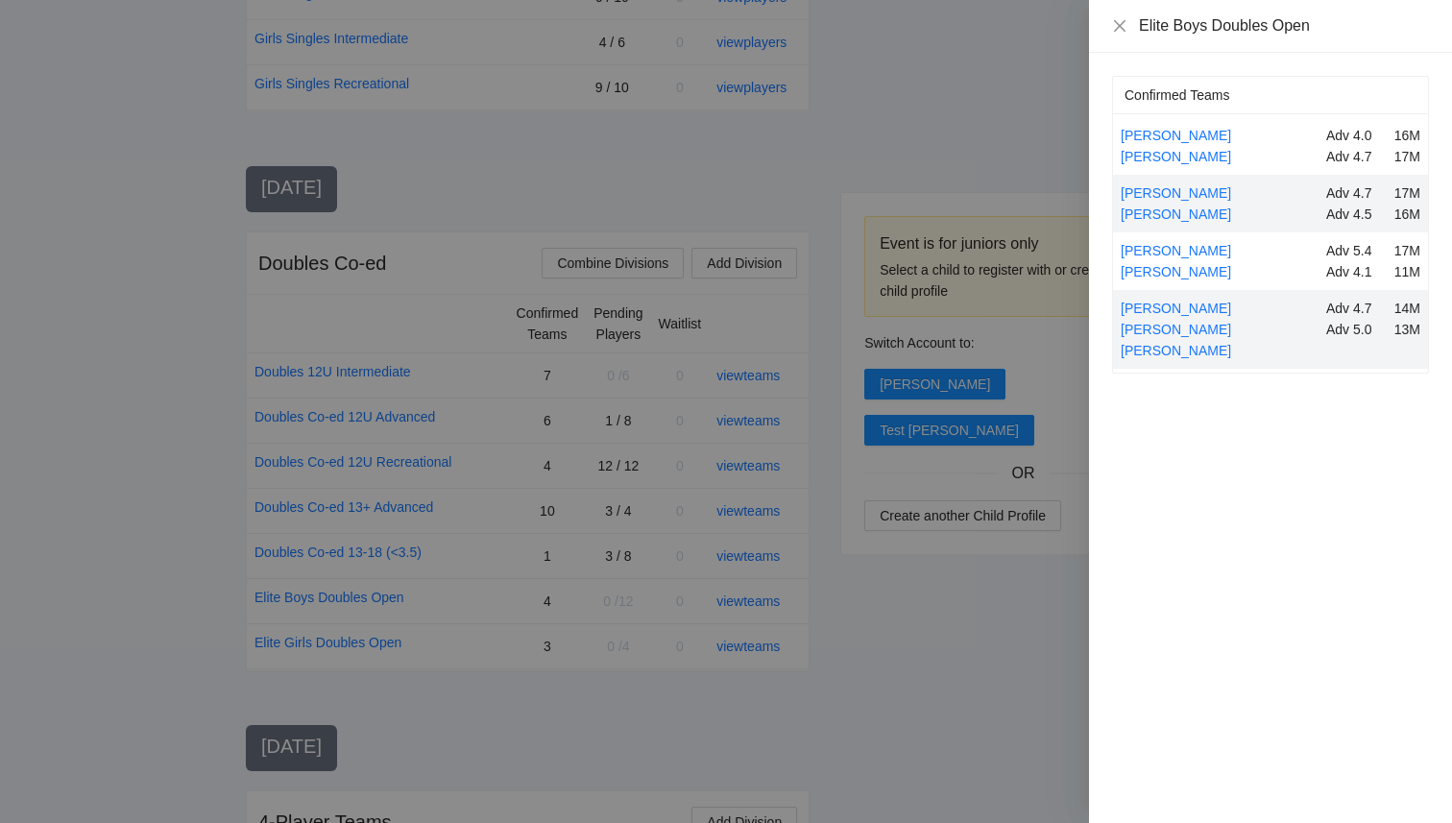
click at [960, 680] on div at bounding box center [726, 411] width 1452 height 823
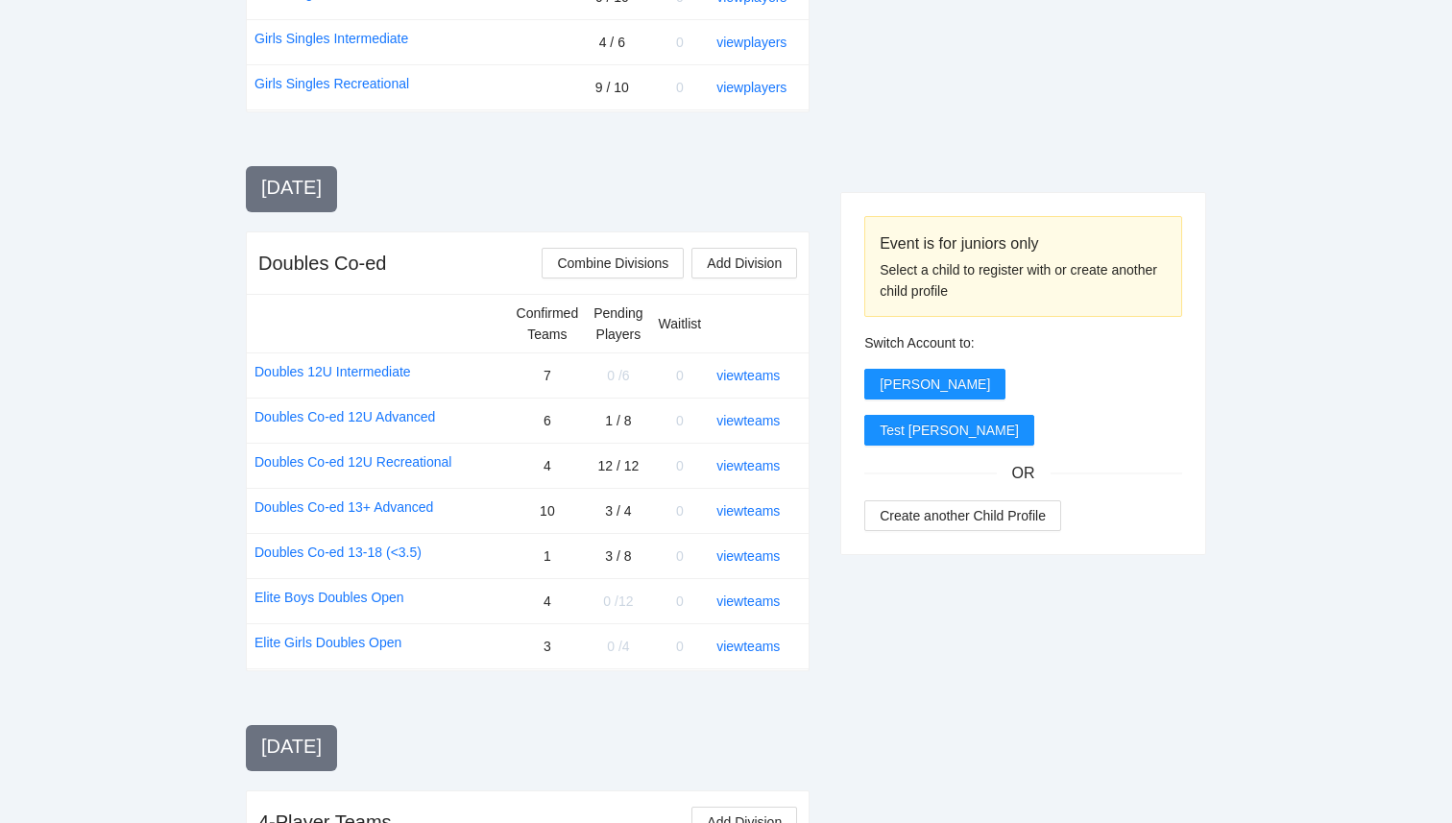
click at [738, 500] on div "view teams" at bounding box center [755, 510] width 77 height 21
click at [738, 503] on link "view teams" at bounding box center [748, 510] width 63 height 15
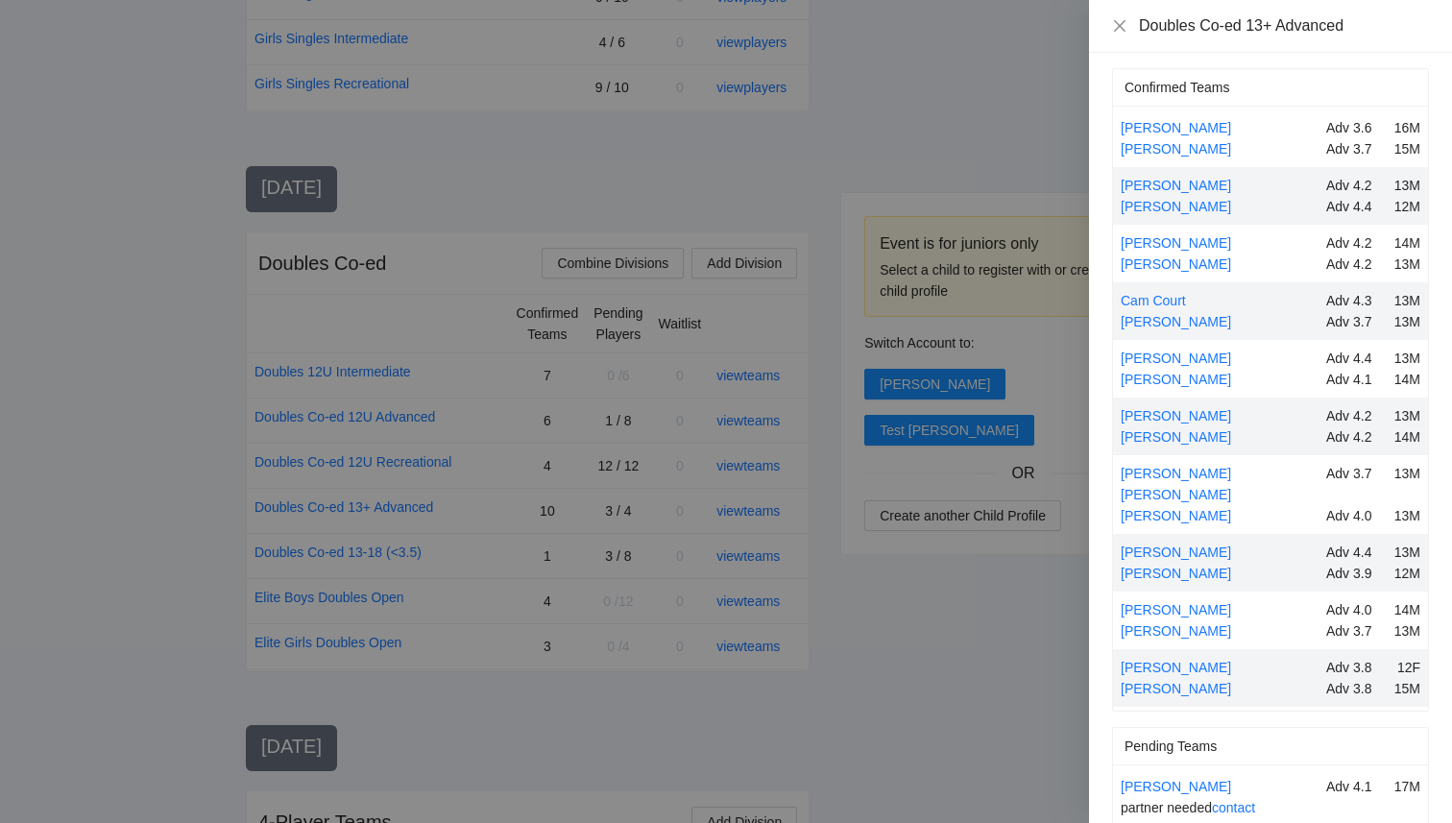
scroll to position [5, 0]
click at [960, 717] on div at bounding box center [726, 411] width 1452 height 823
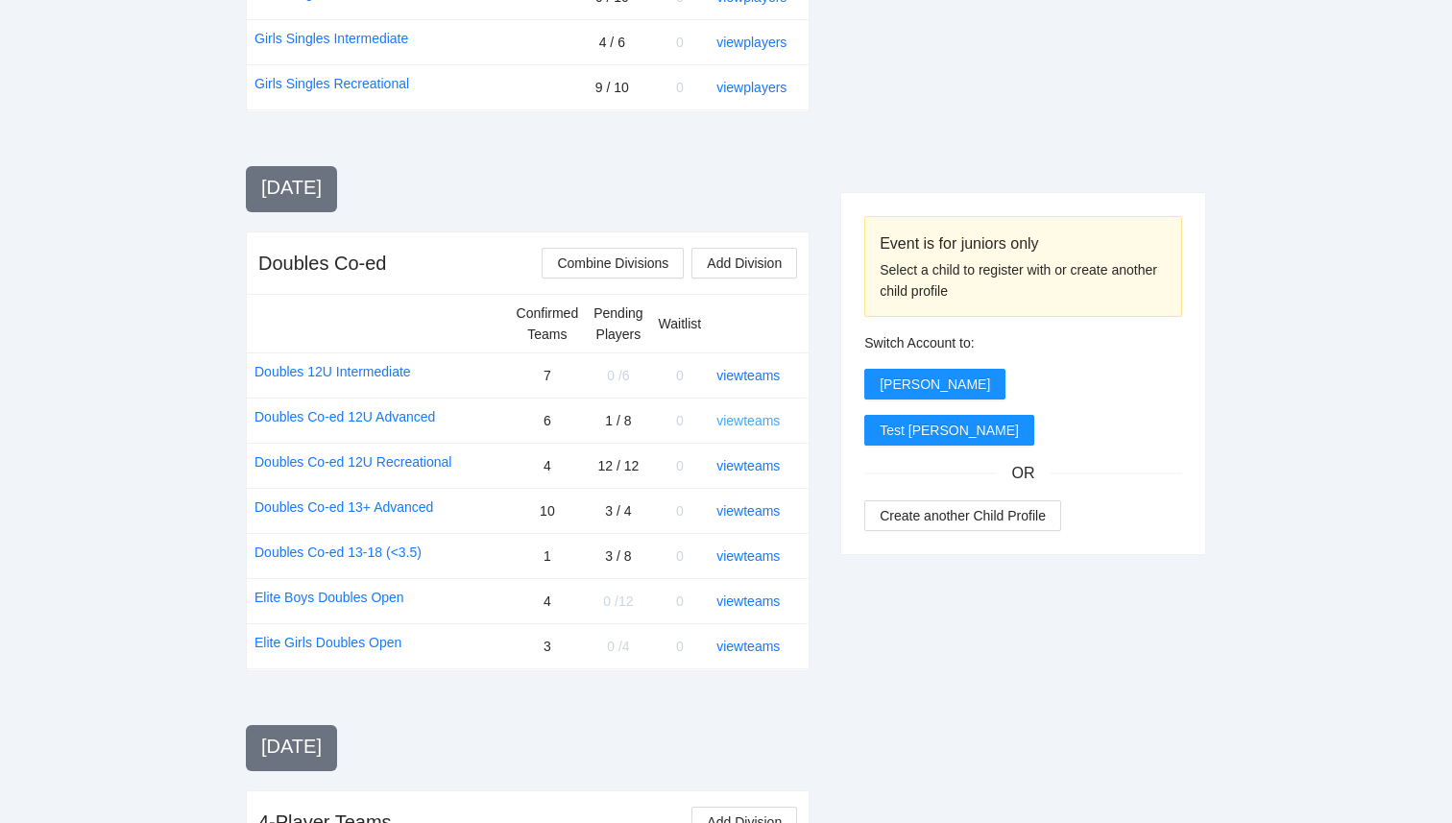
click at [753, 421] on link "view teams" at bounding box center [748, 420] width 63 height 15
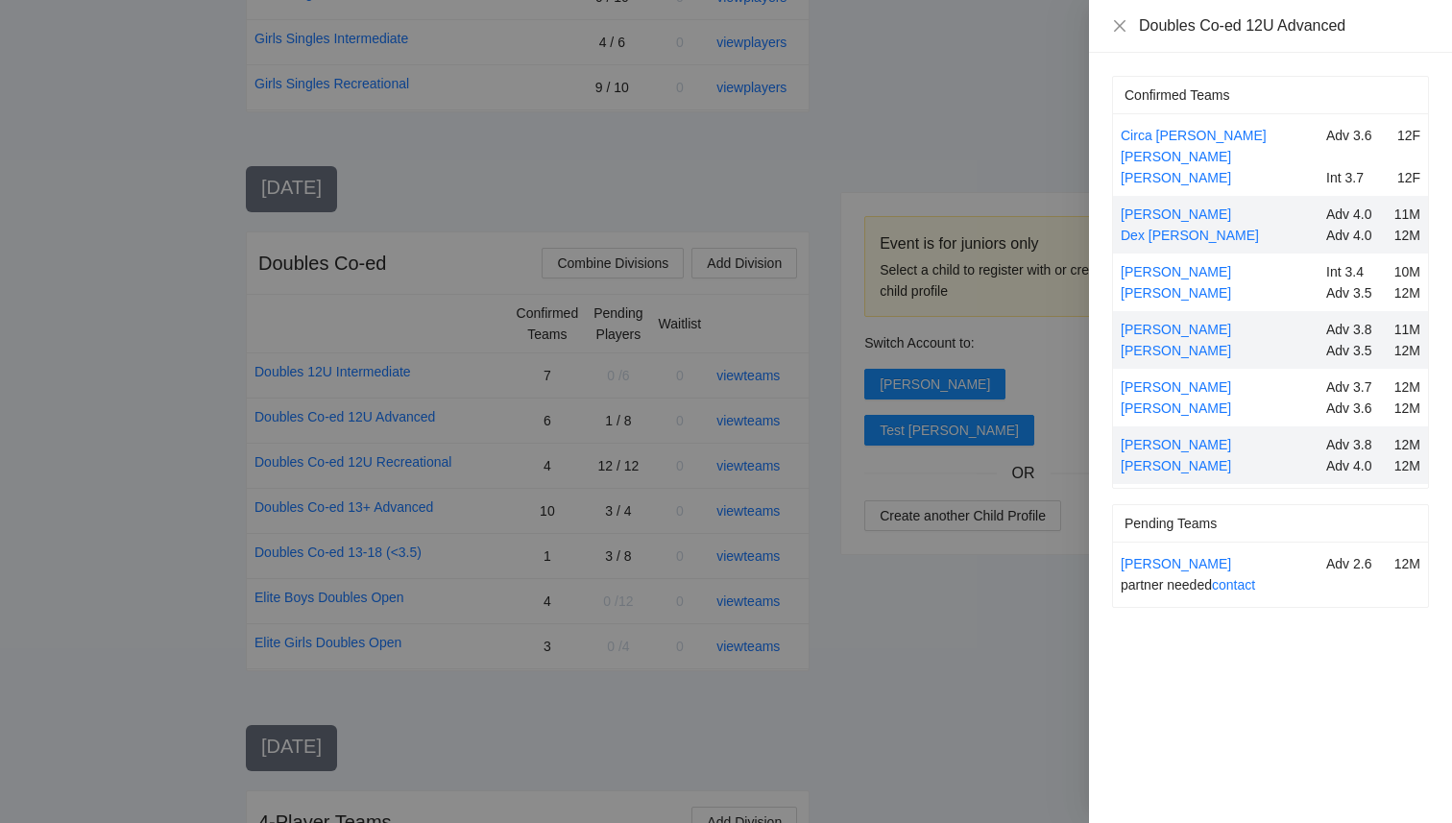
click at [1121, 36] on div "Doubles Co-ed 12U Advanced" at bounding box center [1270, 26] width 363 height 53
click at [1121, 34] on div "Doubles Co-ed 12U Advanced" at bounding box center [1270, 25] width 317 height 21
click at [1119, 32] on icon "close" at bounding box center [1119, 25] width 15 height 15
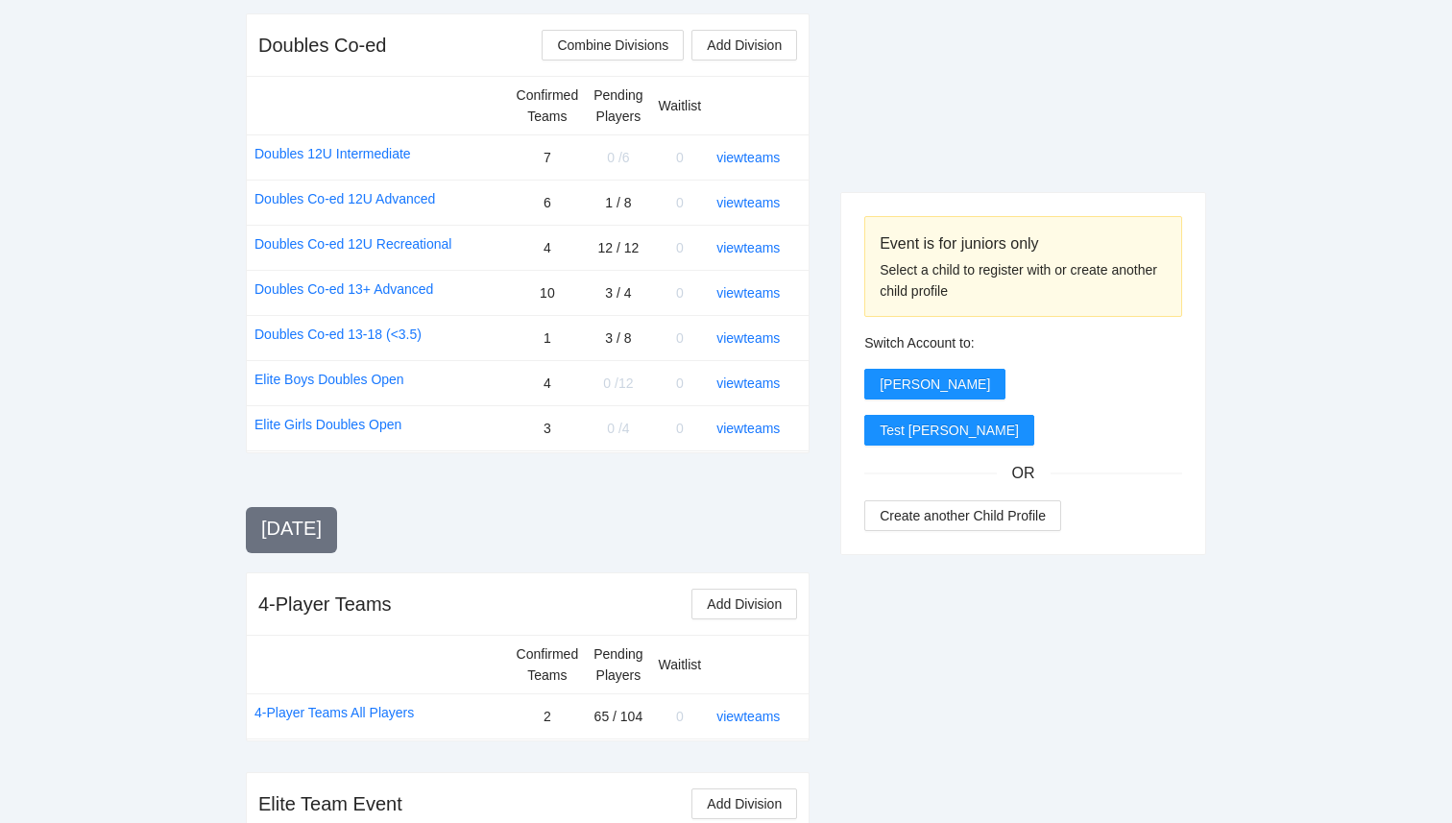
scroll to position [1763, 0]
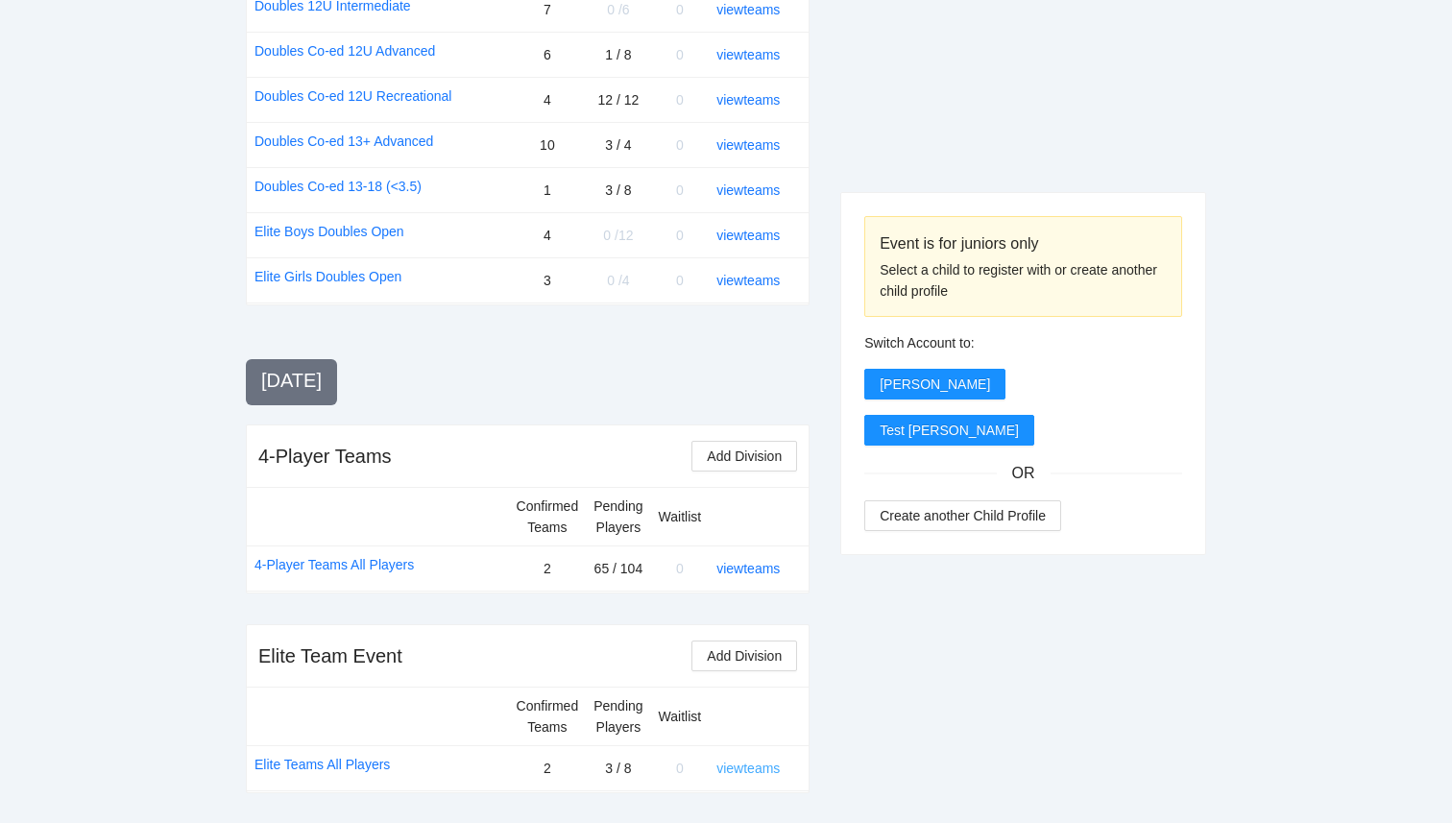
click at [765, 768] on link "view teams" at bounding box center [748, 768] width 63 height 15
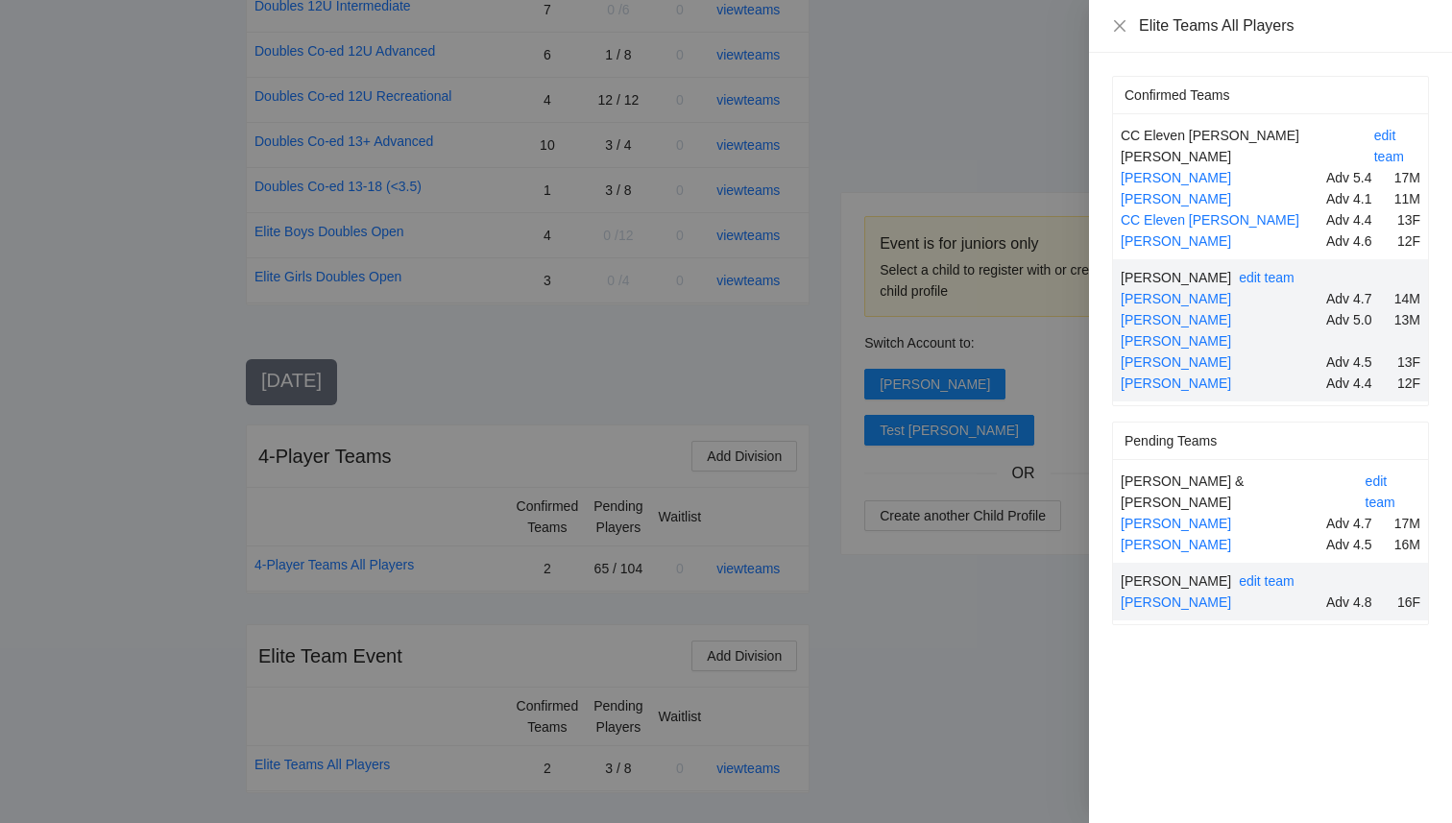
click at [953, 733] on div at bounding box center [726, 411] width 1452 height 823
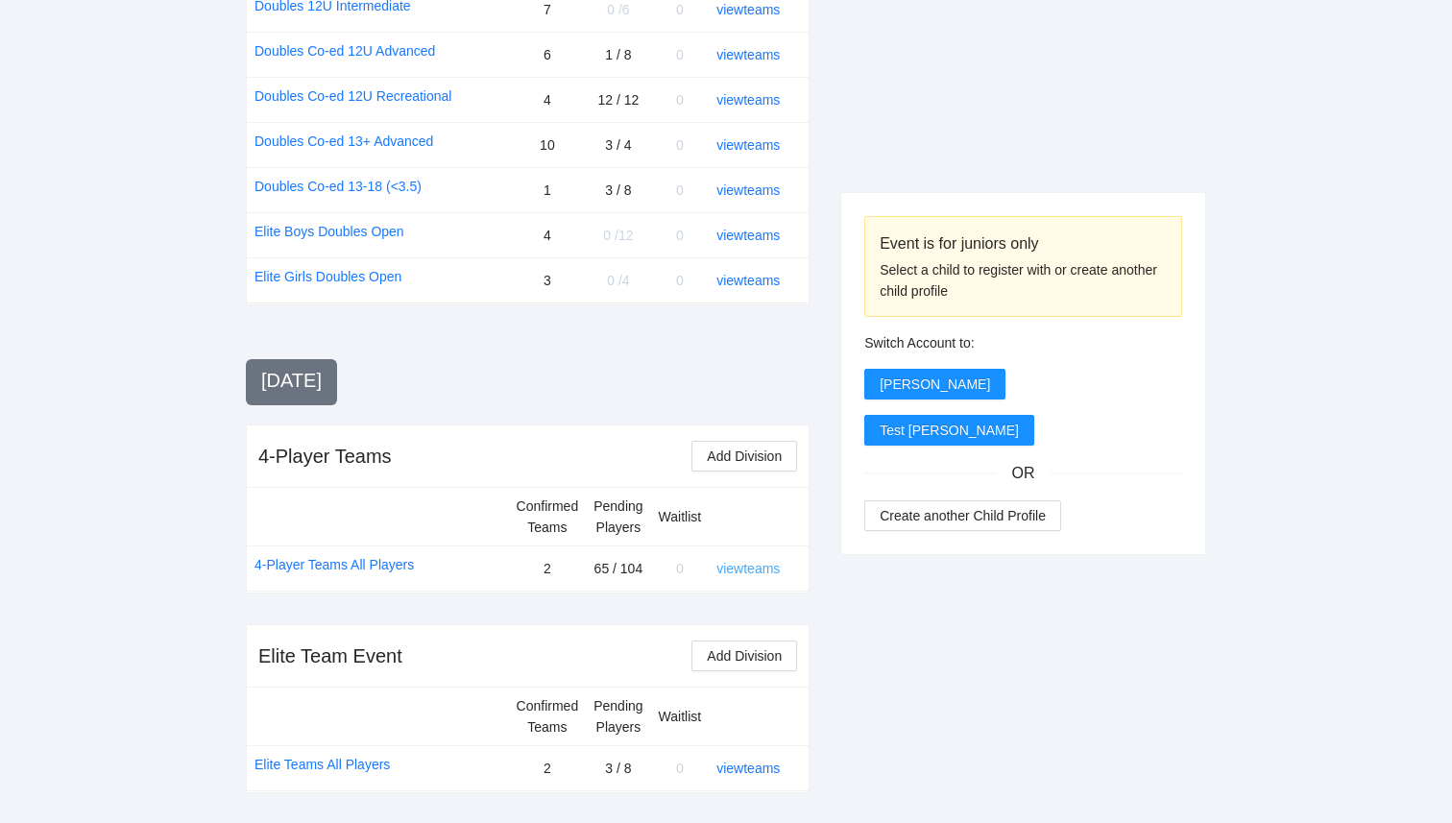
click at [750, 571] on link "view teams" at bounding box center [748, 568] width 63 height 15
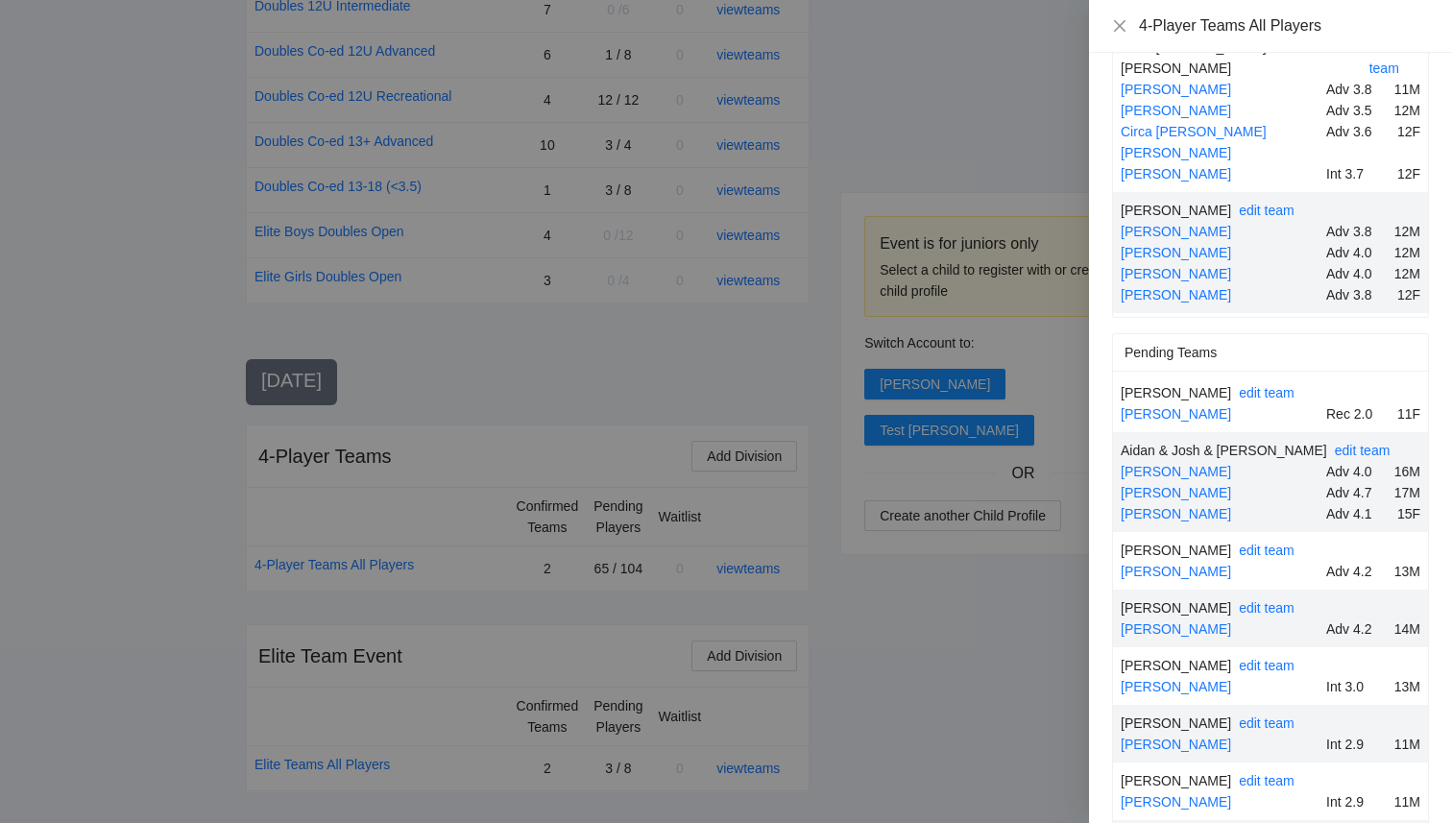
scroll to position [2973, 0]
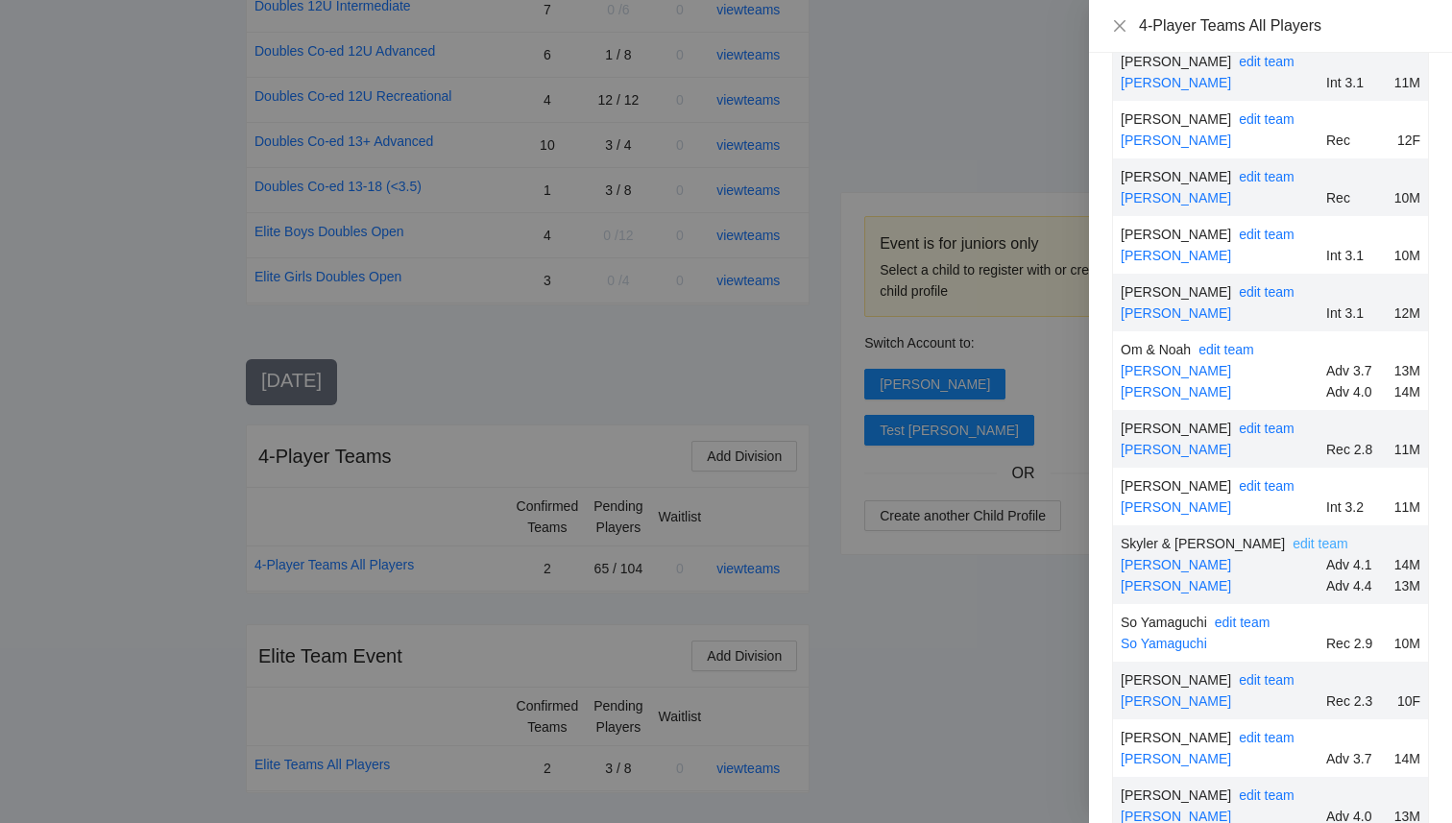
click at [1293, 536] on link "edit team" at bounding box center [1321, 543] width 56 height 15
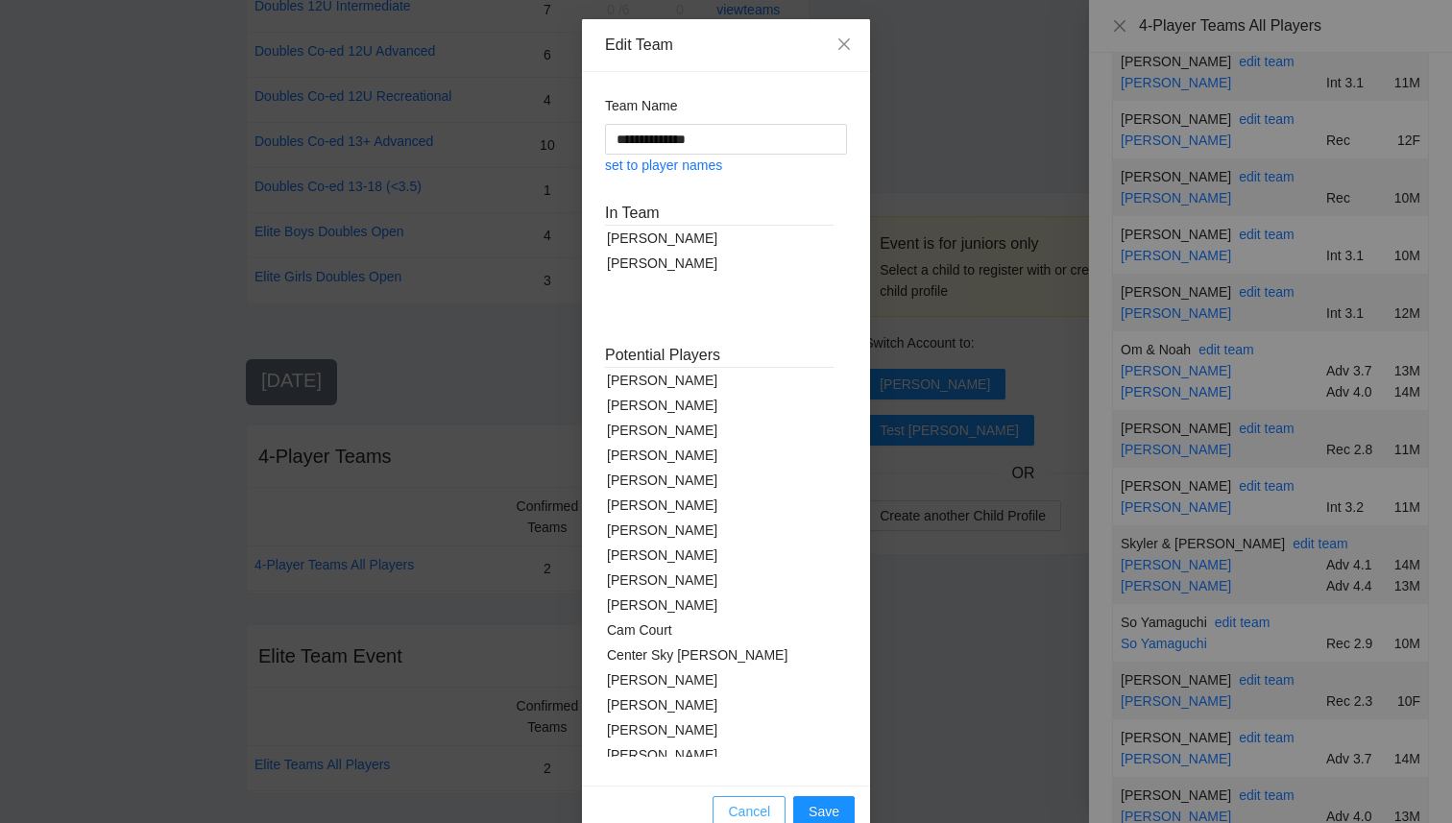
click at [772, 801] on button "Cancel" at bounding box center [749, 811] width 73 height 31
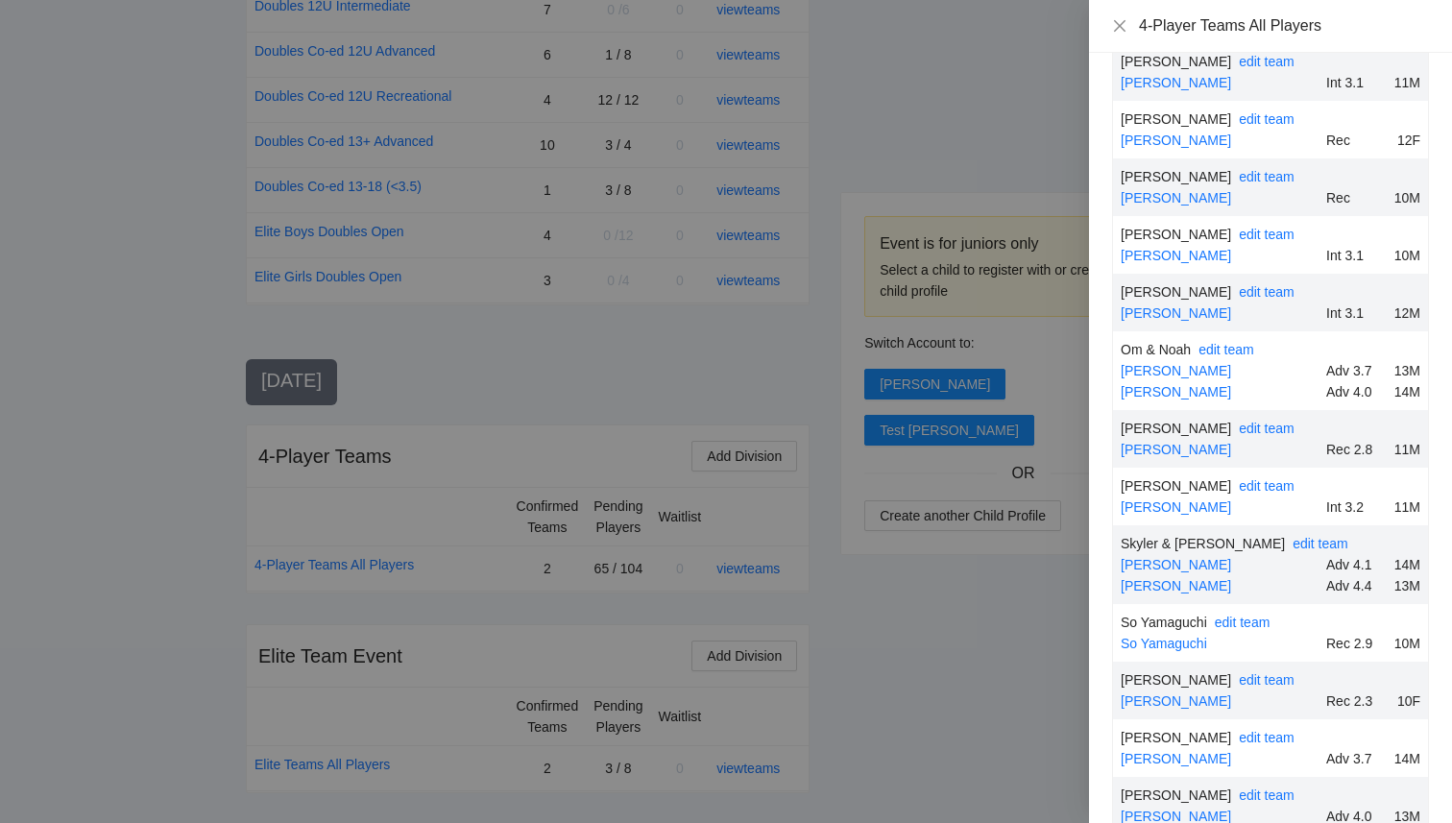
click at [873, 734] on div at bounding box center [726, 411] width 1452 height 823
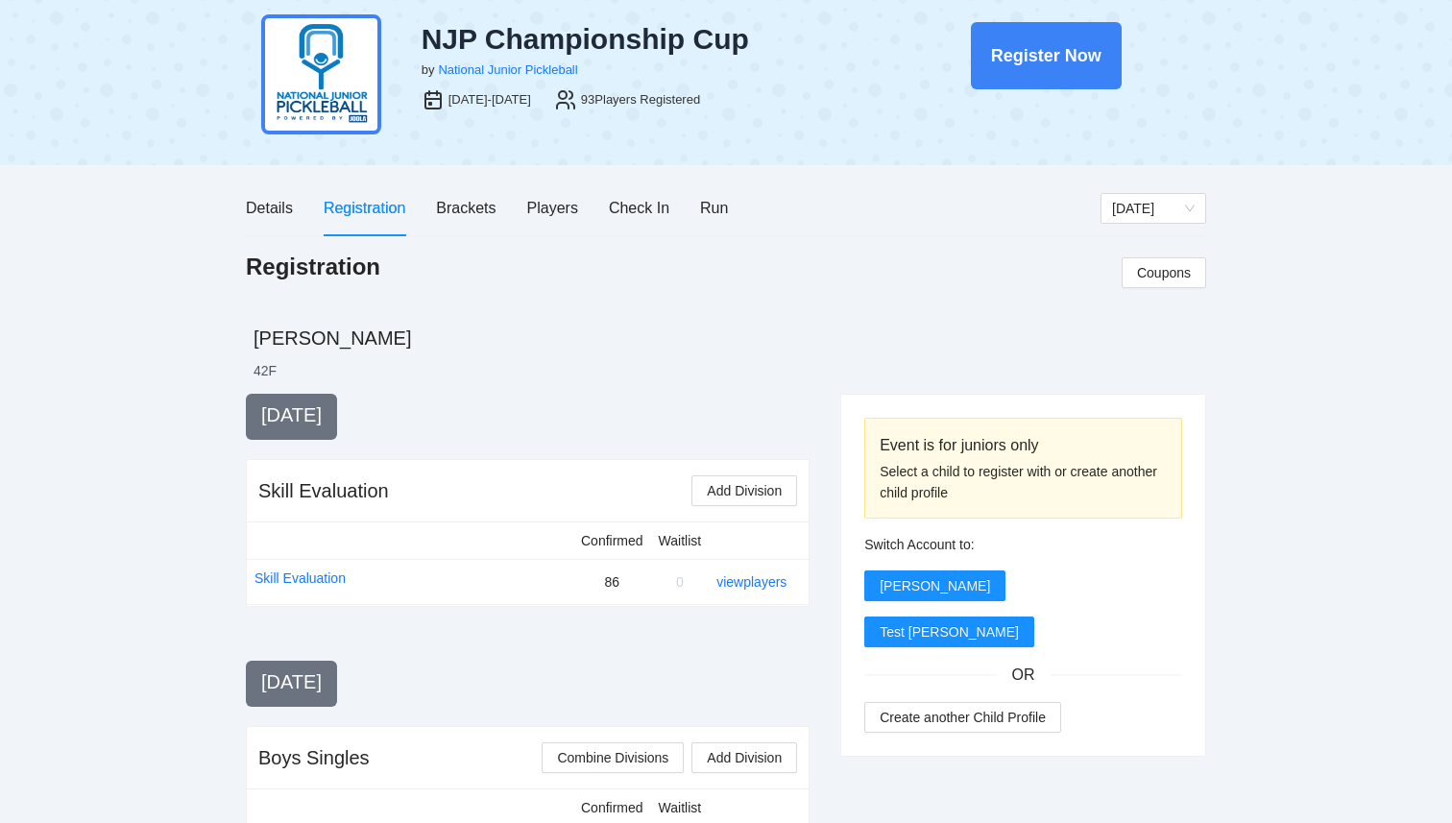
scroll to position [0, 0]
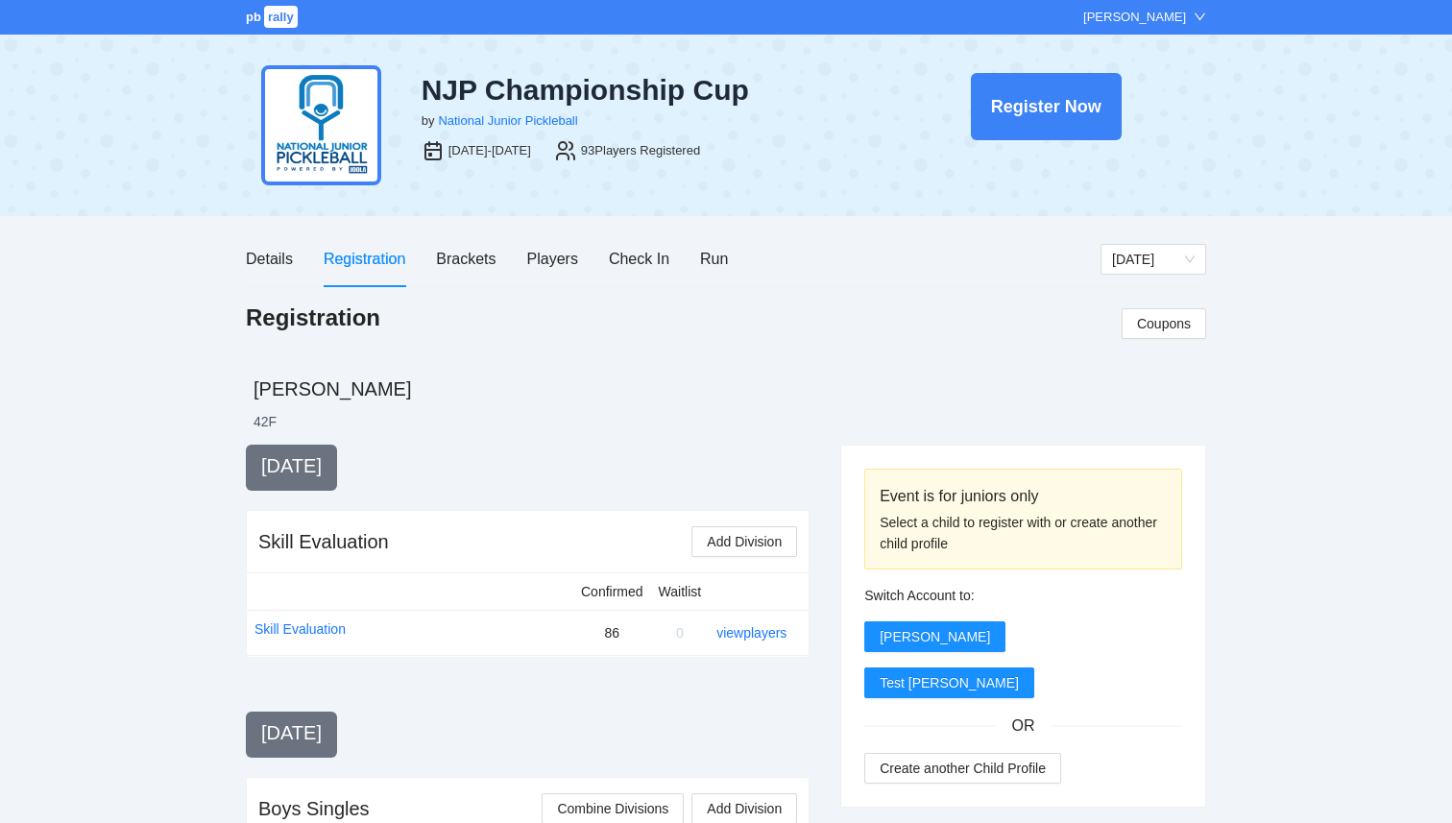
click at [1187, 21] on div "[PERSON_NAME]" at bounding box center [1144, 17] width 123 height 19
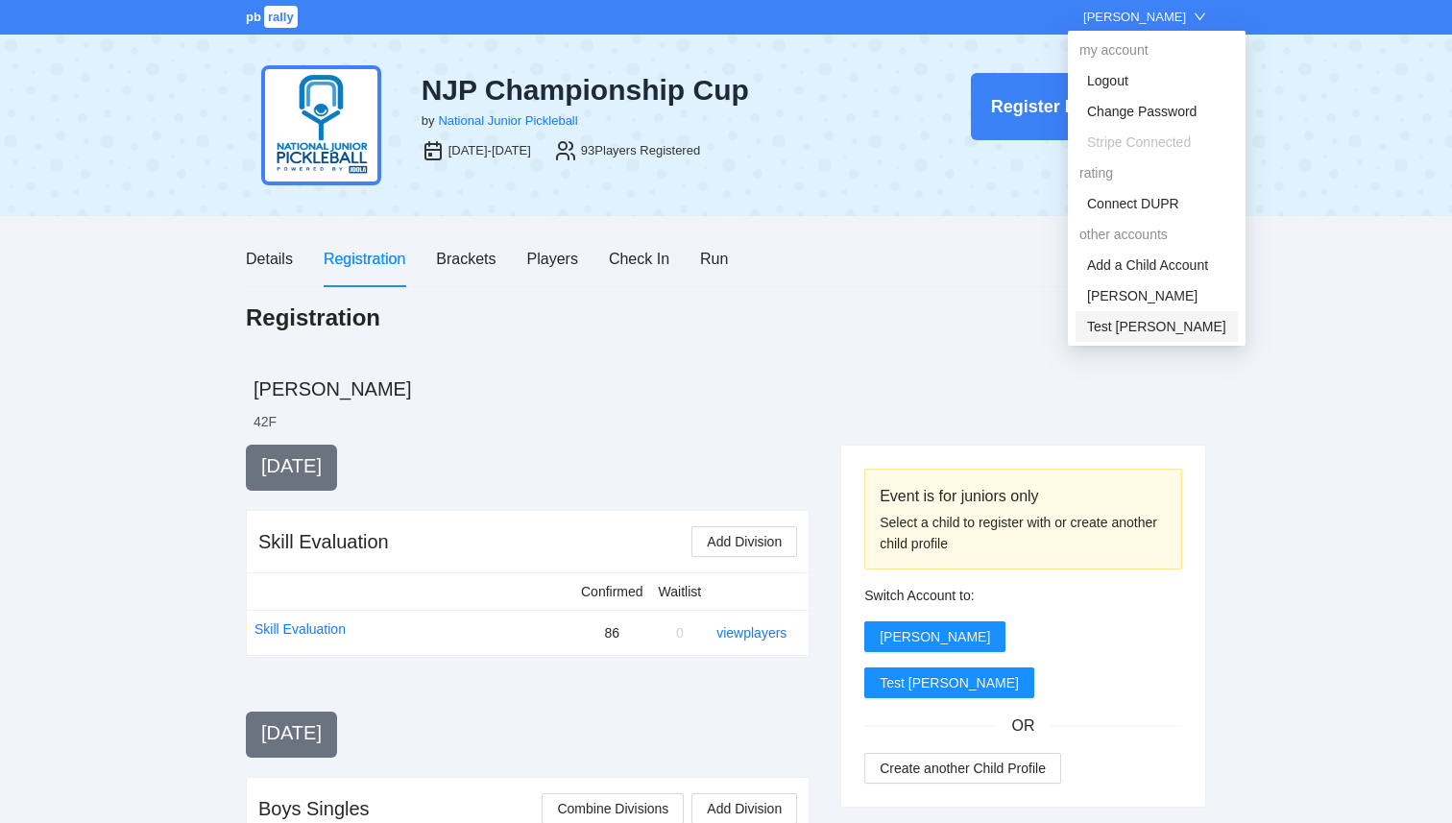
click at [1138, 325] on link "Test [PERSON_NAME]" at bounding box center [1156, 326] width 139 height 15
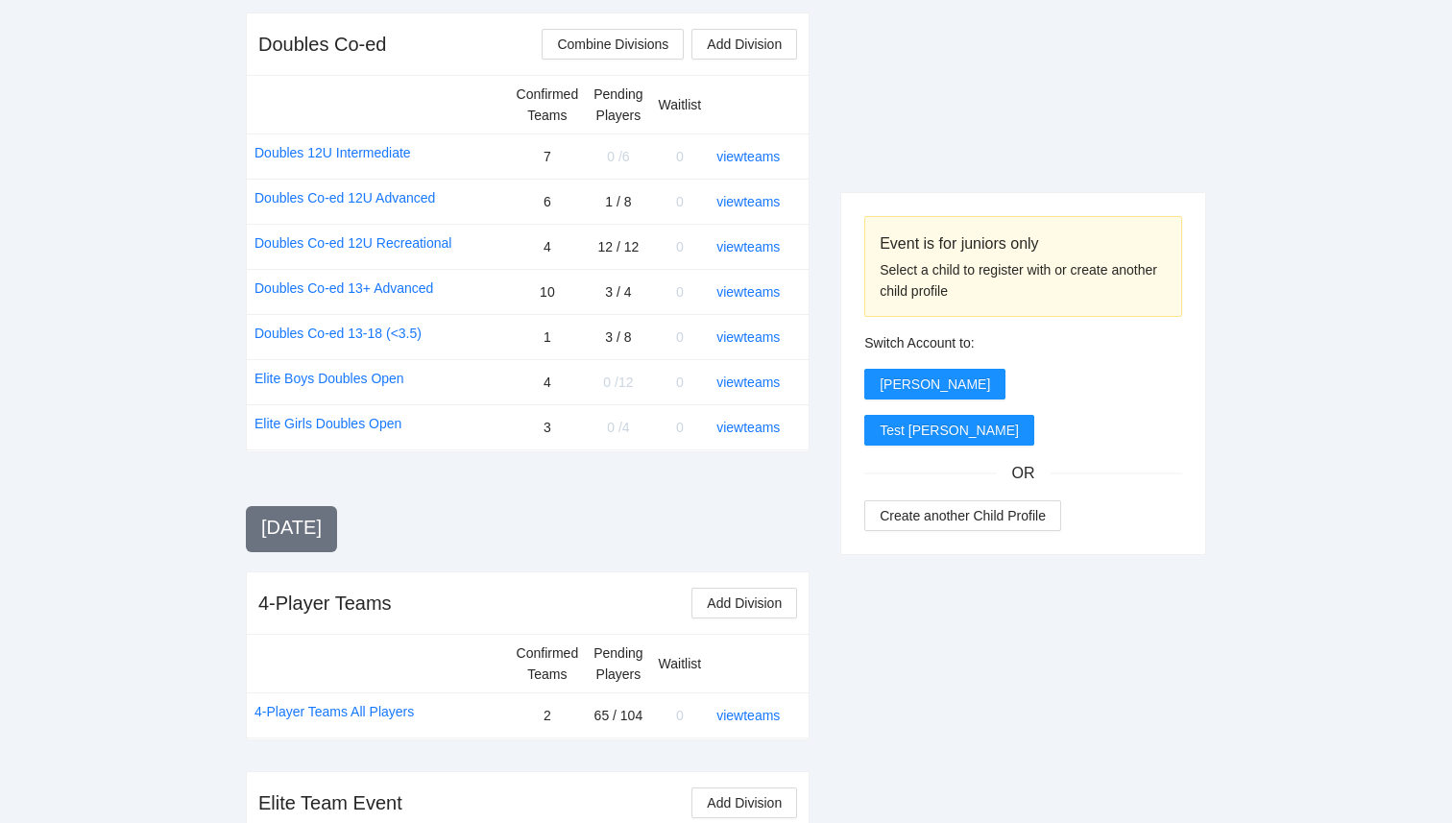
scroll to position [1763, 0]
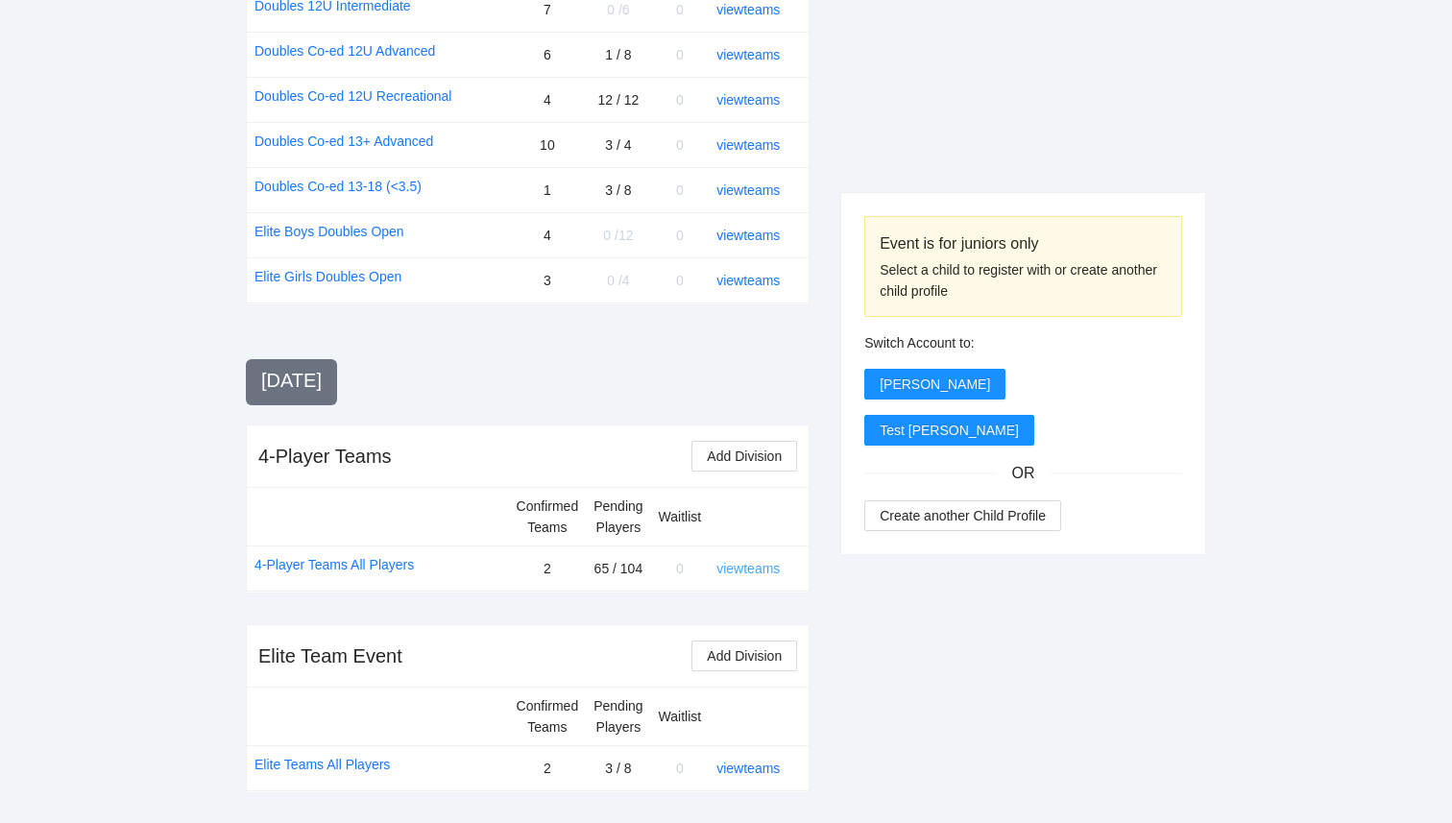
click at [744, 568] on link "view teams" at bounding box center [748, 568] width 63 height 15
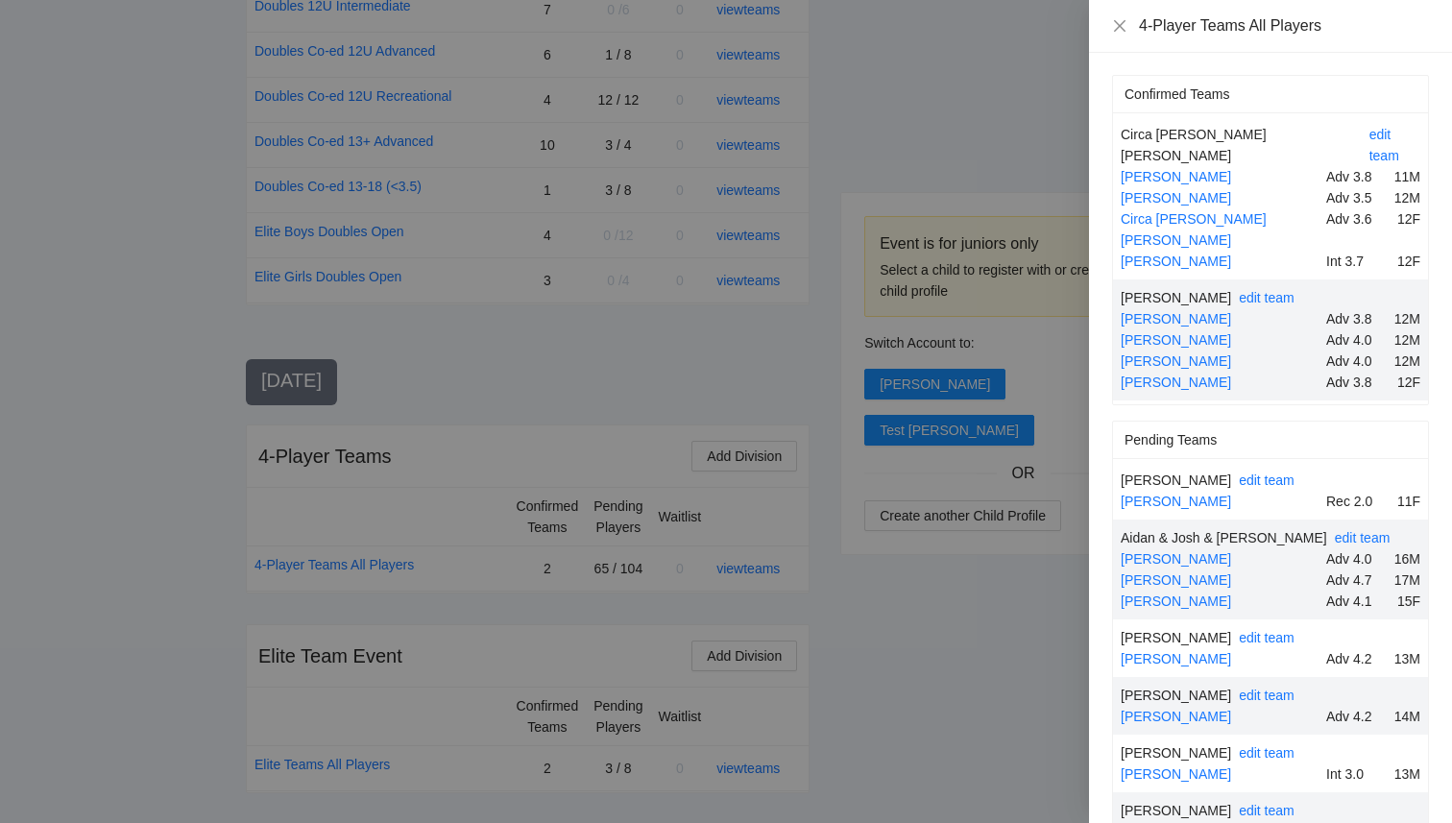
scroll to position [2973, 0]
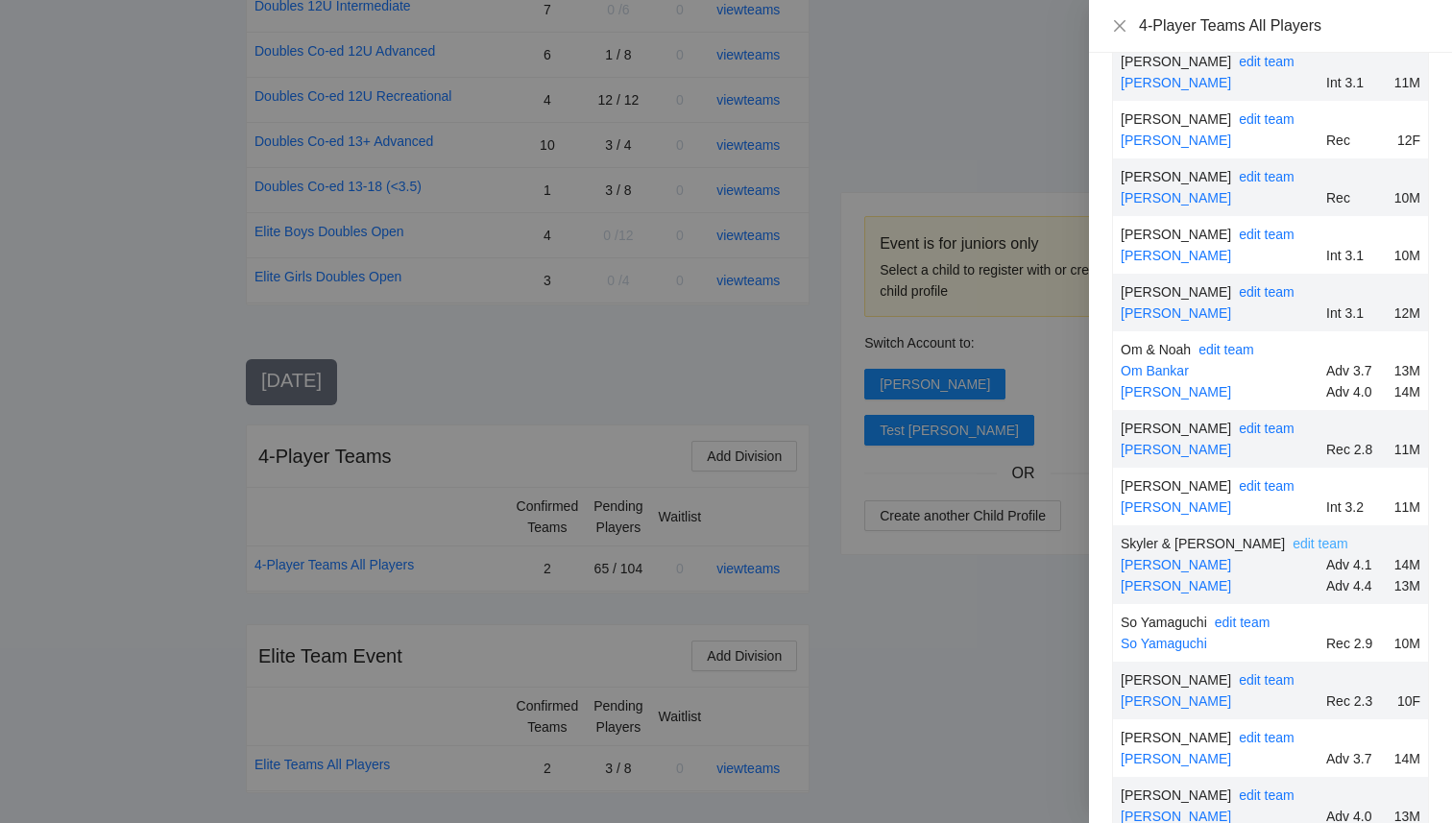
click at [1293, 536] on link "edit team" at bounding box center [1321, 543] width 56 height 15
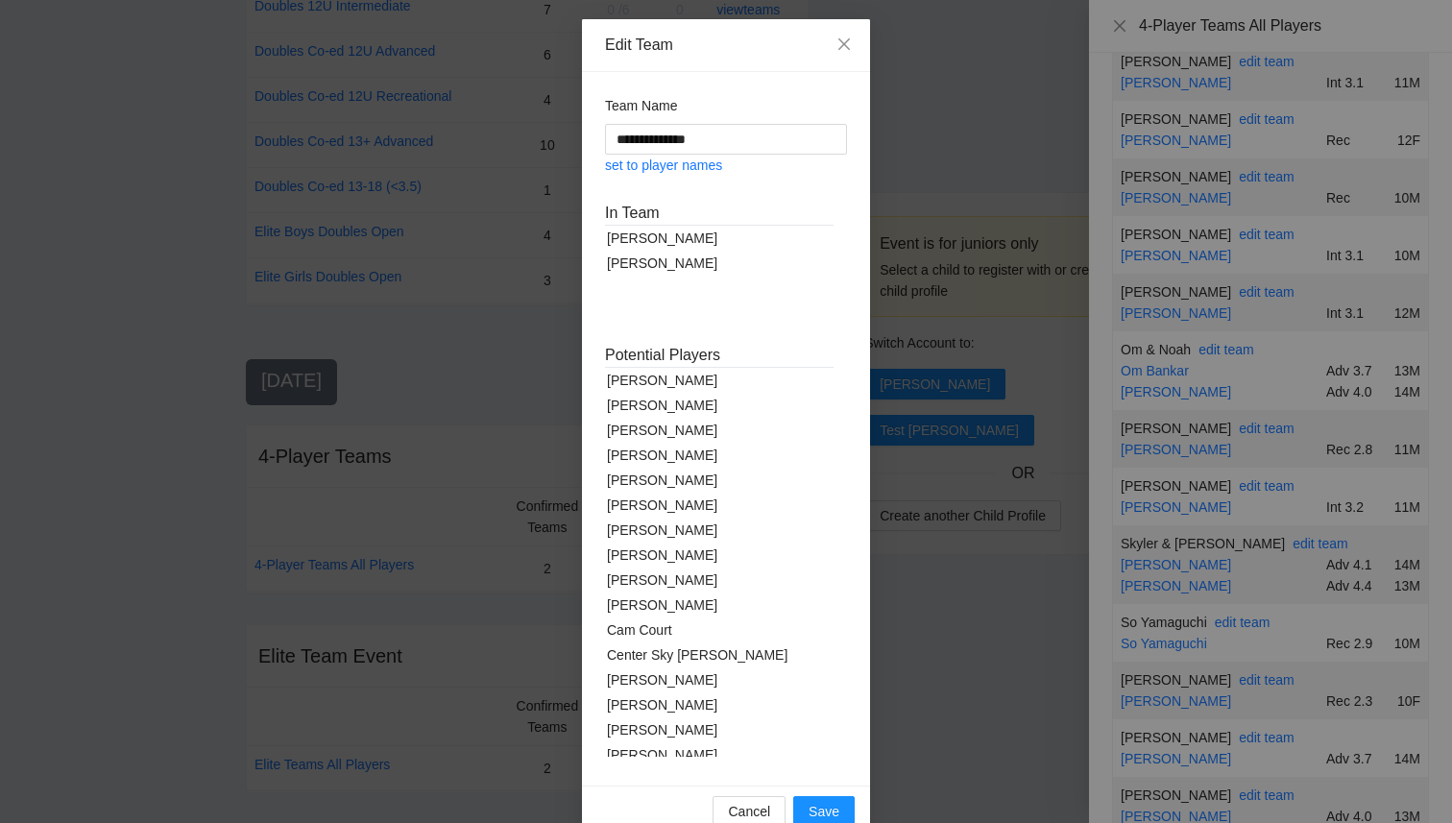
click at [668, 481] on div "[PERSON_NAME]" at bounding box center [719, 480] width 229 height 25
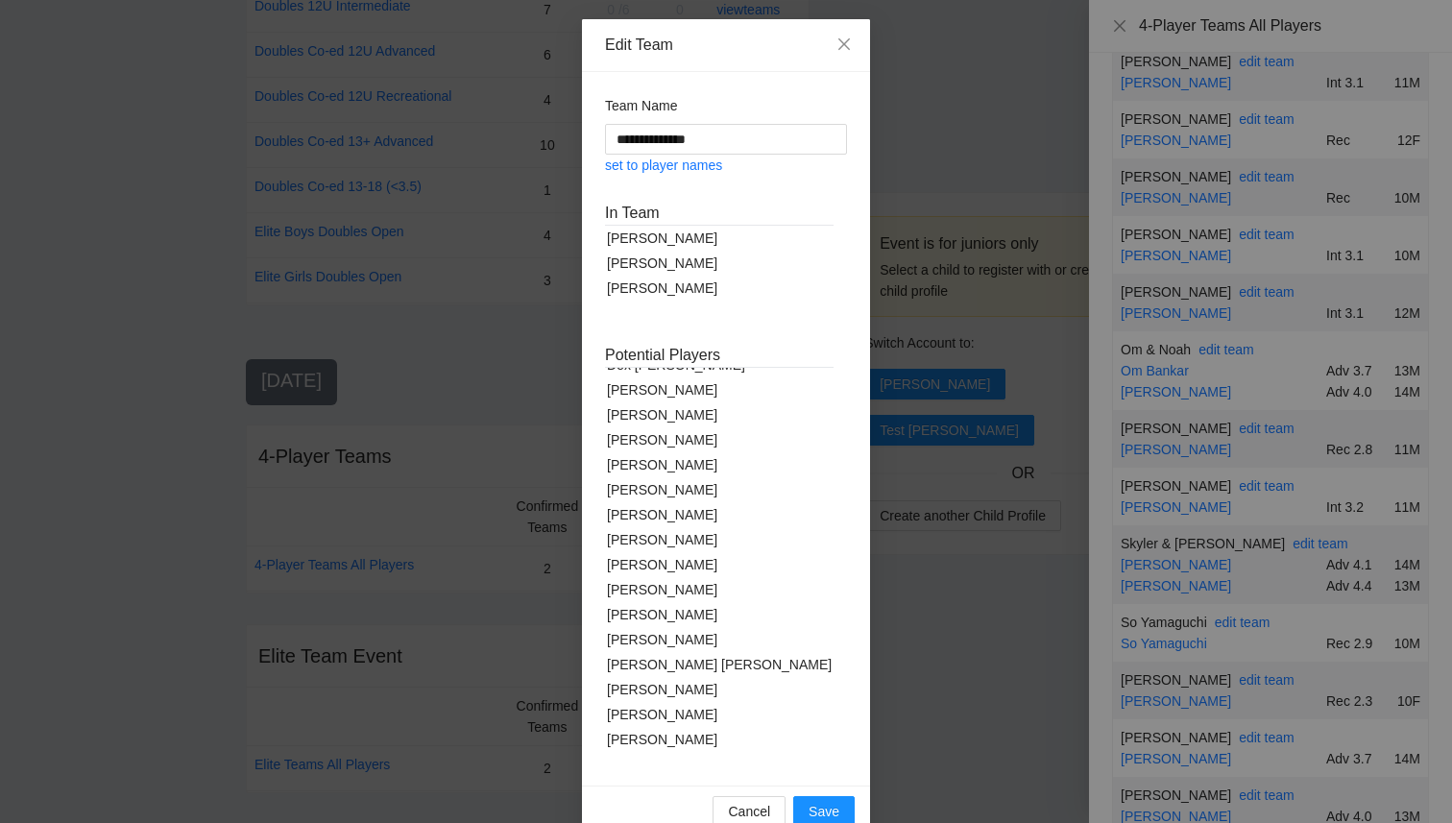
scroll to position [404, 0]
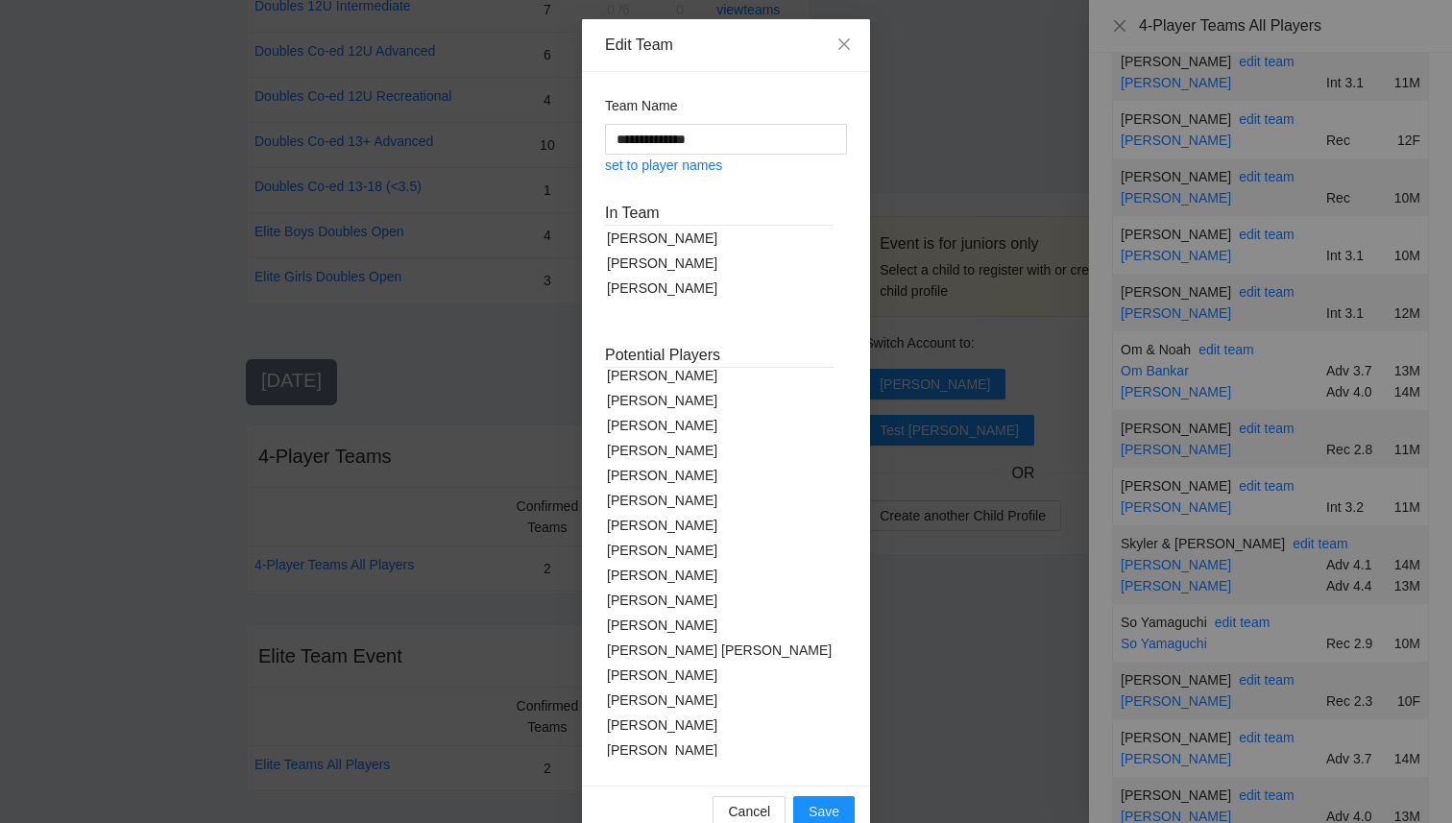
click at [651, 728] on div "[PERSON_NAME]" at bounding box center [719, 725] width 229 height 25
click at [824, 815] on span "Save" at bounding box center [824, 815] width 31 height 21
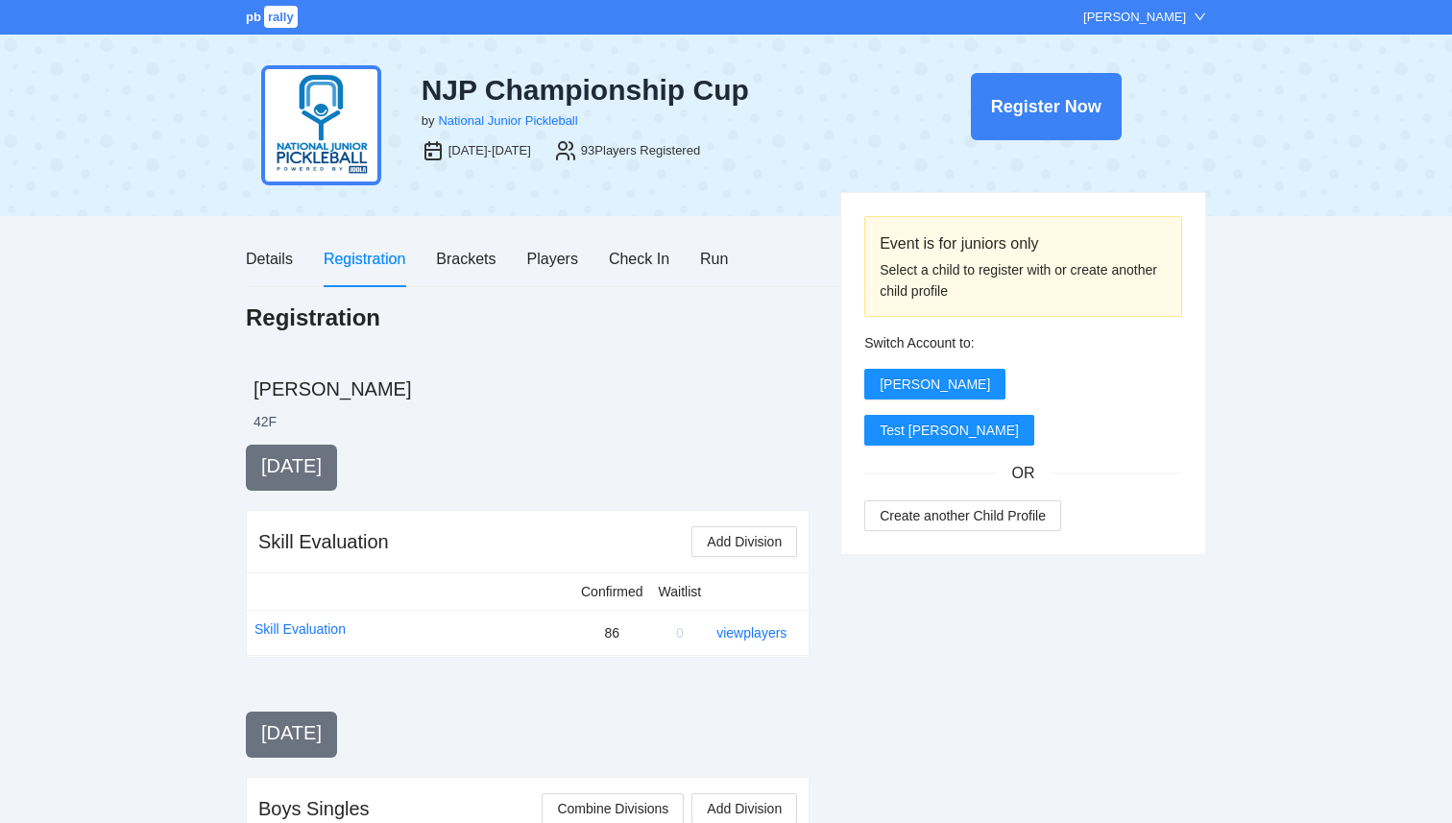
scroll to position [1763, 0]
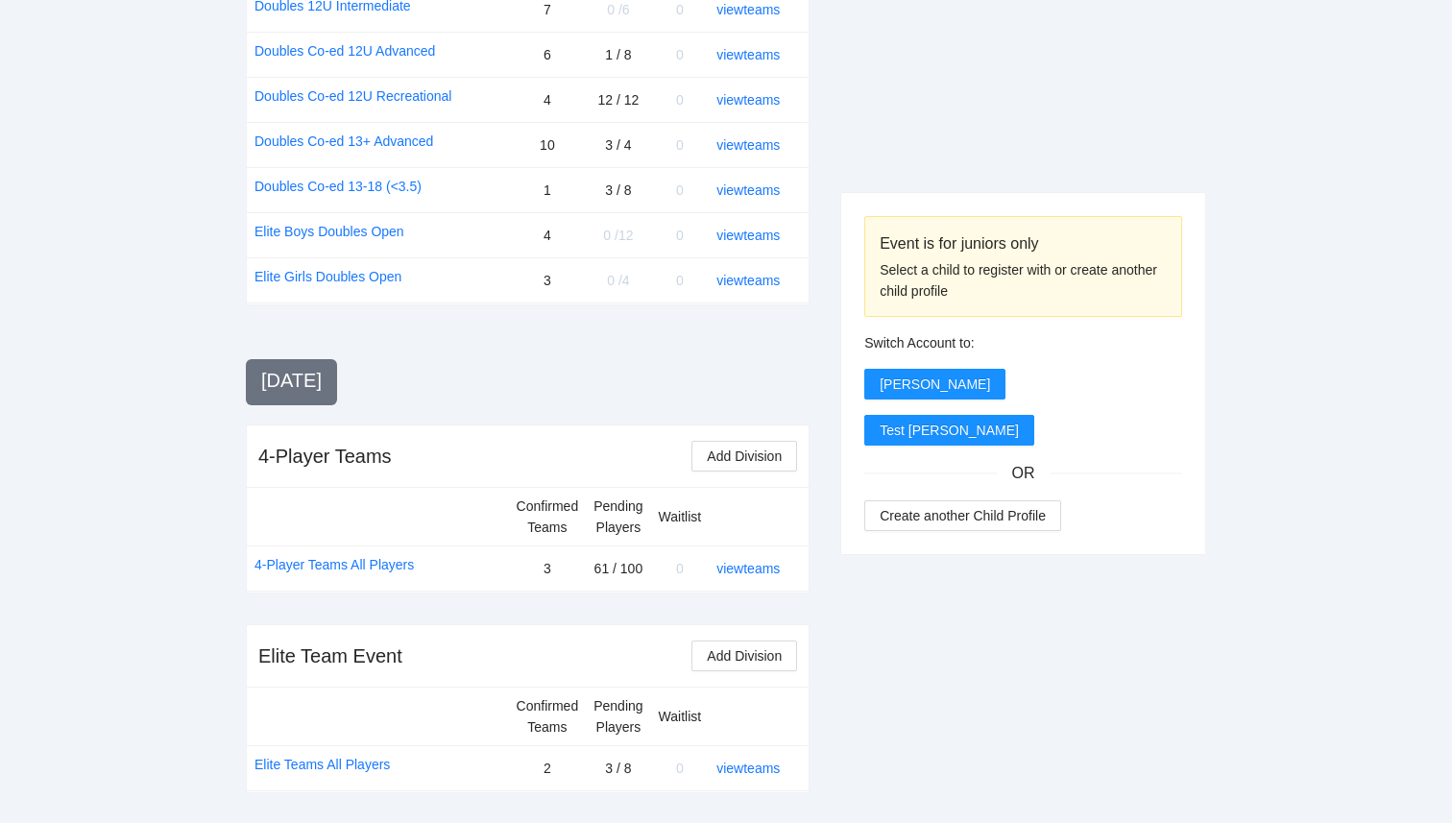
click at [757, 766] on link "view teams" at bounding box center [748, 768] width 63 height 15
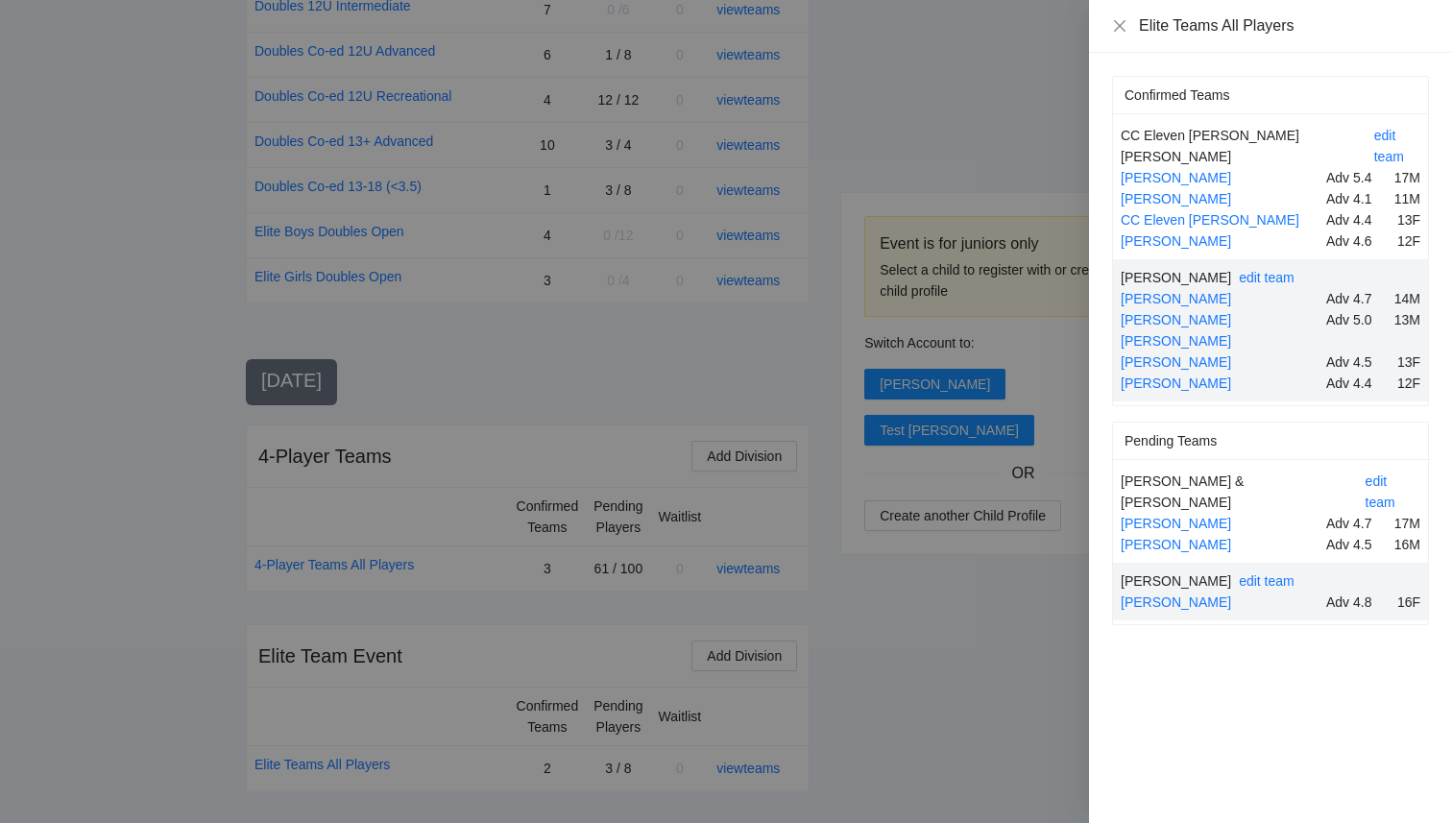
click at [1028, 557] on div at bounding box center [726, 411] width 1452 height 823
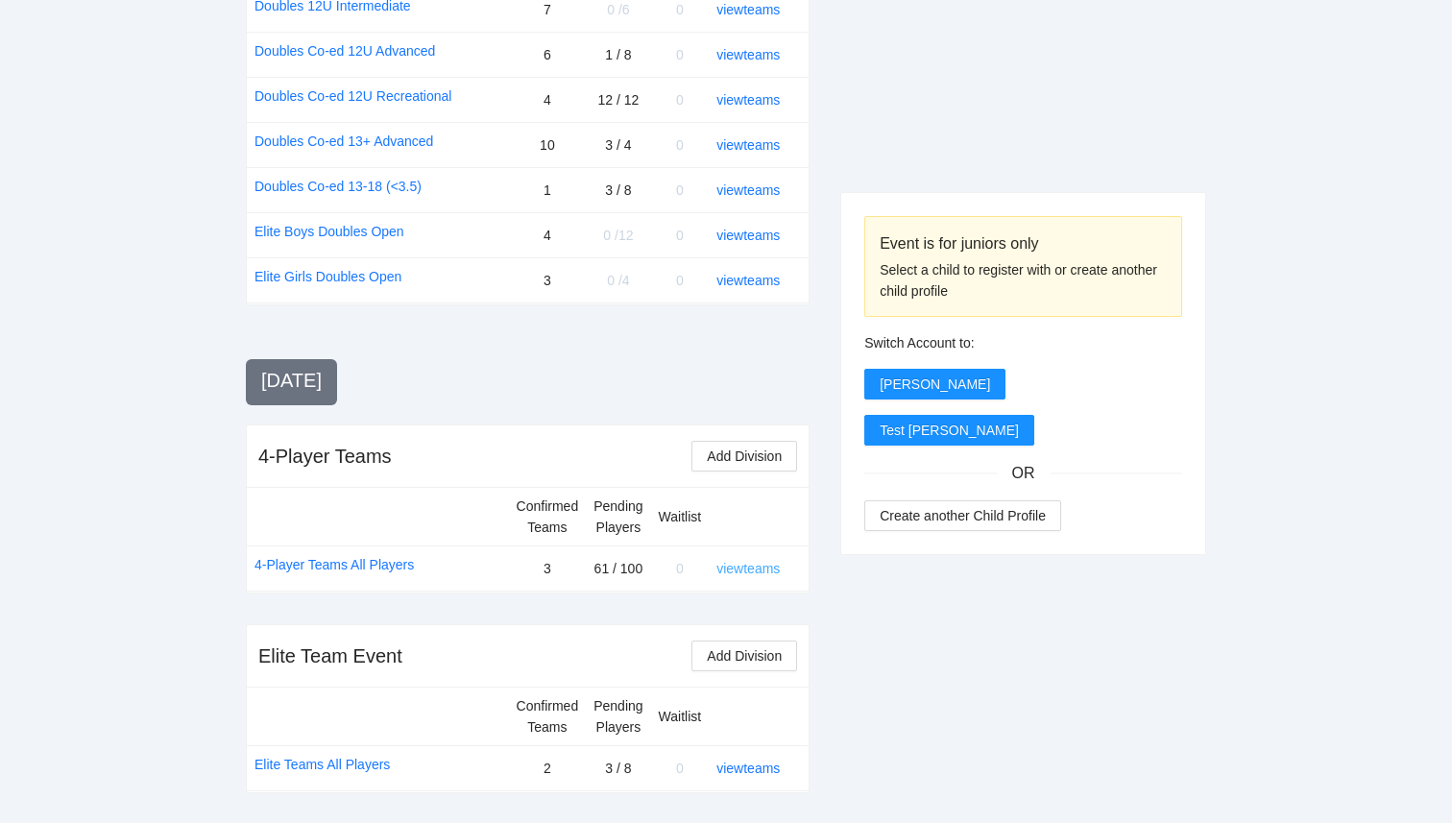
click at [737, 567] on link "view teams" at bounding box center [748, 568] width 63 height 15
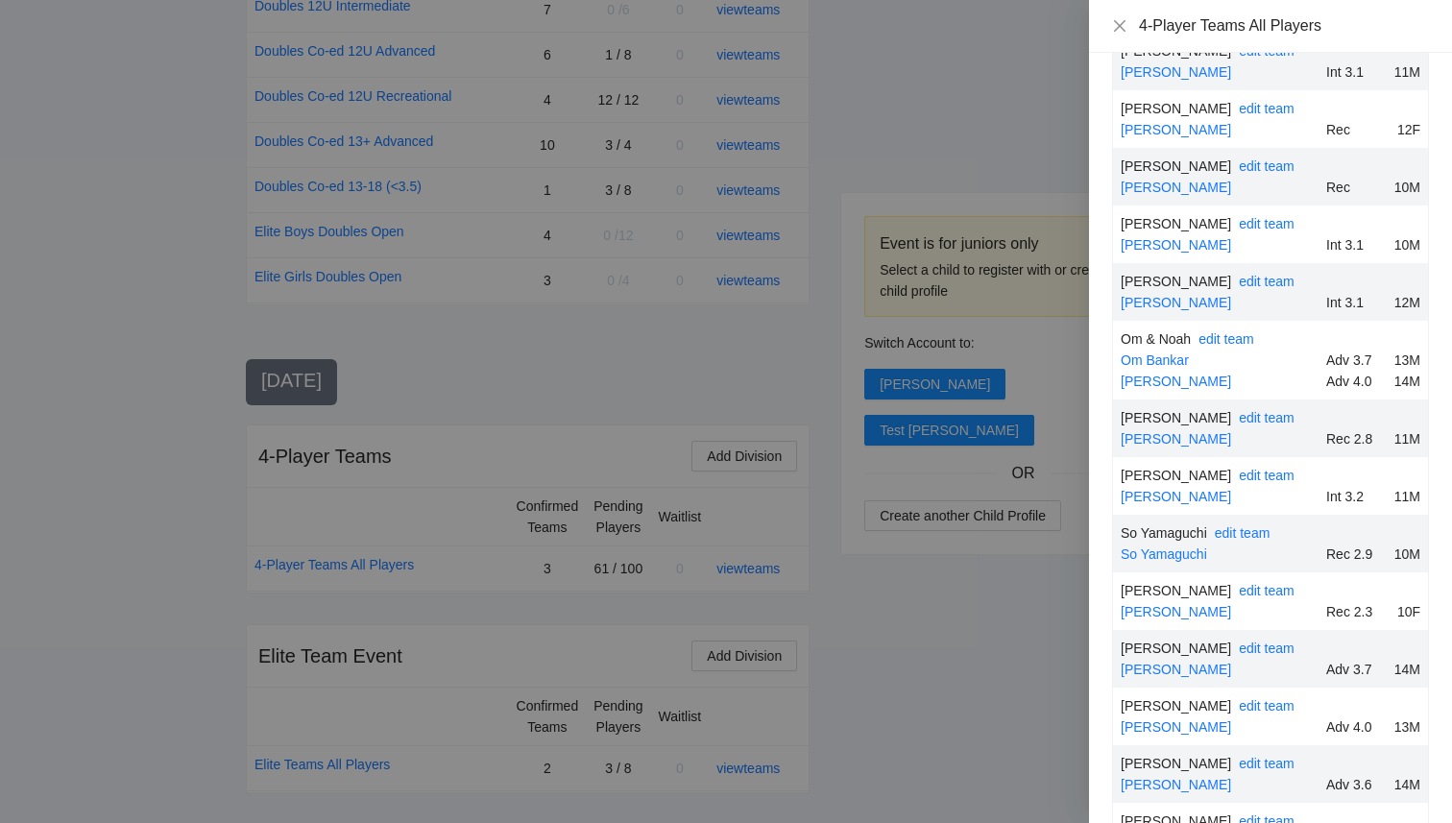
scroll to position [2987, 0]
click at [930, 716] on div at bounding box center [726, 411] width 1452 height 823
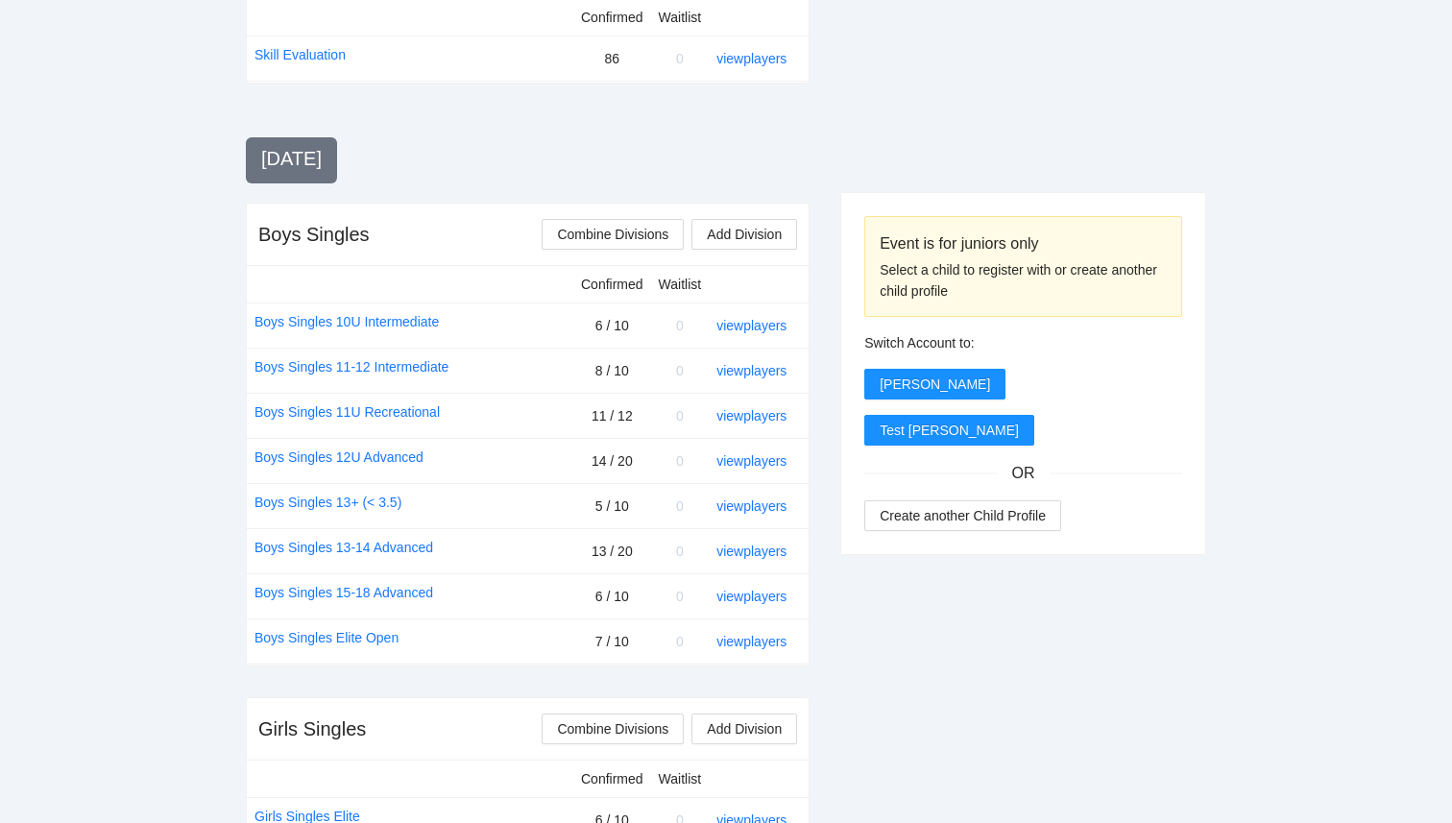
scroll to position [567, 0]
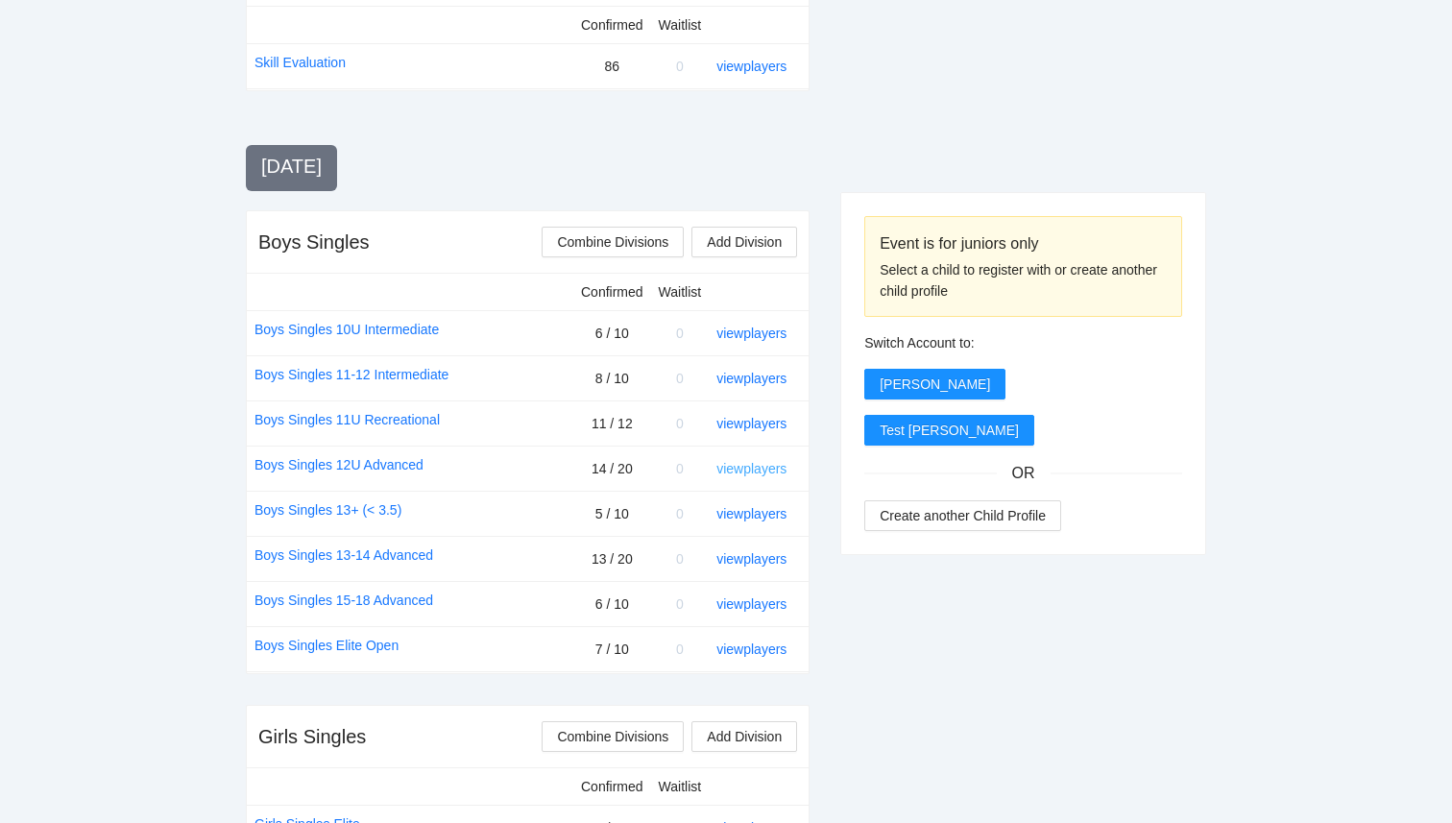
click at [762, 470] on link "view players" at bounding box center [752, 468] width 70 height 15
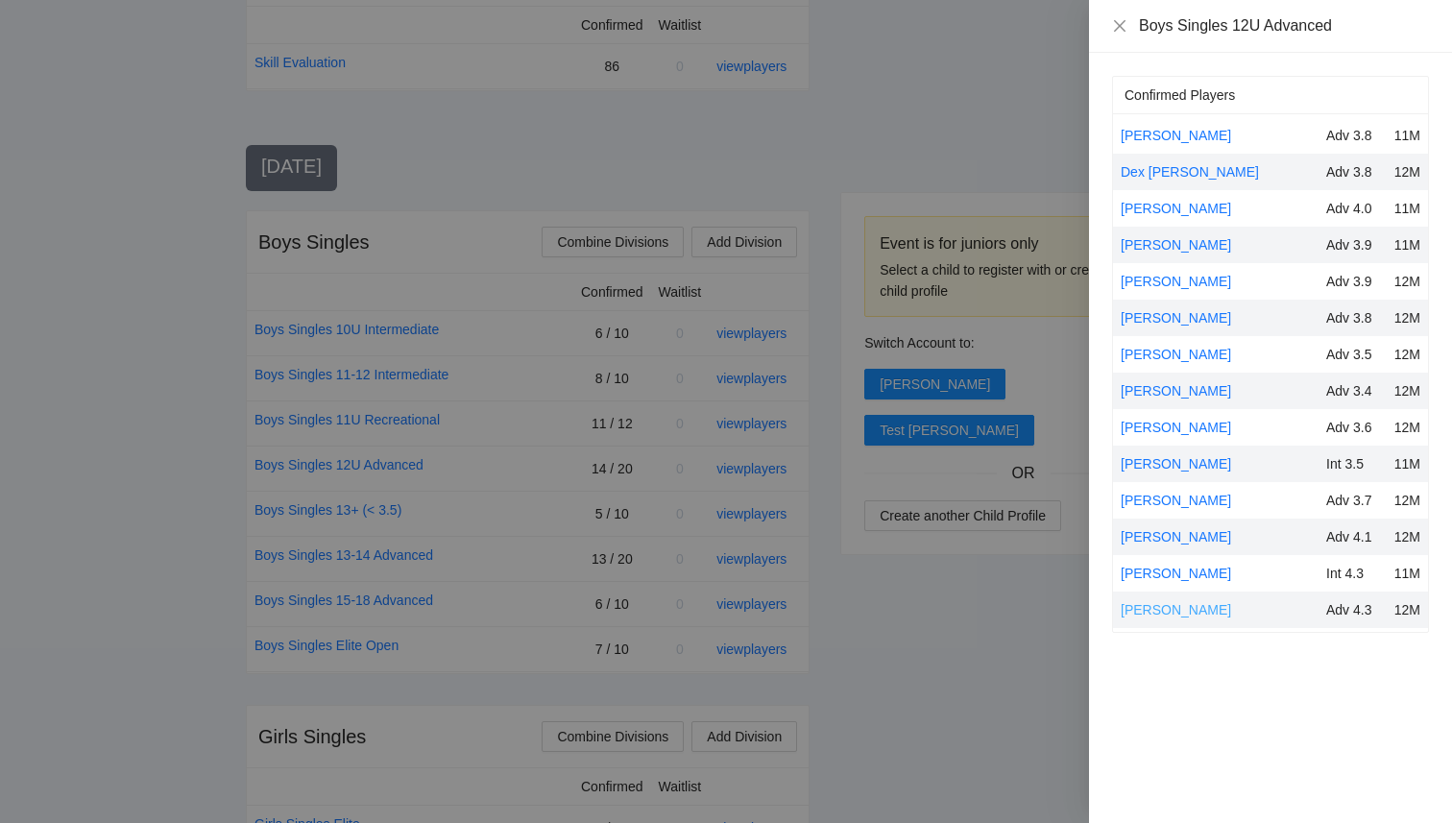
click at [1144, 605] on link "[PERSON_NAME]" at bounding box center [1176, 609] width 110 height 15
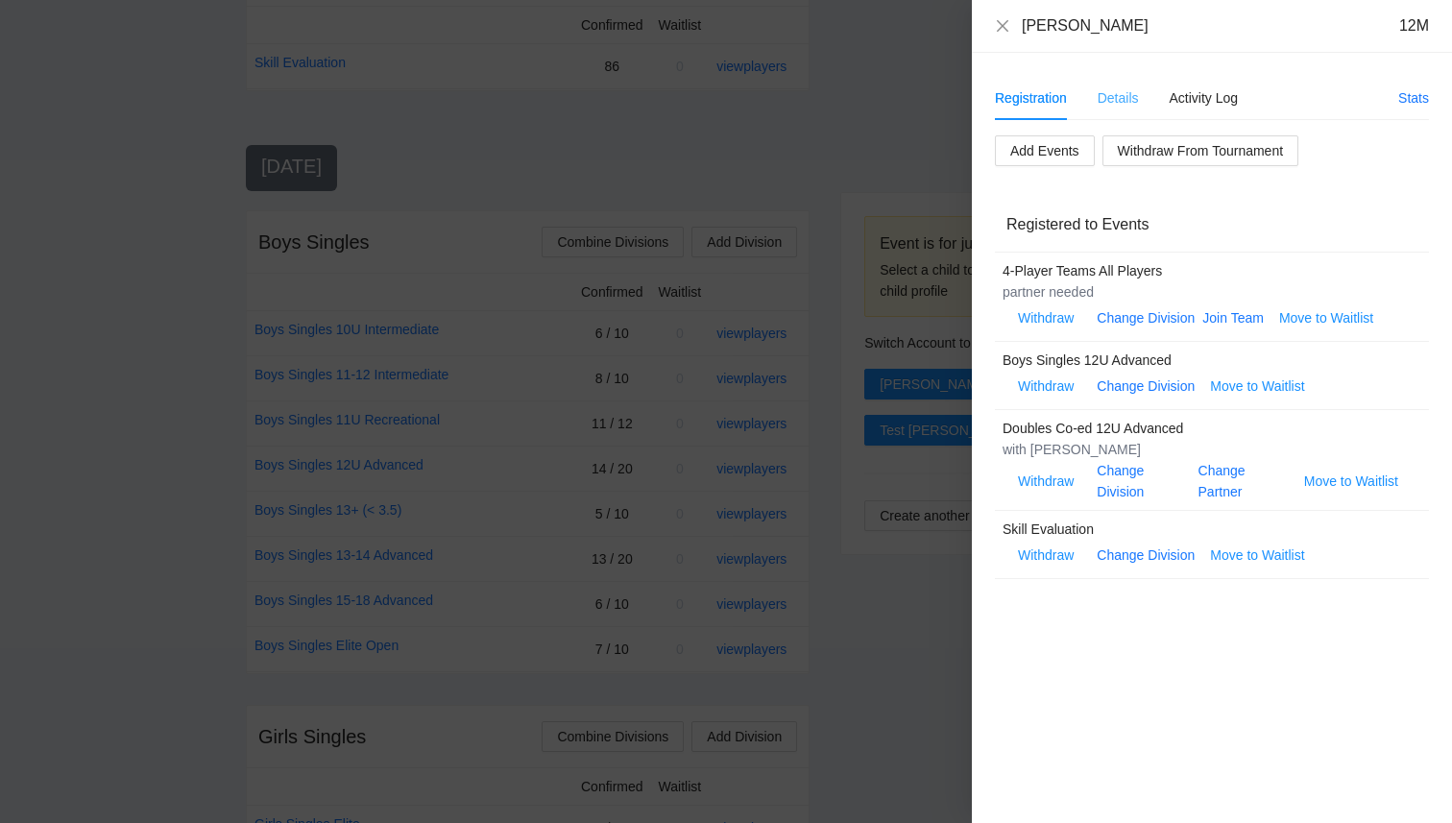
click at [1119, 85] on div "Details" at bounding box center [1118, 98] width 41 height 44
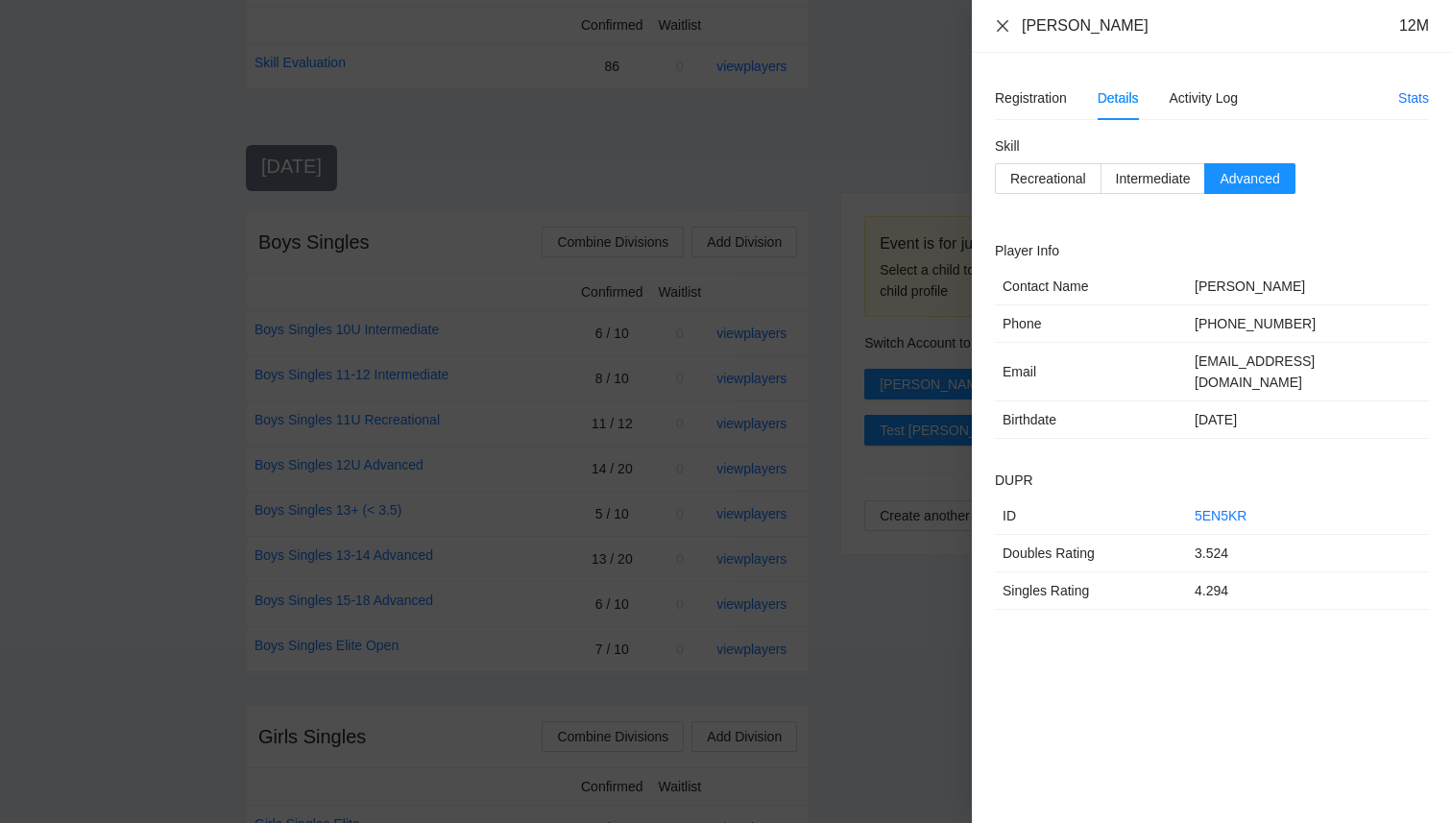
click at [997, 27] on icon "close" at bounding box center [1002, 25] width 15 height 15
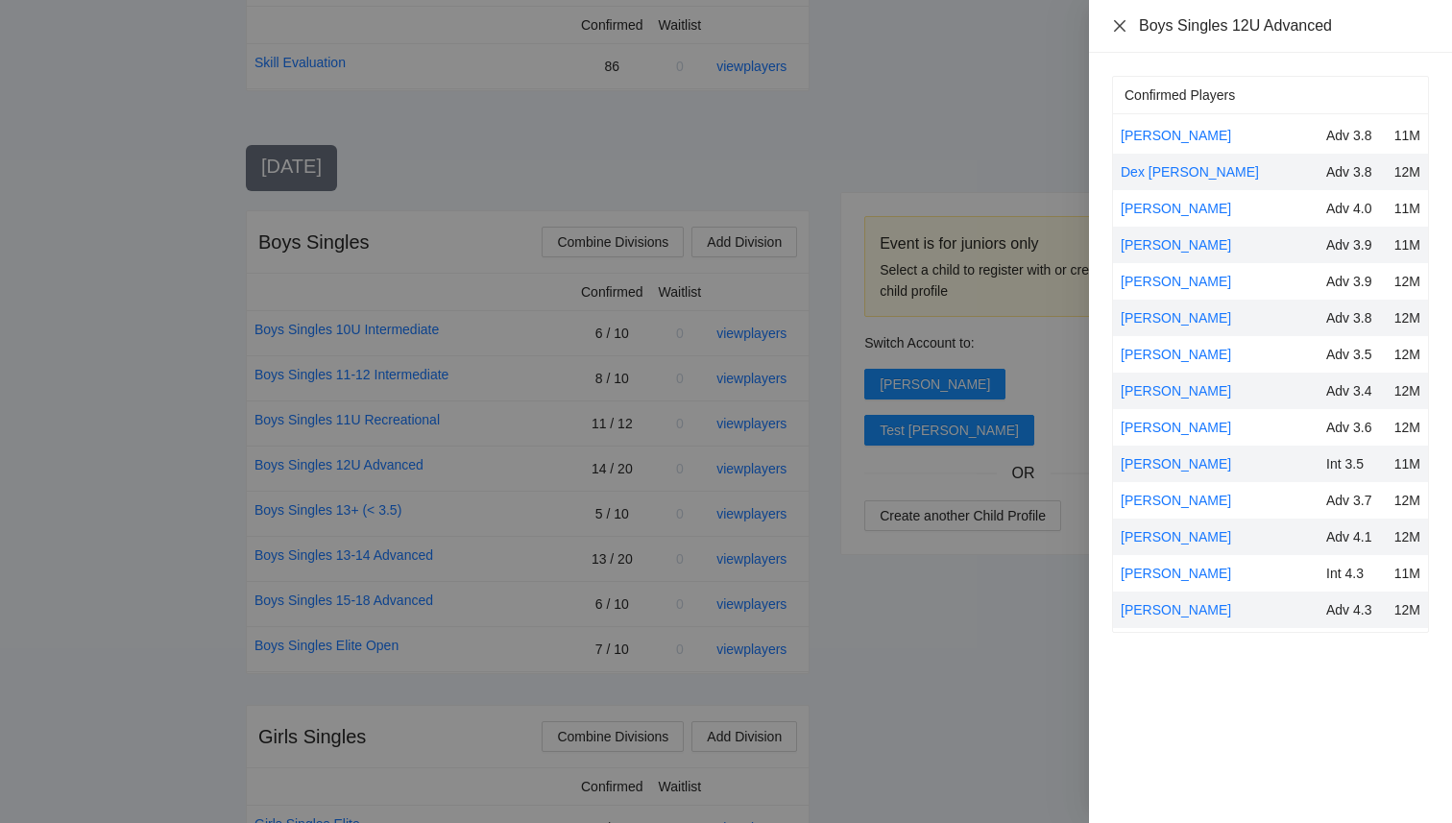
click at [1115, 33] on icon "close" at bounding box center [1119, 25] width 15 height 15
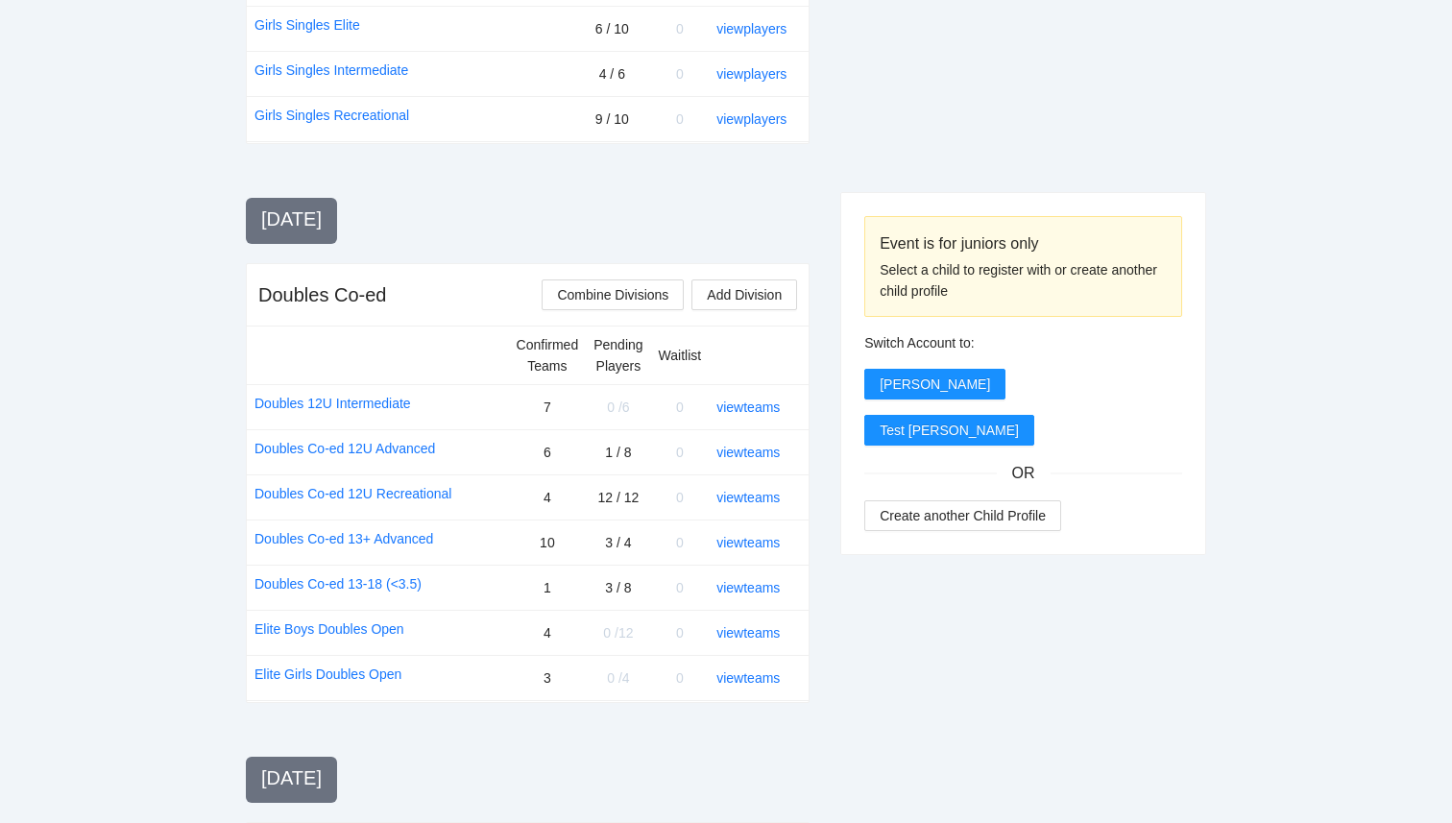
scroll to position [1379, 0]
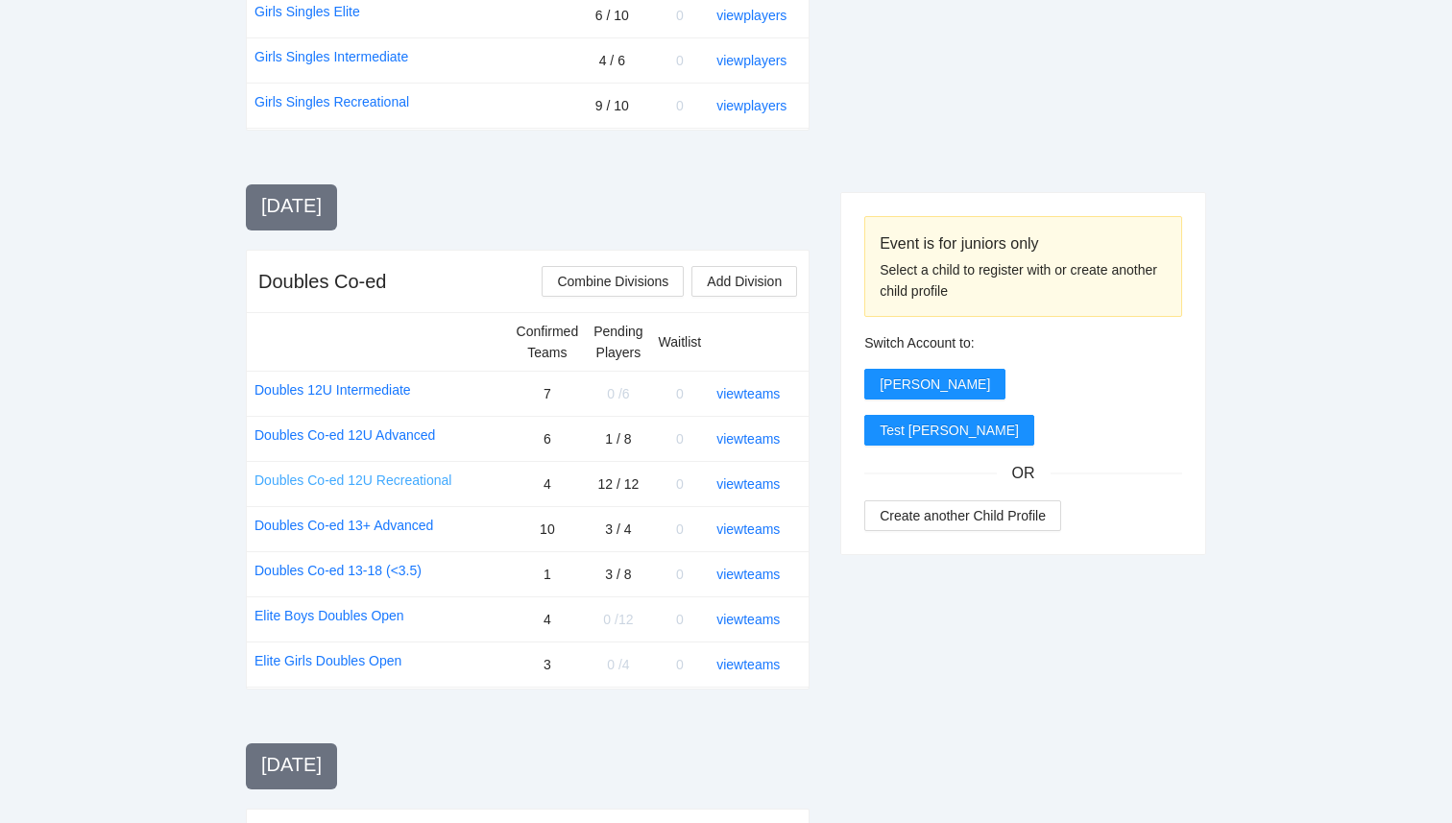
click at [395, 480] on link "Doubles Co-ed 12U Recreational" at bounding box center [353, 480] width 197 height 21
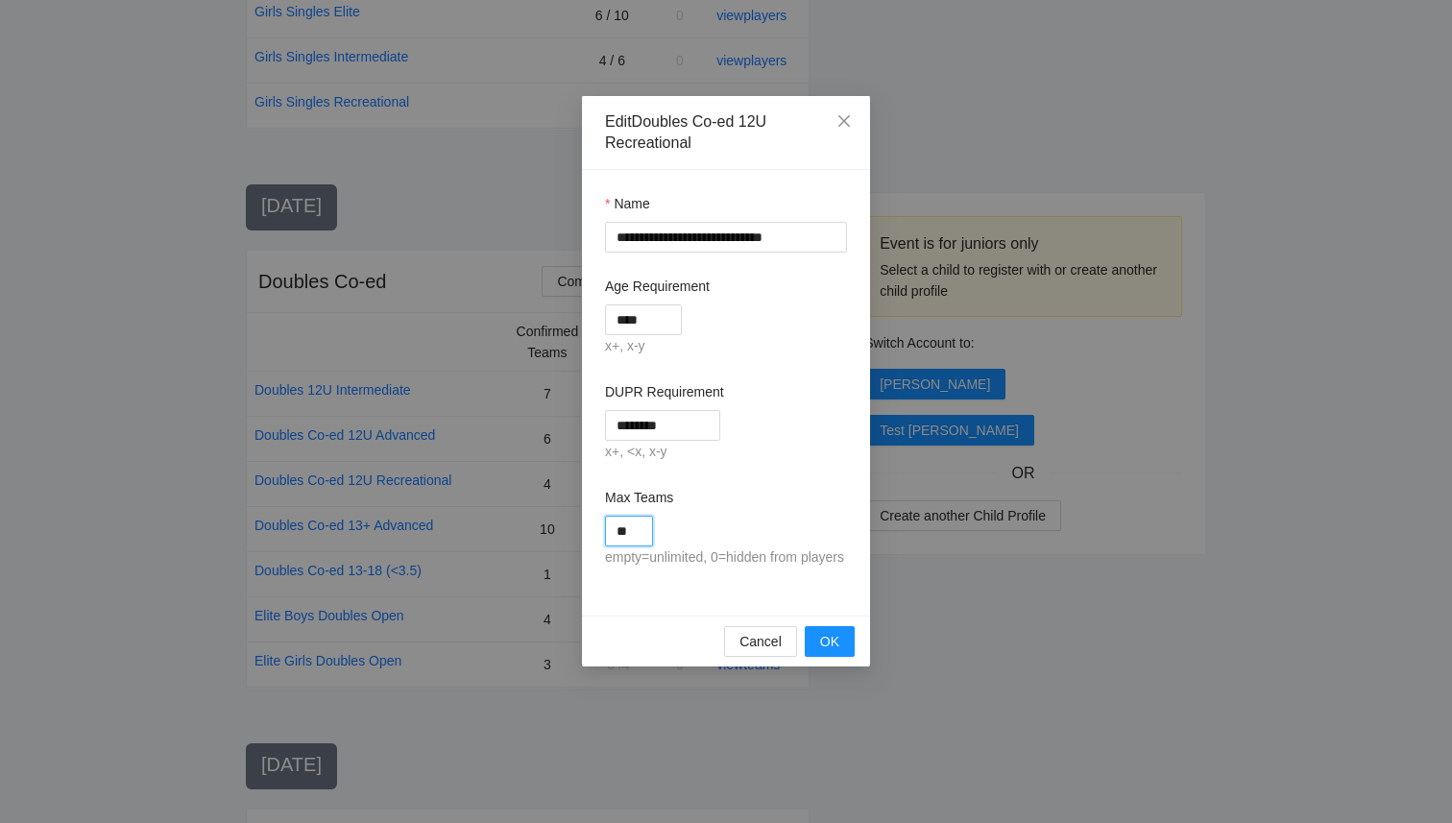
click at [636, 534] on input "**" at bounding box center [629, 531] width 48 height 31
type input "**"
click at [833, 652] on span "OK" at bounding box center [829, 641] width 19 height 21
click at [846, 125] on icon "close" at bounding box center [844, 120] width 15 height 15
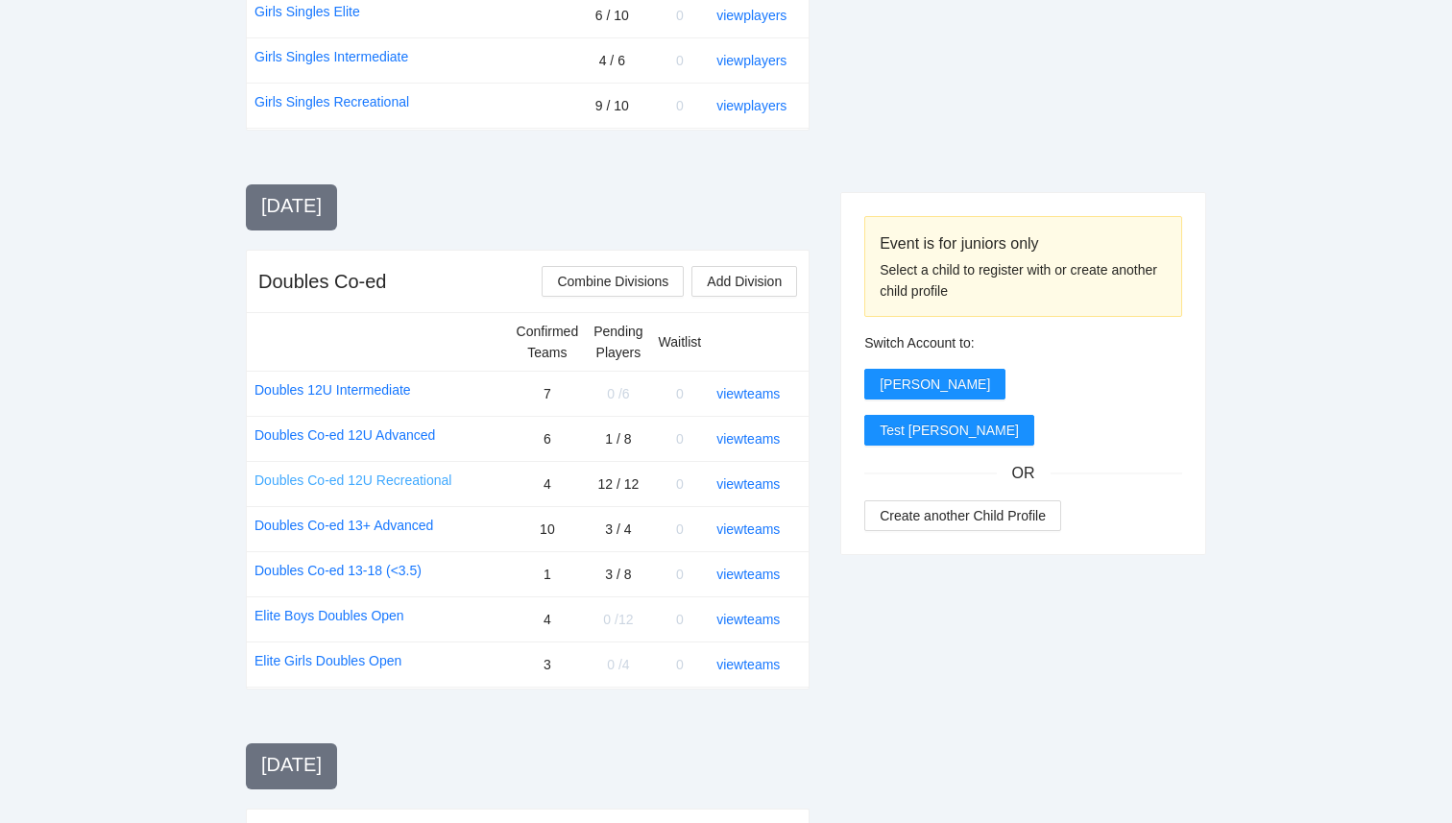
click at [396, 476] on link "Doubles Co-ed 12U Recreational" at bounding box center [353, 480] width 197 height 21
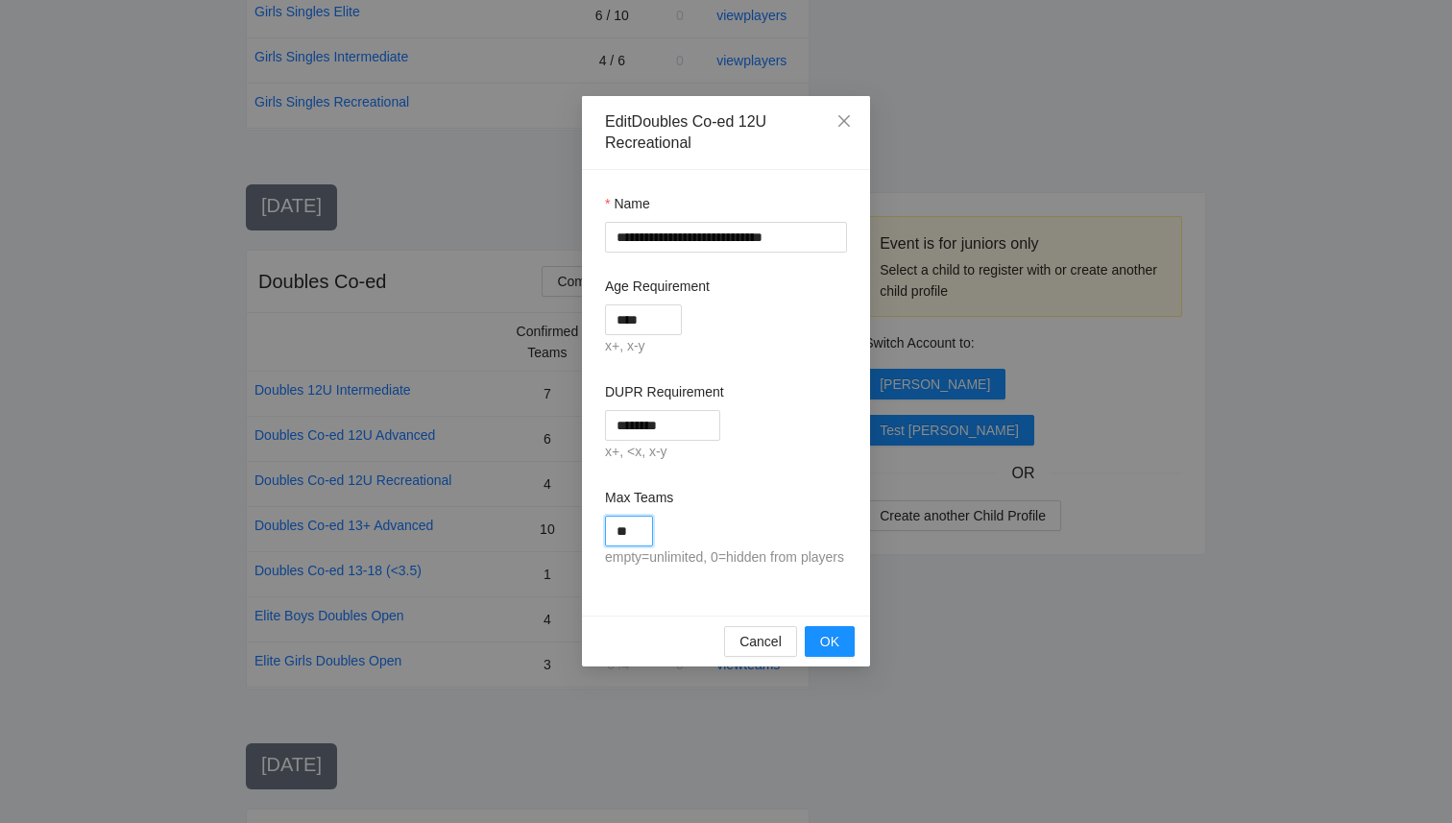
click at [636, 542] on input "**" at bounding box center [629, 531] width 48 height 31
type input "**"
click at [836, 652] on span "OK" at bounding box center [829, 641] width 19 height 21
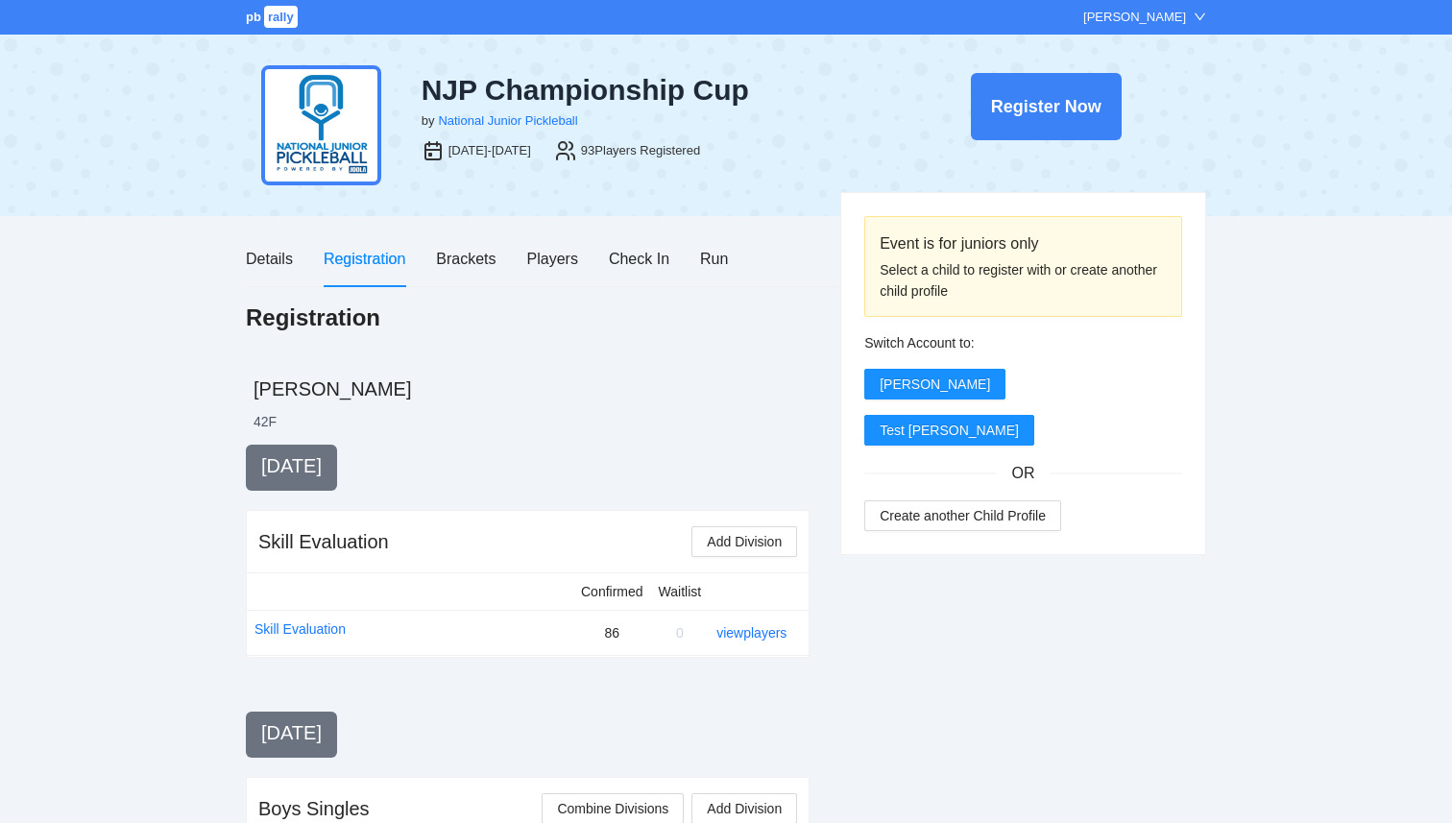
scroll to position [1379, 0]
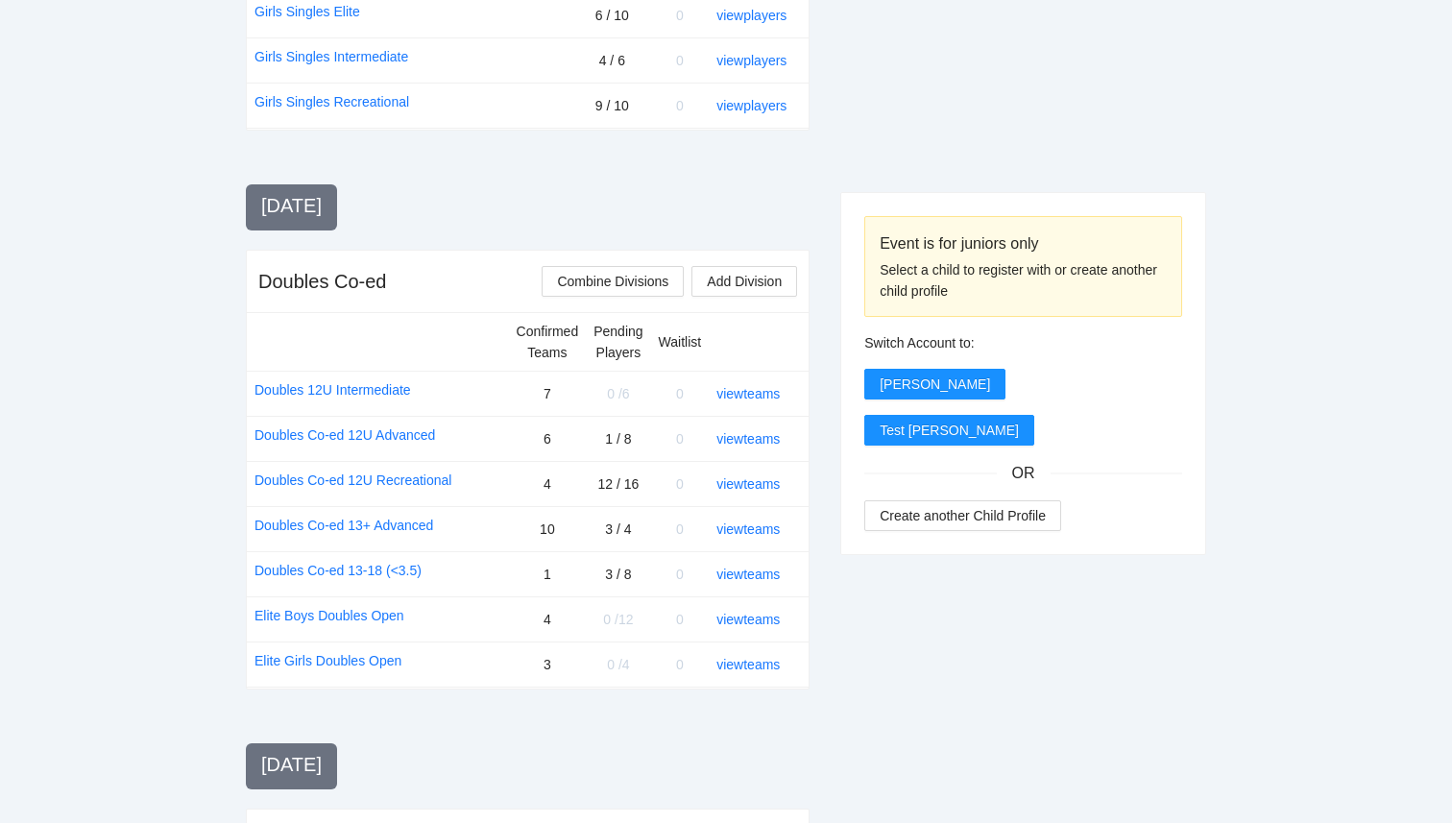
click at [792, 745] on div "[DATE] Skill Evaluation Add Division Confirmed Waitlist Skill Evaluation 86 0 v…" at bounding box center [528, 136] width 564 height 2143
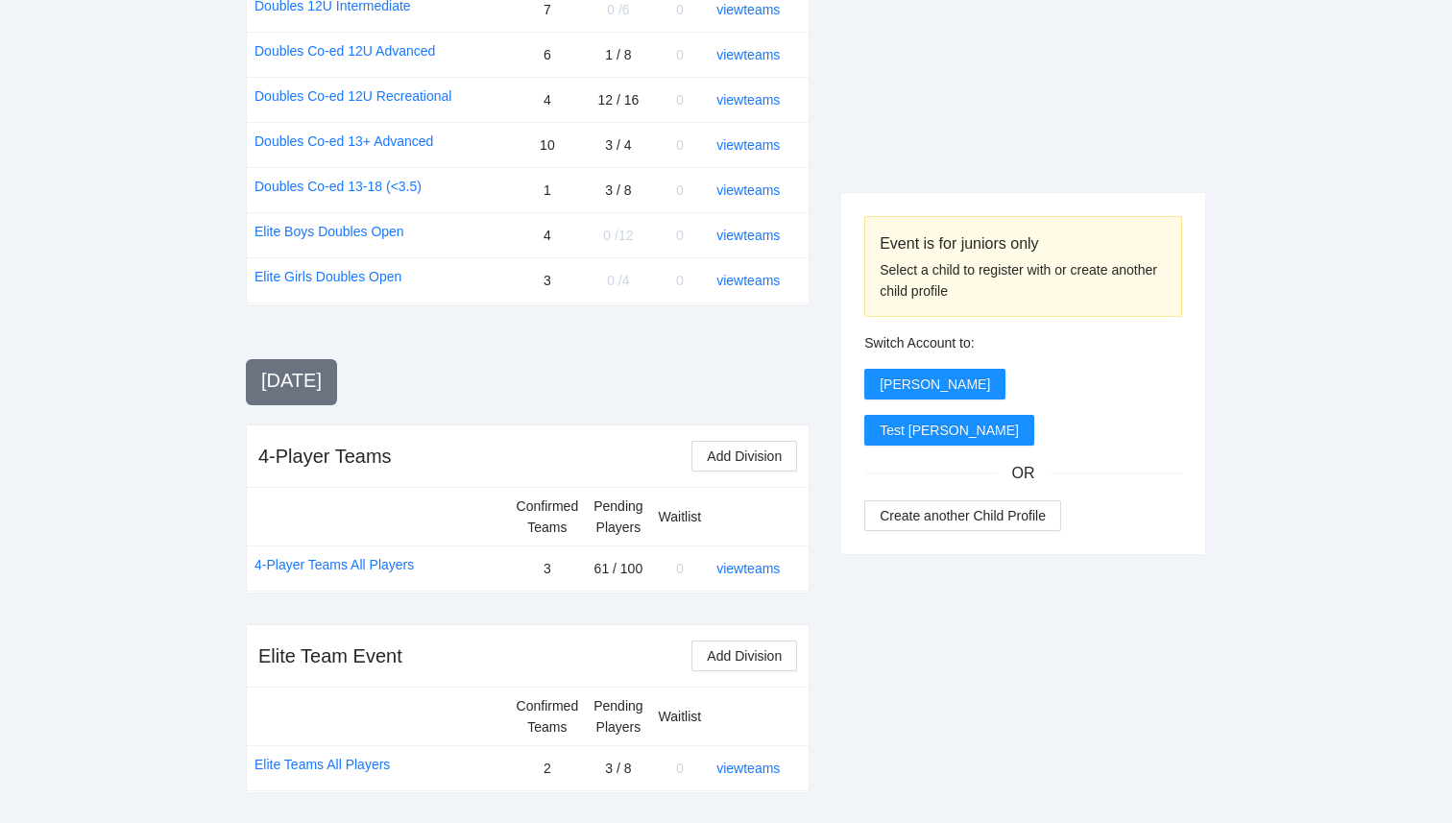
scroll to position [1763, 0]
click at [755, 567] on link "view teams" at bounding box center [748, 568] width 63 height 15
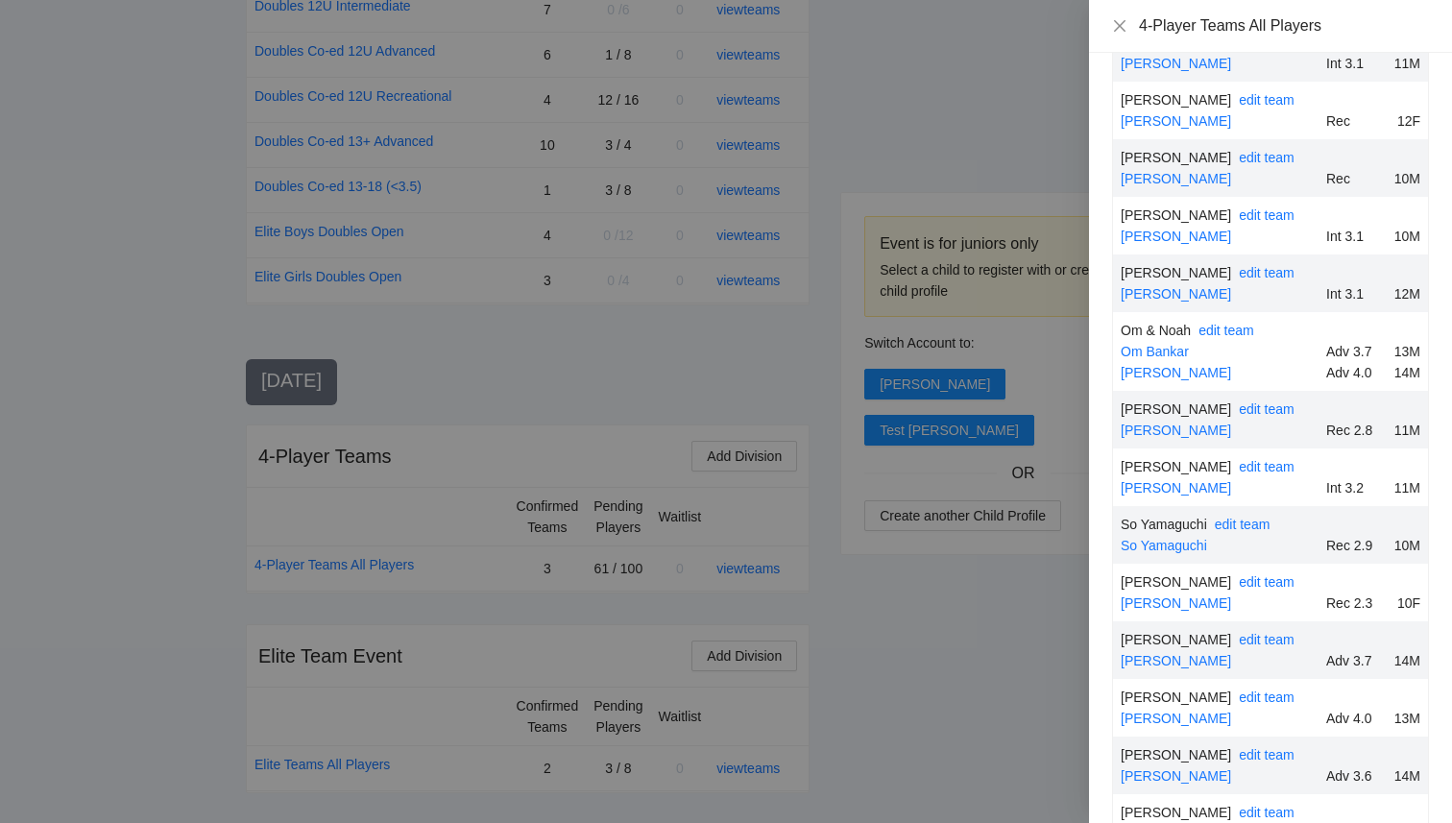
scroll to position [3006, 0]
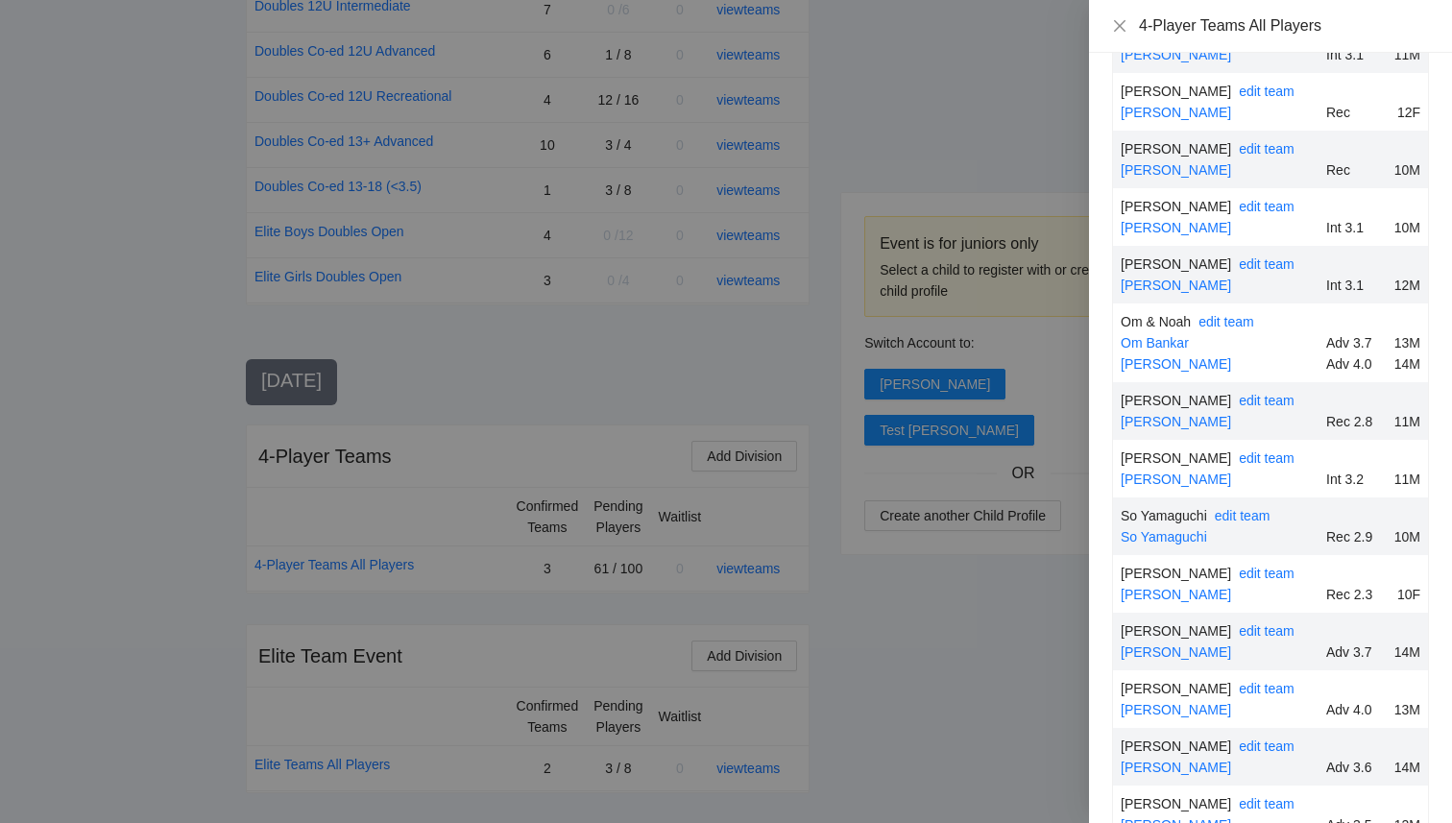
click at [965, 706] on div at bounding box center [726, 411] width 1452 height 823
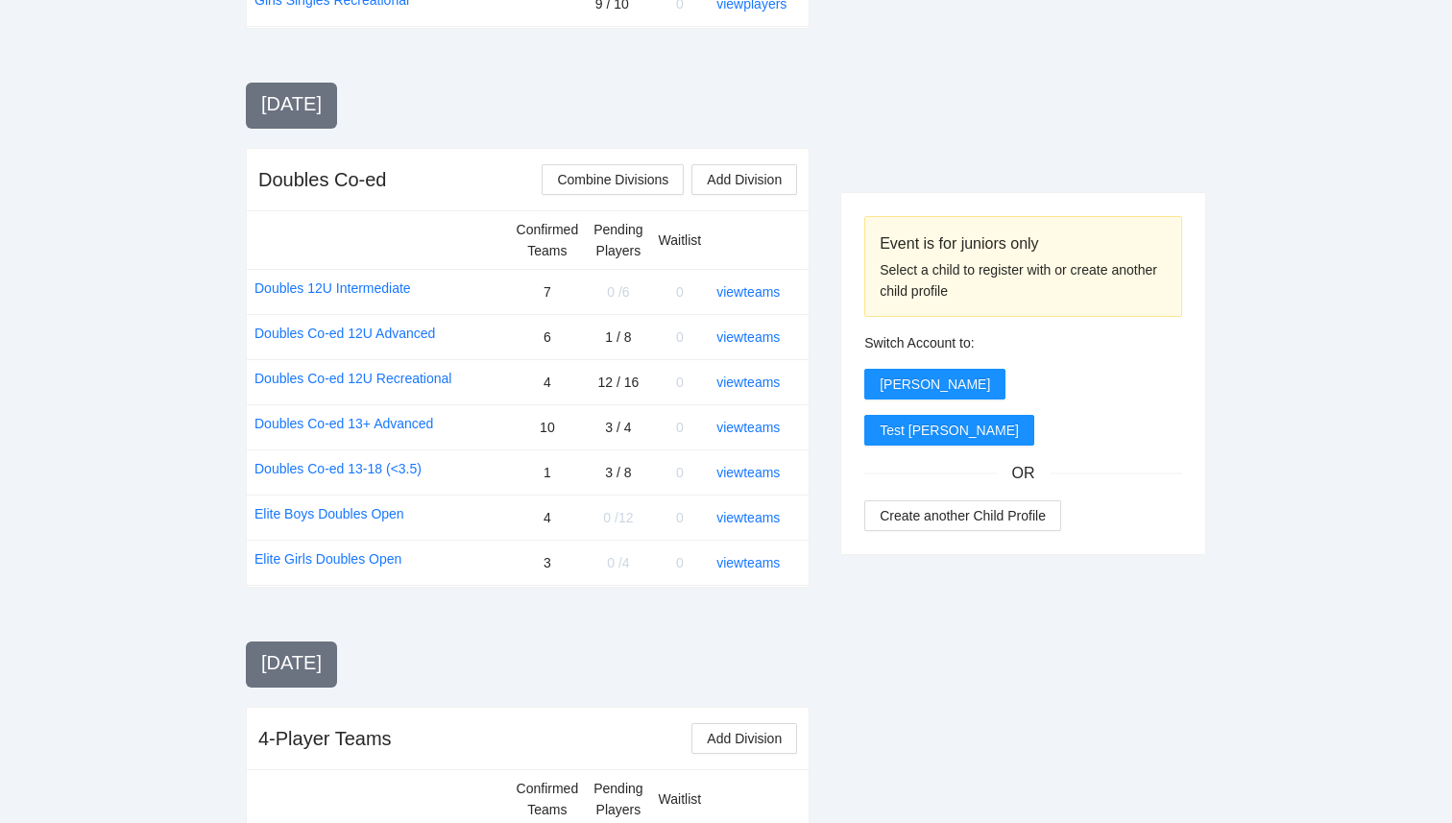
scroll to position [1499, 0]
